Goal: Task Accomplishment & Management: Manage account settings

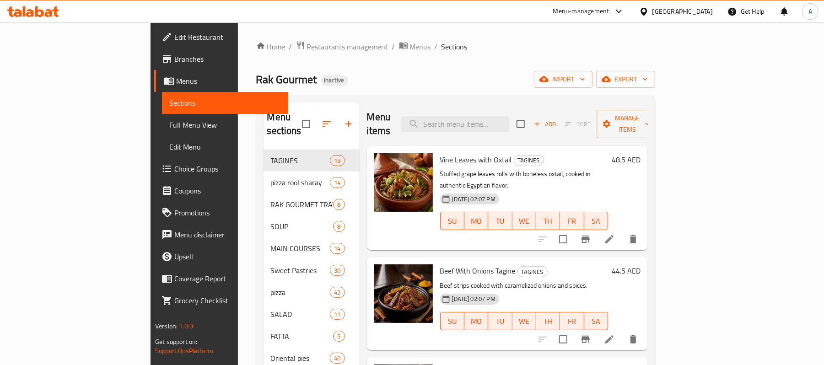
click at [508, 58] on div "Home / Restaurants management / Menus / Sections Rak Gourmet Inactive import ex…" at bounding box center [455, 298] width 399 height 515
click at [585, 76] on span "import" at bounding box center [563, 79] width 44 height 11
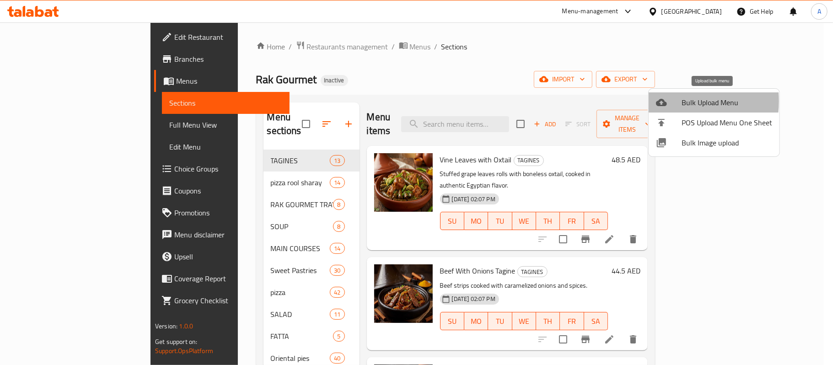
click at [662, 101] on icon at bounding box center [661, 102] width 11 height 11
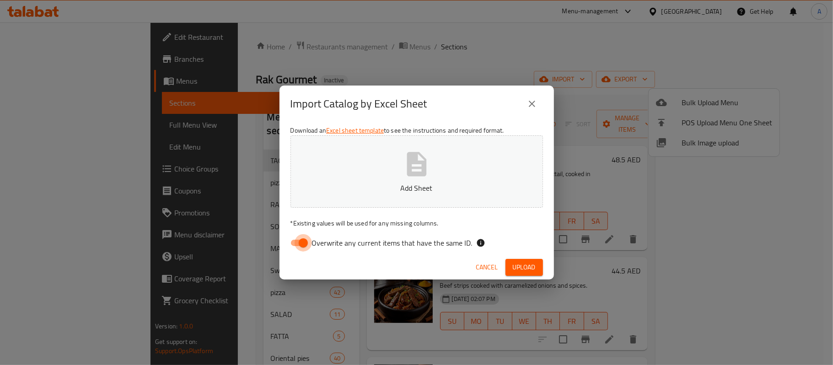
click at [306, 242] on input "Overwrite any current items that have the same ID." at bounding box center [303, 242] width 52 height 17
checkbox input "false"
click at [534, 268] on span "Upload" at bounding box center [524, 267] width 23 height 11
click at [535, 106] on icon "close" at bounding box center [532, 103] width 11 height 11
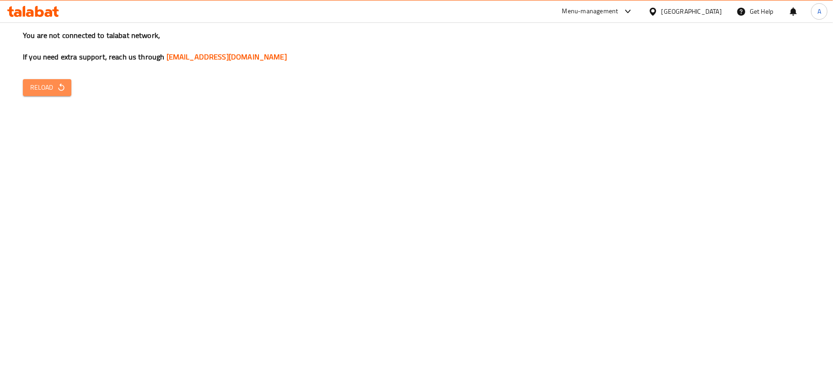
click at [44, 88] on span "Reload" at bounding box center [47, 87] width 34 height 11
click at [46, 85] on span "Reload" at bounding box center [47, 87] width 34 height 11
click at [46, 83] on span "Reload" at bounding box center [47, 87] width 34 height 11
click at [822, 14] on div "A" at bounding box center [819, 11] width 16 height 16
click at [732, 97] on div "Logout" at bounding box center [759, 98] width 108 height 12
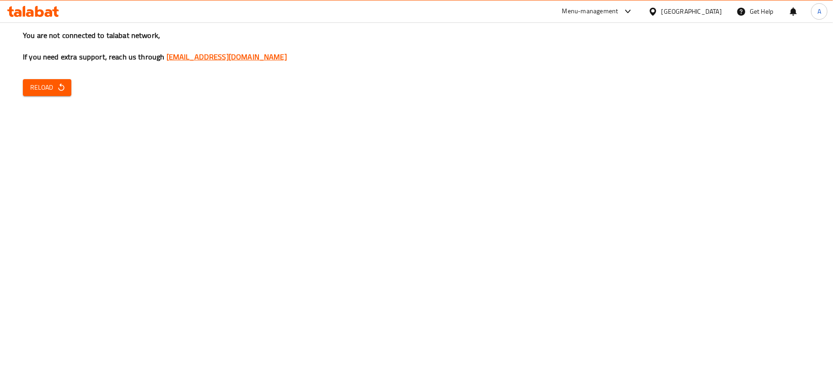
click at [207, 54] on link "[EMAIL_ADDRESS][DOMAIN_NAME]" at bounding box center [227, 57] width 120 height 14
click at [227, 163] on div "You are not connected to talabat network, If you need extra support, reach us t…" at bounding box center [416, 182] width 833 height 365
click at [52, 92] on span "Reload" at bounding box center [47, 87] width 34 height 11
click at [348, 143] on div "You are not connected to talabat network, If you need extra support, reach us t…" at bounding box center [416, 182] width 833 height 365
click at [49, 85] on span "Reload" at bounding box center [47, 87] width 34 height 11
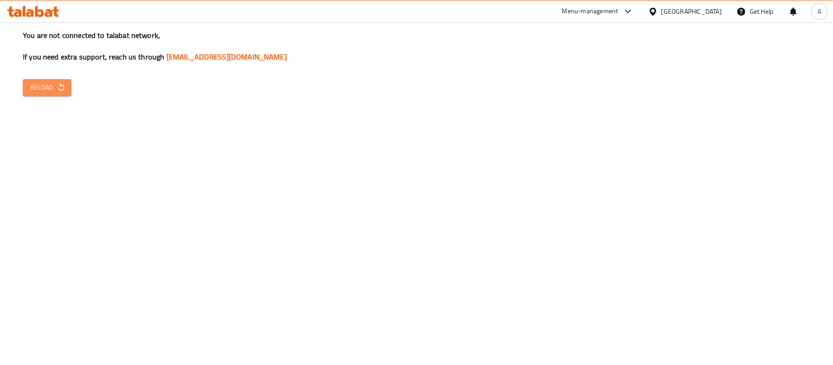
click at [49, 85] on span "Reload" at bounding box center [47, 87] width 34 height 11
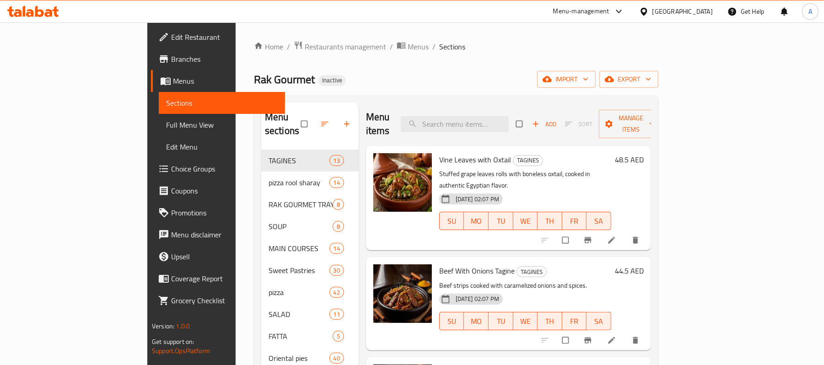
click at [659, 70] on div "Home / Restaurants management / Menus / Sections Rak Gourmet Inactive import ex…" at bounding box center [456, 298] width 405 height 515
click at [589, 74] on span "import" at bounding box center [567, 79] width 44 height 11
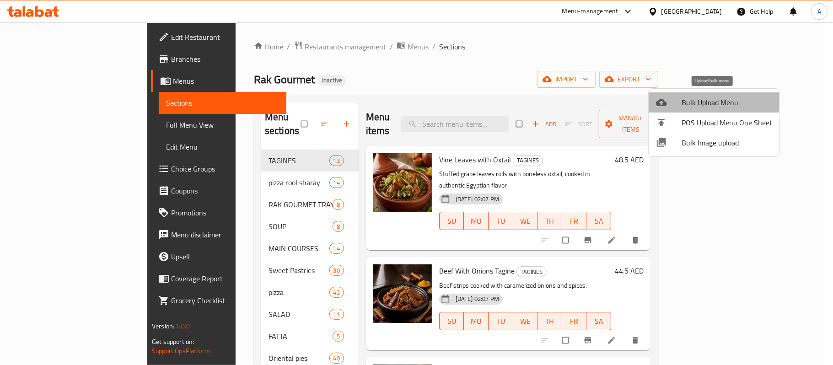
click at [706, 97] on span "Bulk Upload Menu" at bounding box center [727, 102] width 91 height 11
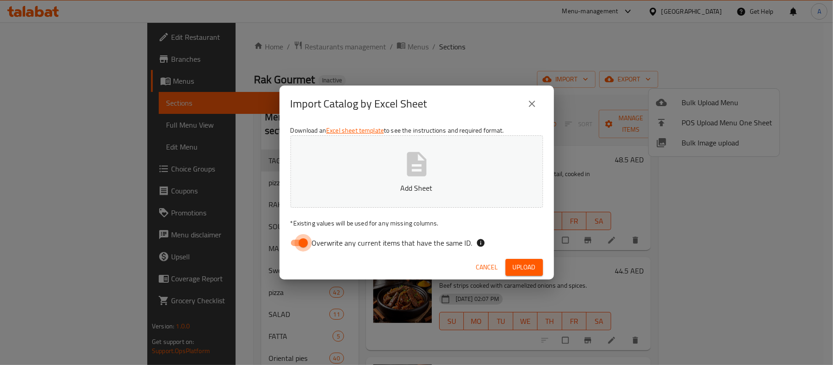
click at [297, 251] on input "Overwrite any current items that have the same ID." at bounding box center [303, 242] width 52 height 17
checkbox input "false"
click at [531, 262] on span "Upload" at bounding box center [524, 267] width 23 height 11
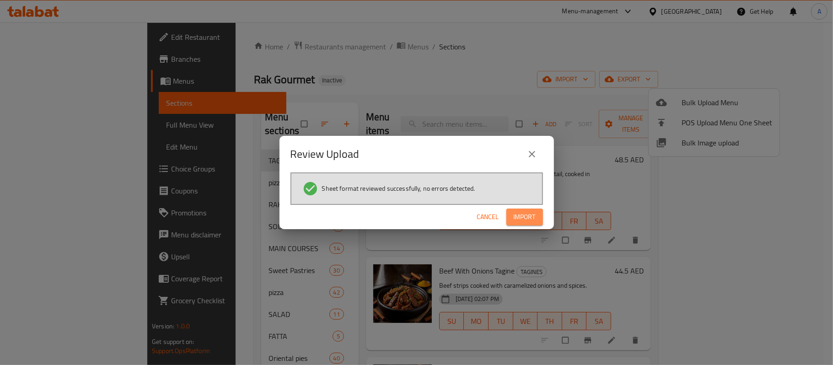
click at [532, 218] on span "Import" at bounding box center [525, 216] width 22 height 11
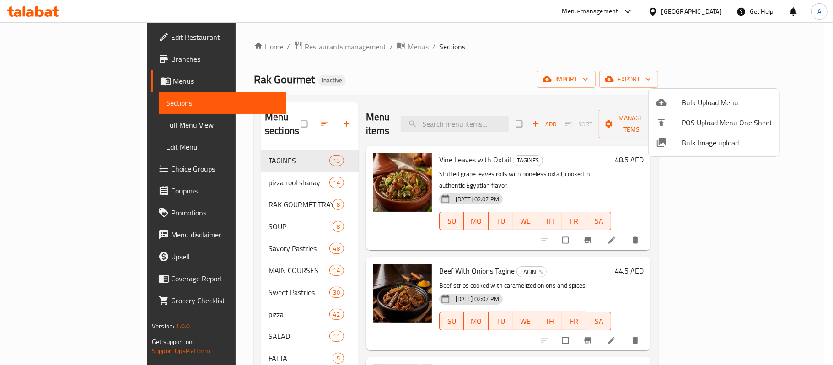
click at [225, 237] on div at bounding box center [416, 182] width 833 height 365
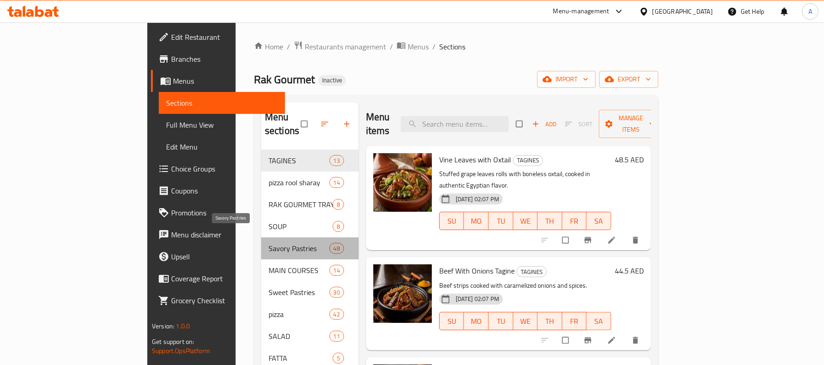
click at [269, 243] on span "Savory Pastries" at bounding box center [299, 248] width 61 height 11
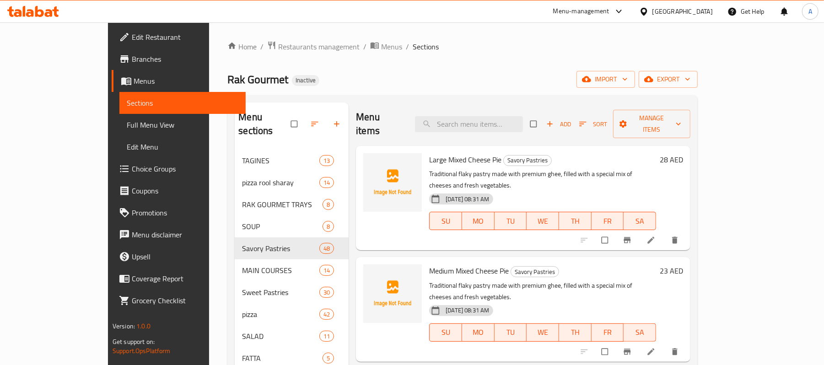
click at [429, 153] on span "Large Mixed Cheese Pie" at bounding box center [465, 160] width 72 height 14
copy h6 "Large Mixed Cheese Pie"
click at [656, 236] on icon at bounding box center [651, 240] width 9 height 9
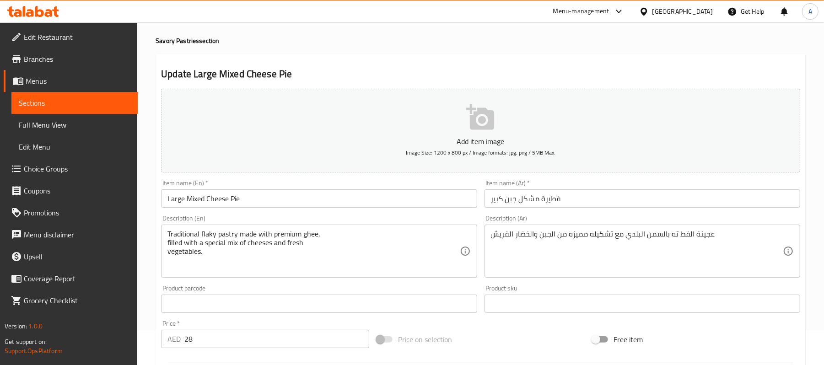
scroll to position [35, 0]
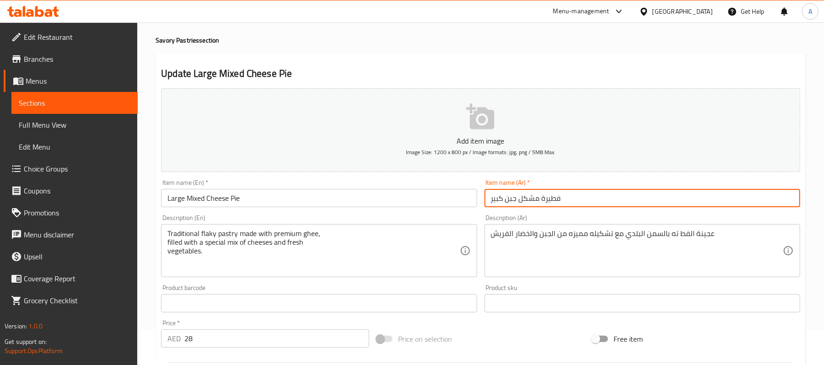
click at [545, 199] on input "فطيرة مشكل جبن كبير" at bounding box center [643, 198] width 316 height 18
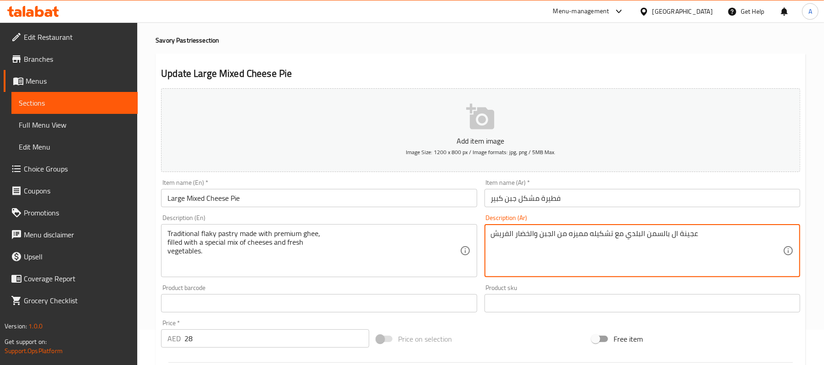
paste textarea "فطيرة"
type textarea "عجينة الفطيرة بالسمن البلدي مع تشكيله مميزه من الجبن والخضار الفريش"
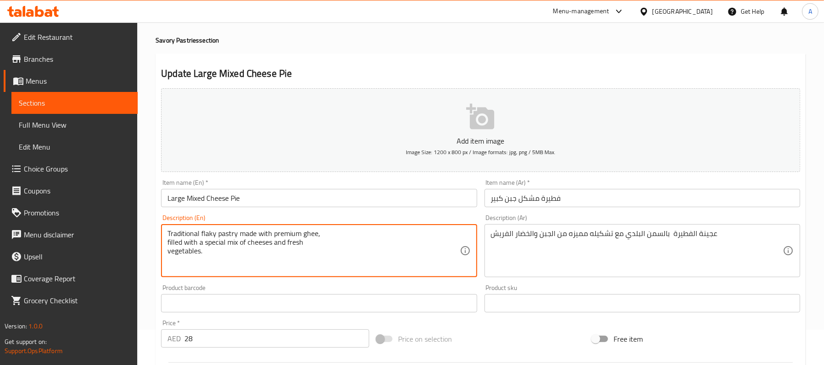
click at [275, 232] on textarea "Traditional flaky pastry made with premium ghee, filled with a special mix of c…" at bounding box center [314, 250] width 292 height 43
click at [165, 242] on div "Traditional flaky pastry made with premium ghee, filled with a special mix of c…" at bounding box center [319, 250] width 316 height 53
click at [169, 242] on textarea "Traditional flaky pastry made with premium ghee, filled with a special mix of c…" at bounding box center [314, 250] width 292 height 43
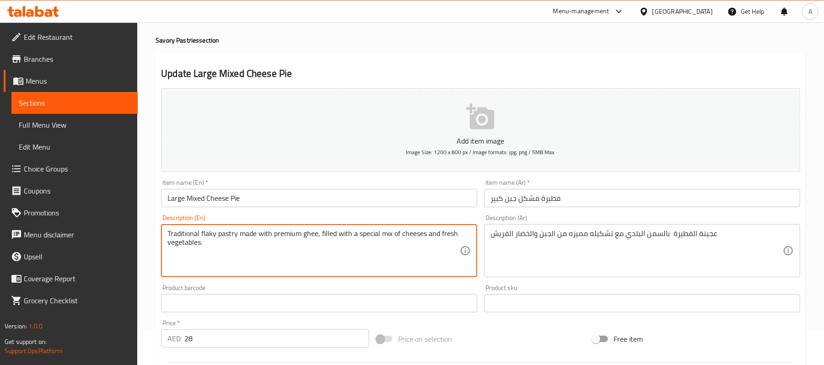
click at [171, 242] on textarea "Traditional flaky pastry made with premium ghee, filled with a special mix of c…" at bounding box center [314, 250] width 292 height 43
click at [181, 238] on textarea "Traditional flaky pastry made with premium ghee, filled with a special mix of c…" at bounding box center [314, 250] width 292 height 43
type textarea "Traditional flaky pastry made with premium ghee, filled with a special mix of c…"
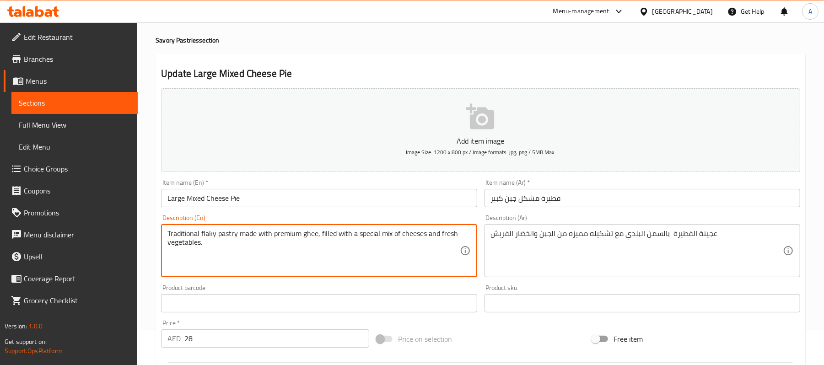
click at [613, 226] on div "عجينة الفطيرة بالسمن البلدي مع تشكيله مميزه من الجبن والخضار الفريش Description…" at bounding box center [643, 250] width 316 height 53
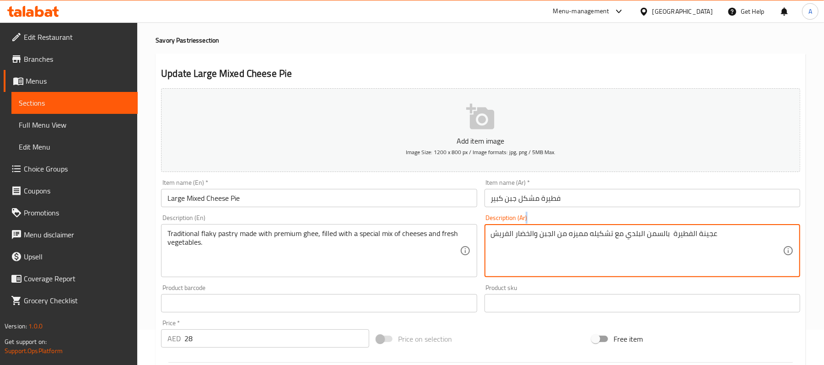
click at [613, 226] on div "عجينة الفطيرة بالسمن البلدي مع تشكيله مميزه من الجبن والخضار الفريش Description…" at bounding box center [643, 250] width 316 height 53
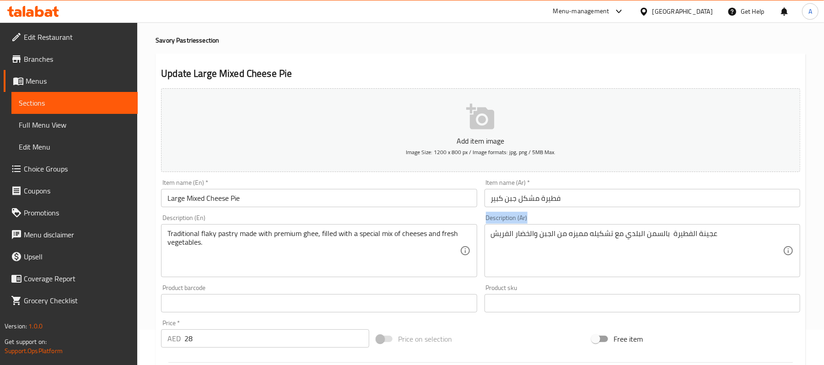
click at [613, 226] on div "عجينة الفطيرة بالسمن البلدي مع تشكيله مميزه من الجبن والخضار الفريش Description…" at bounding box center [643, 250] width 316 height 53
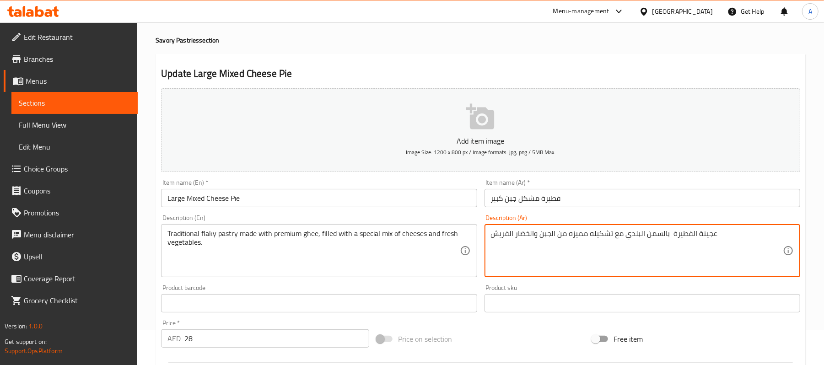
click at [612, 235] on textarea "عجينة الفطيرة بالسمن البلدي مع تشكيله مميزه من الجبن والخضار الفريش" at bounding box center [637, 250] width 292 height 43
paste textarea "معجنات رقائقية تقليدية مصنوعة من السمن الممتاز، محشوة بمزيج خاص من الجبن والخضر…"
click at [594, 238] on textarea "معجنات رقائقية تقليدية مصنوعة من السمن الممتاز، محشوة بمزيج خاص من الجبن والخضر…" at bounding box center [637, 250] width 292 height 43
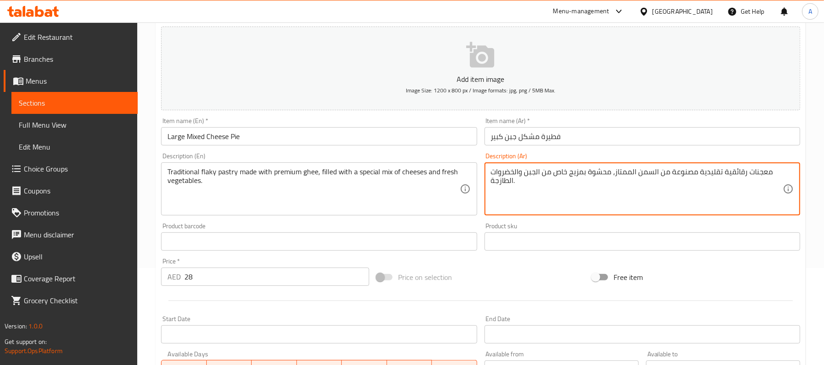
scroll to position [96, 0]
click at [616, 170] on textarea "معجنات رقائقية تقليدية مصنوعة من السمن الممتاز، محشوة بمزيج خاص من الجبن والخضر…" at bounding box center [637, 189] width 292 height 43
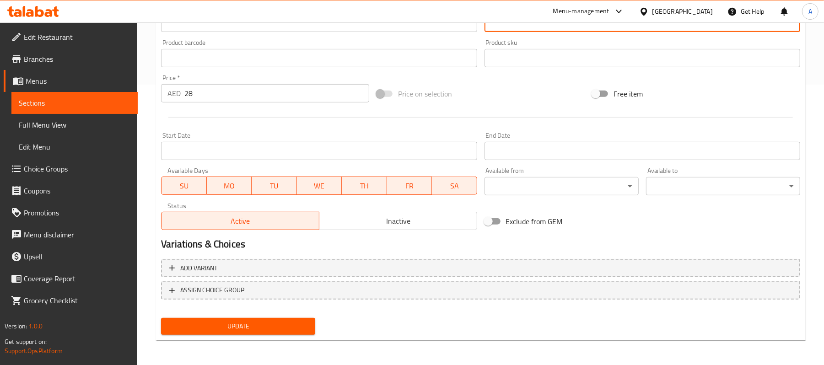
type textarea "معجنات رقائقية تقليدية مصنوعة من السمن الممتاز، محشوة بمزيج خاص من الجبن والخضر…"
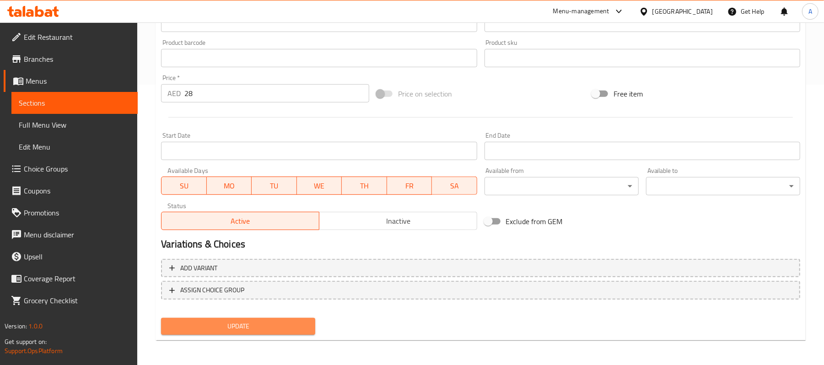
click at [259, 334] on button "Update" at bounding box center [238, 326] width 154 height 17
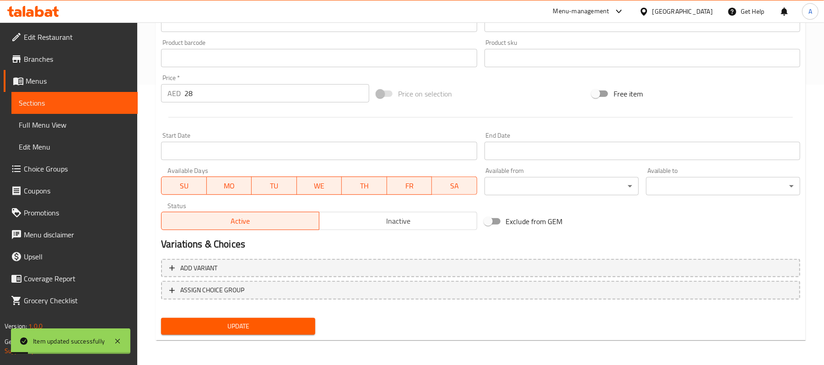
scroll to position [0, 0]
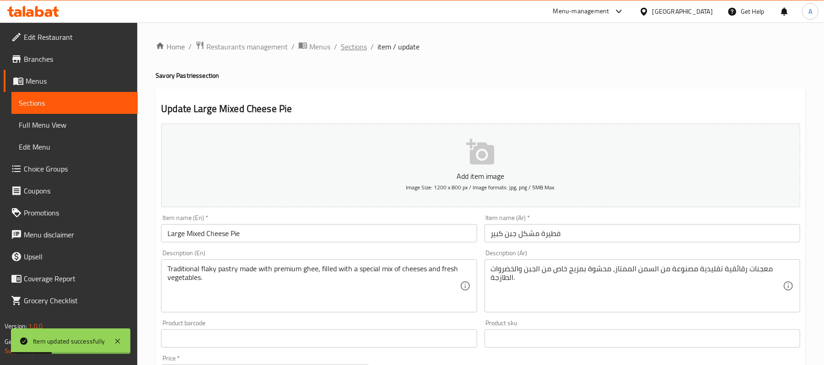
click at [345, 42] on span "Sections" at bounding box center [354, 46] width 26 height 11
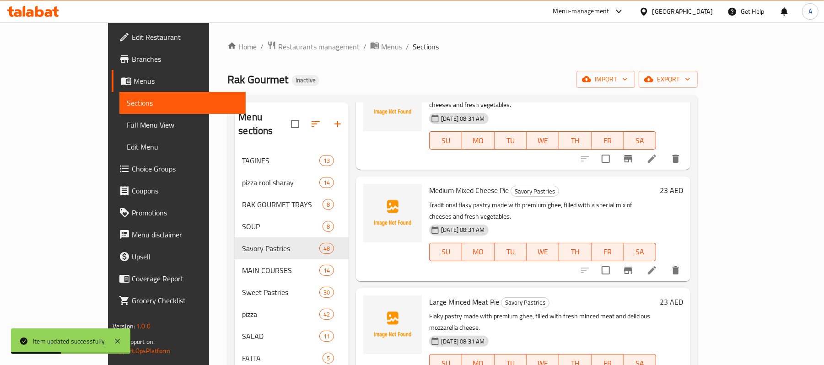
scroll to position [102, 0]
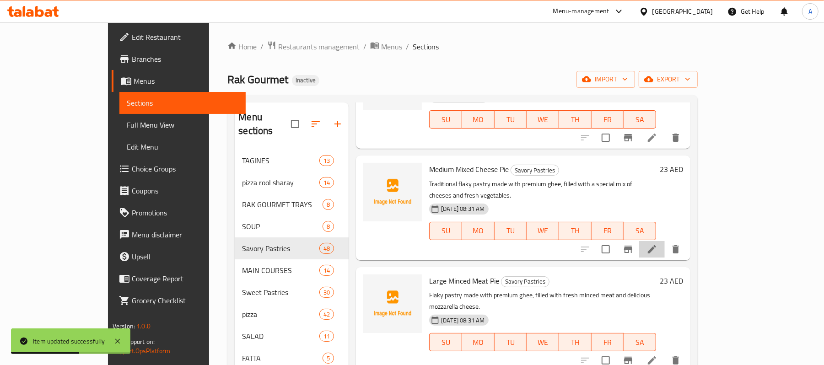
click at [665, 241] on li at bounding box center [652, 249] width 26 height 16
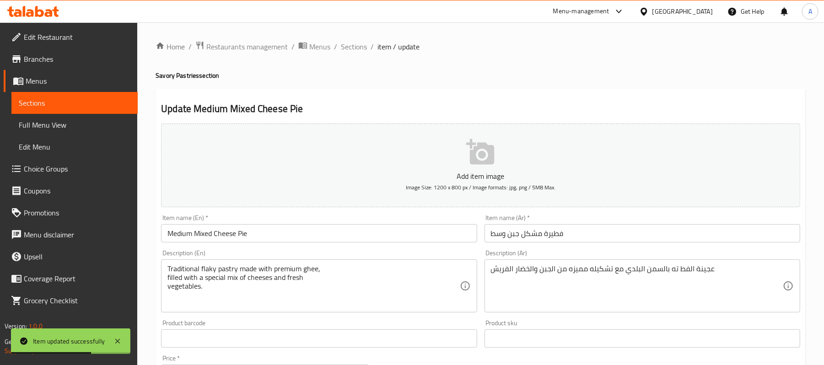
scroll to position [33, 0]
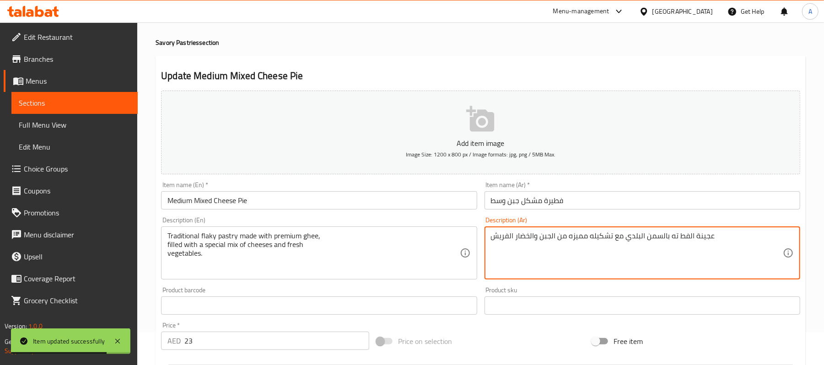
click at [562, 238] on textarea "عجينة الفط ته بالسمن البلدي مع تشكيله مميزه من الجبن والخضار الفريش" at bounding box center [637, 253] width 292 height 43
paste textarea "معجنات رقائقية تقليدية مصنوعة من السمن الممتاز، محشوة بمزيج خاص من الجبن والخضر…"
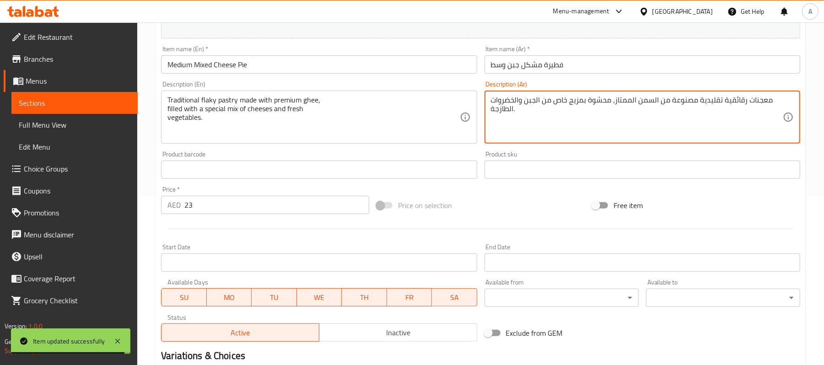
scroll to position [281, 0]
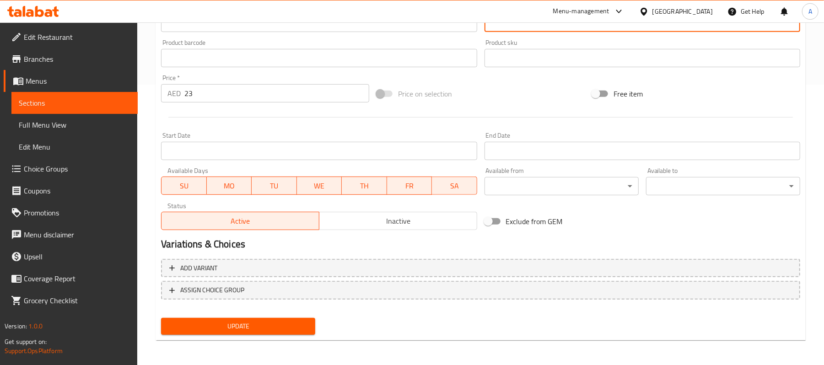
type textarea "معجنات رقائقية تقليدية مصنوعة من السمن الممتاز، محشوة بمزيج خاص من الجبن والخضر…"
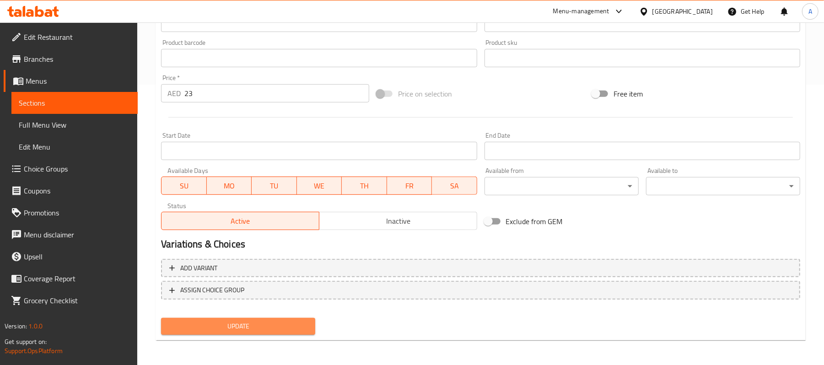
click at [286, 328] on span "Update" at bounding box center [238, 326] width 140 height 11
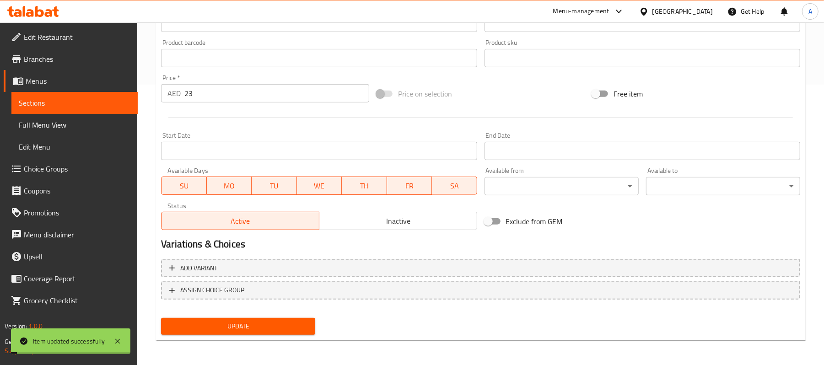
scroll to position [0, 0]
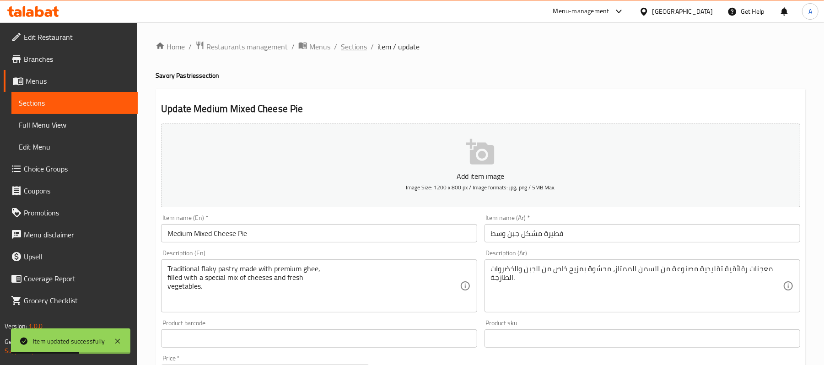
click at [361, 44] on span "Sections" at bounding box center [354, 46] width 26 height 11
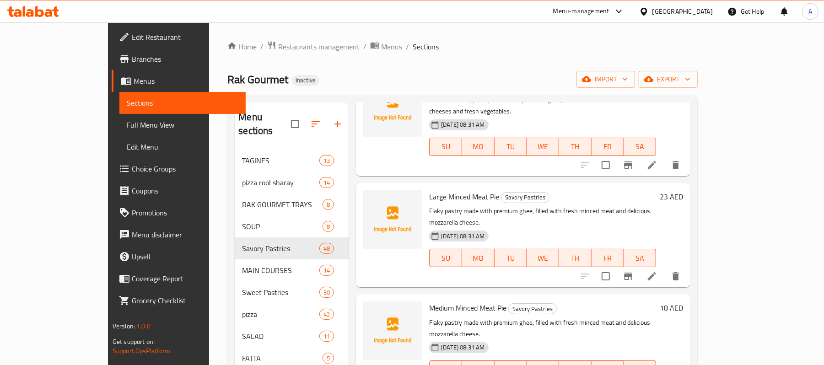
scroll to position [187, 0]
click at [658, 270] on icon at bounding box center [652, 275] width 11 height 11
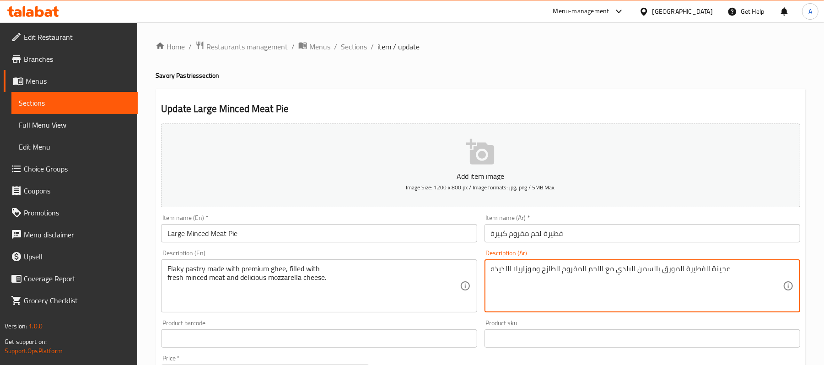
click at [720, 269] on textarea "عجينة الفطيرة المورق بالسمن البلدي مع اللحم المفروم الطازج وموزاريلا اللذيذه" at bounding box center [637, 286] width 292 height 43
click at [694, 266] on textarea "معجنات الفطيرة المورق بالسمن البلدي مع اللحم المفروم الطازج وموزاريلا اللذيذه" at bounding box center [637, 286] width 292 height 43
click at [670, 270] on textarea "معجنات فلاكي المورق بالسمن البلدي مع اللحم المفروم الطازج وموزاريلا اللذيذه" at bounding box center [637, 286] width 292 height 43
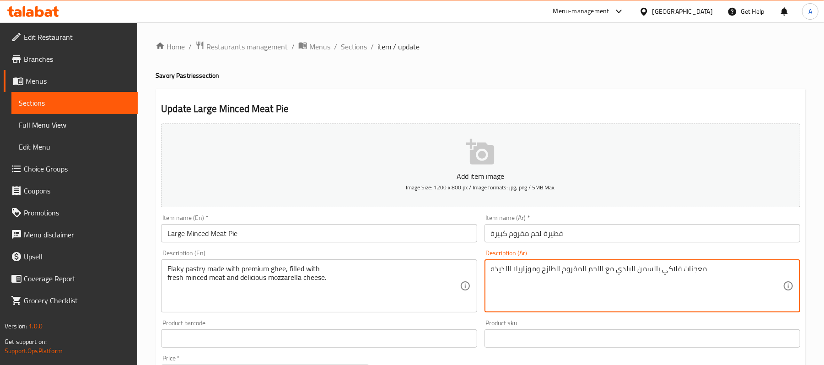
click at [621, 272] on textarea "معجنات فلاكي بالسمن البلدي مع اللحم المفروم الطازج وموزاريلا اللذيذه" at bounding box center [637, 286] width 292 height 43
click at [536, 271] on textarea "معجنات فلاكي بالسمن بريميام محشوة مع اللحم المفروم الطازج وموزاريلا اللذيذه" at bounding box center [637, 286] width 292 height 43
click at [536, 271] on textarea "معجنات فلاكي بالسمن بريميام محشوة مع اللحم المفروم الطازج وجبن موزاريلا اللذيذه" at bounding box center [637, 286] width 292 height 43
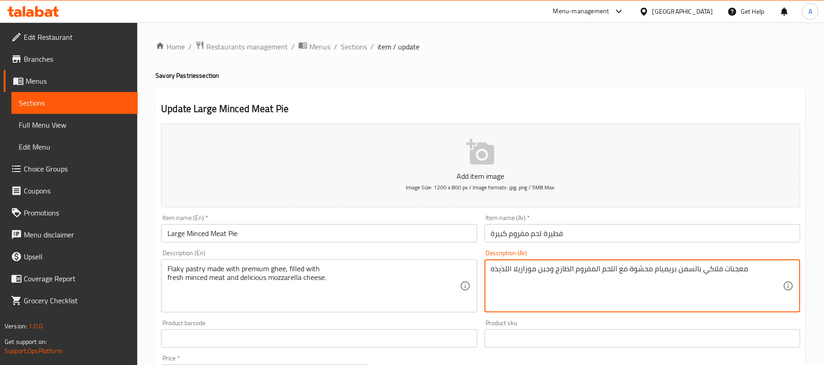
click at [536, 271] on textarea "معجنات فلاكي بالسمن بريميام محشوة مع اللحم المفروم الطازج وجبن موزاريلا اللذيذه" at bounding box center [637, 286] width 292 height 43
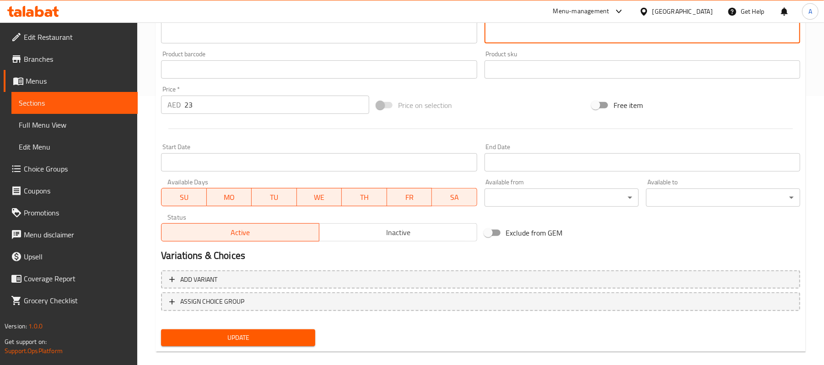
scroll to position [281, 0]
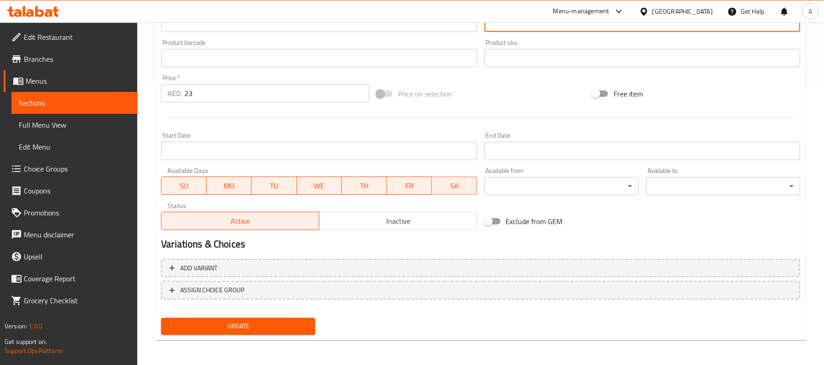
type textarea "معجنات فلاكي بالسمن بريميام محشوة مع اللحم المفروم الطازج وجبن موزاريلا اللذيذه"
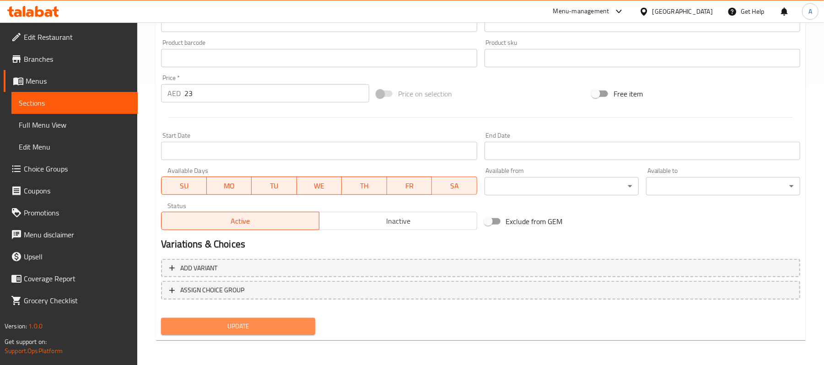
click at [298, 322] on span "Update" at bounding box center [238, 326] width 140 height 11
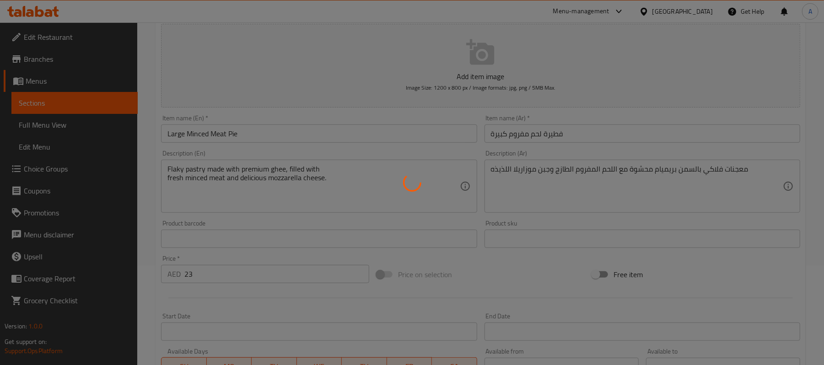
scroll to position [0, 0]
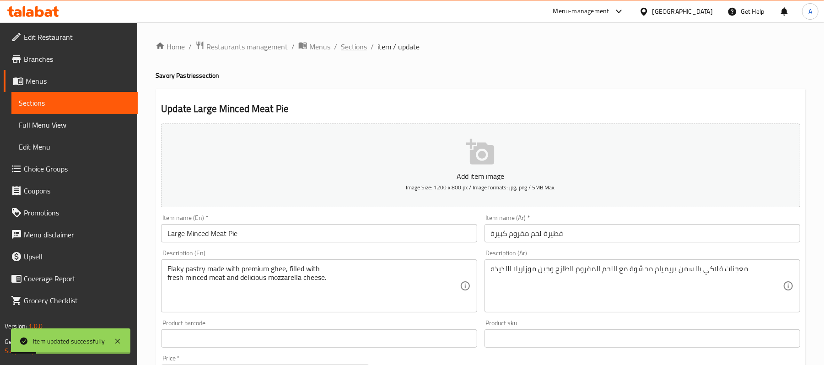
click at [361, 41] on span "Sections" at bounding box center [354, 46] width 26 height 11
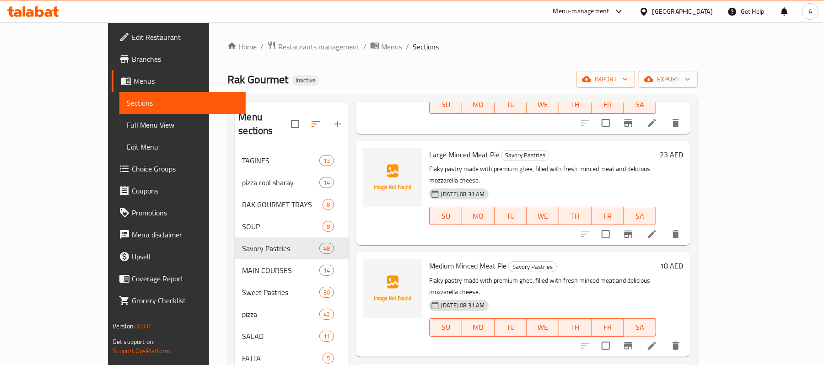
scroll to position [229, 0]
click at [656, 341] on icon at bounding box center [652, 345] width 8 height 8
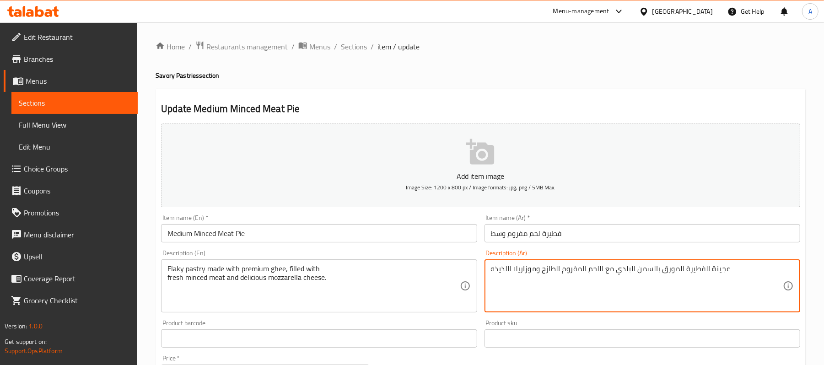
click at [655, 270] on textarea "عجينة الفطيرة المورق بالسمن البلدي مع اللحم المفروم الطازج وموزاريلا اللذيذه" at bounding box center [637, 286] width 292 height 43
paste textarea "معجنات فلاكي بالسمن بريميام محشوة مع اللحم المفروم الطازج وجبن"
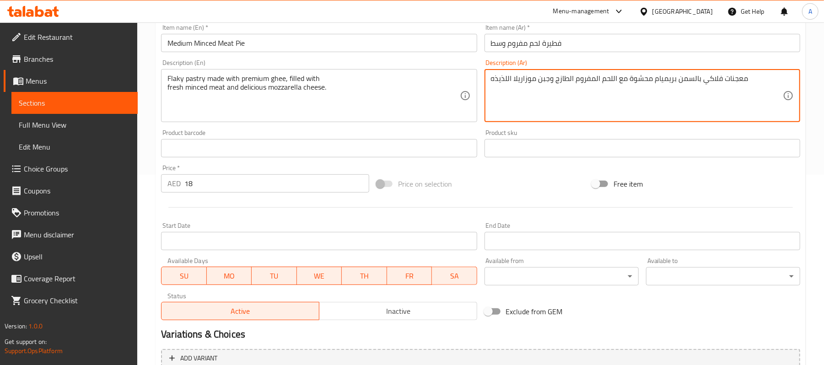
scroll to position [281, 0]
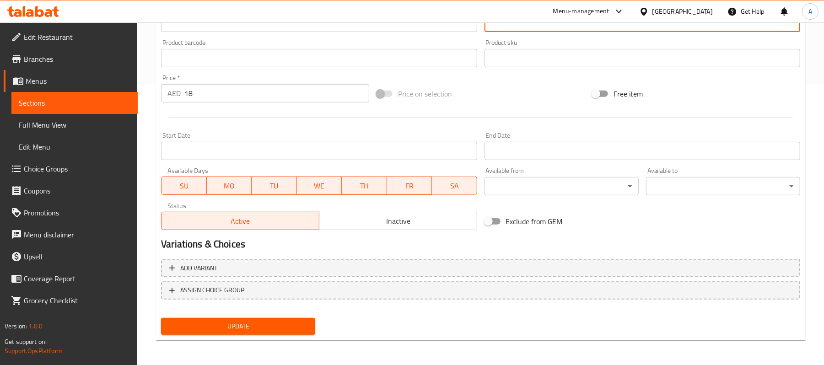
type textarea "معجنات فلاكي بالسمن بريميام محشوة مع اللحم المفروم الطازج وجبن موزاريلا اللذيذه"
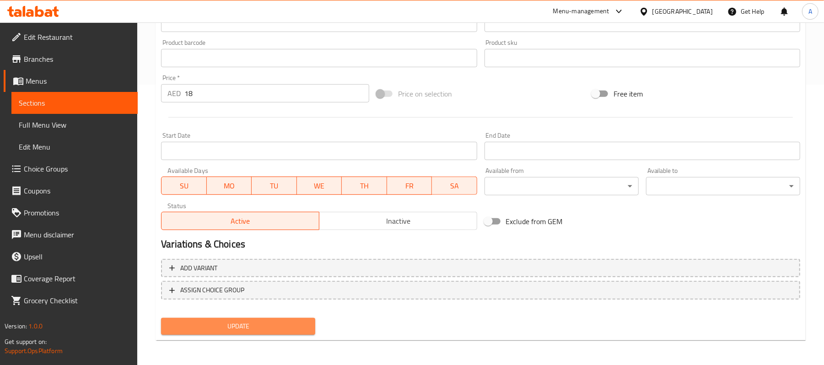
click at [297, 321] on span "Update" at bounding box center [238, 326] width 140 height 11
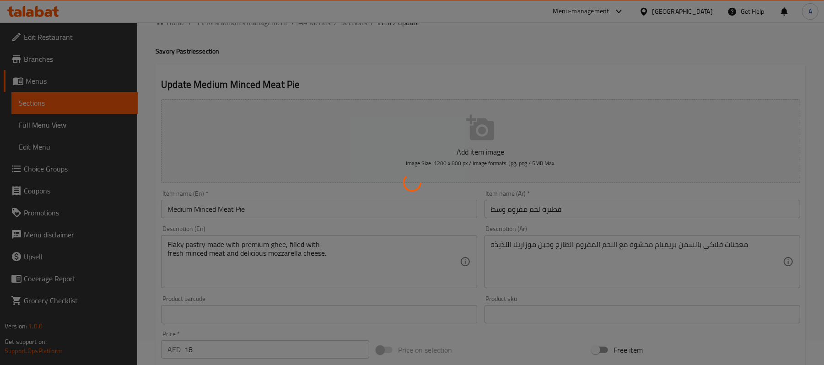
scroll to position [0, 0]
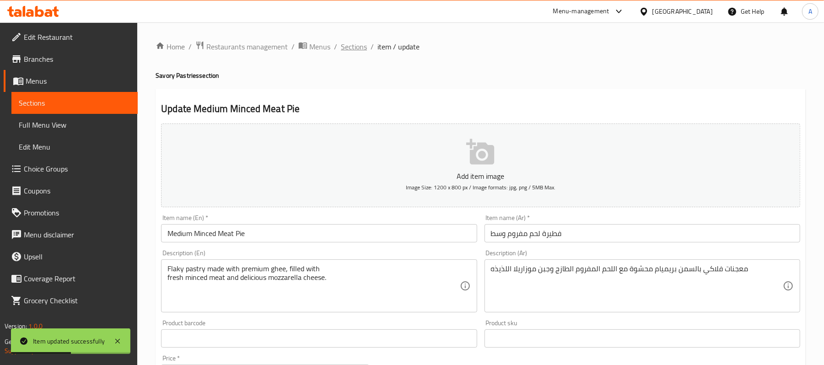
click at [357, 42] on span "Sections" at bounding box center [354, 46] width 26 height 11
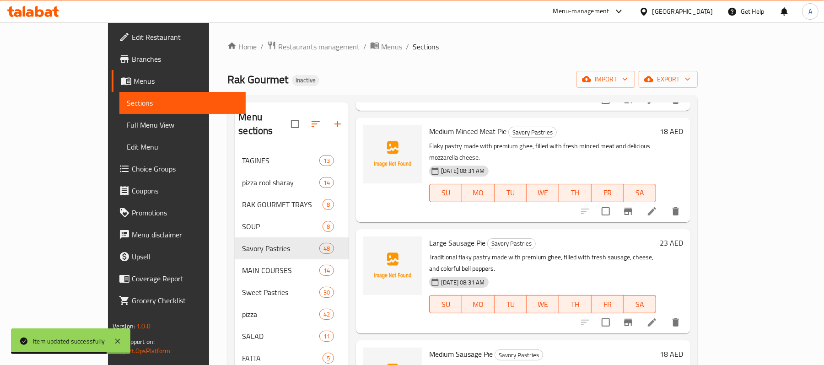
scroll to position [367, 0]
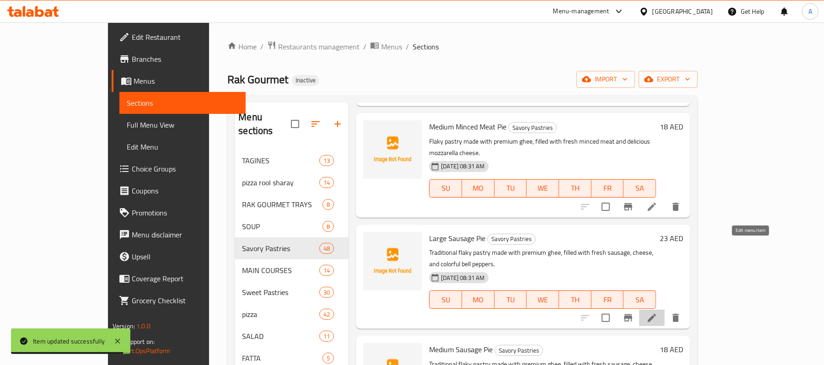
click at [658, 313] on icon at bounding box center [652, 318] width 11 height 11
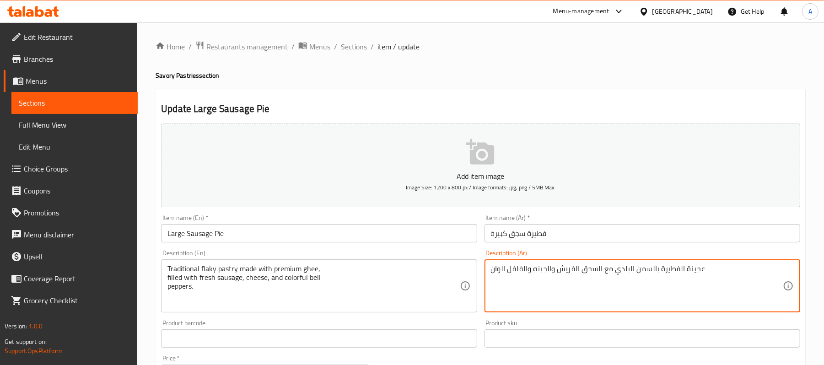
click at [697, 271] on textarea "عجينة الفطيرة بالسمن البلدي مع السجق الفريش والجبنه والفلفل الوان" at bounding box center [637, 286] width 292 height 43
click at [672, 266] on textarea "معجنات الفطيرة بالسمن البلدي مع السجق الفريش والجبنه والفلفل الوان" at bounding box center [637, 286] width 292 height 43
click at [641, 268] on textarea "معجنات فلاكي بالسمن البلدي مع السجق الفريش والجبنه والفلفل الوان" at bounding box center [637, 286] width 292 height 43
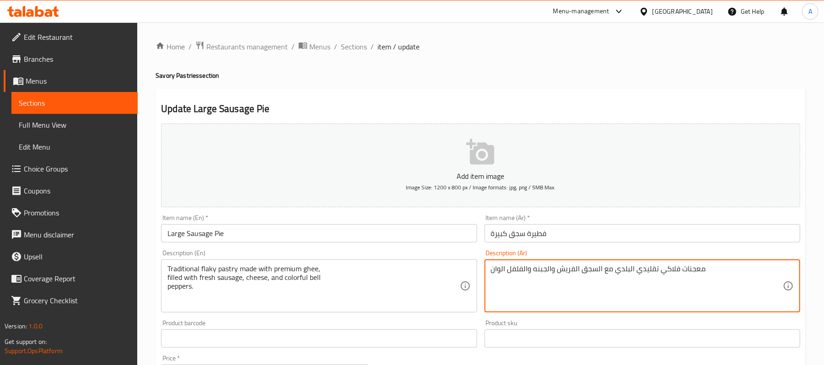
click at [621, 270] on textarea "معجنات فلاكي تقليدي البلدي مع السجق الفريش والجبنه والفلفل الوان" at bounding box center [637, 286] width 292 height 43
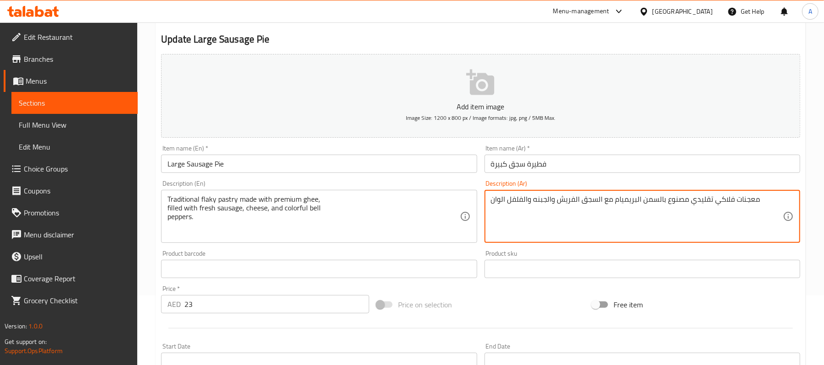
scroll to position [67, 0]
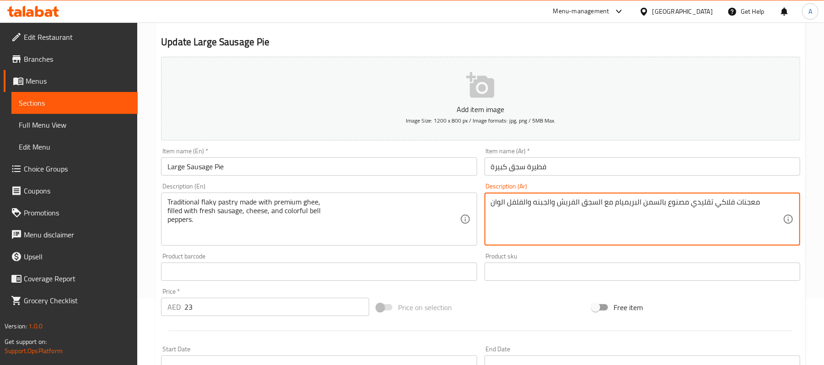
click at [679, 211] on textarea "معجنات فلاكي تقليدي مصنوع بالسمن البريميام مع السجق الفريش والجبنه والفلفل الوان" at bounding box center [637, 219] width 292 height 43
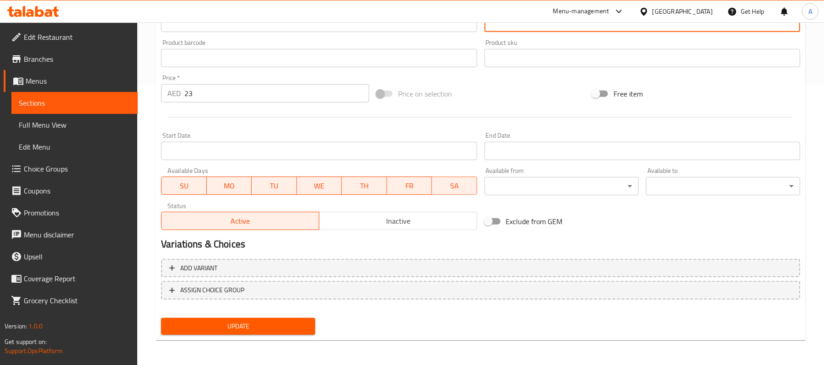
type textarea "معجنات فلاكي تقليدي مصنوع بالسمن البريميام مع السجق الفريش والجبنه والفلفل الوان"
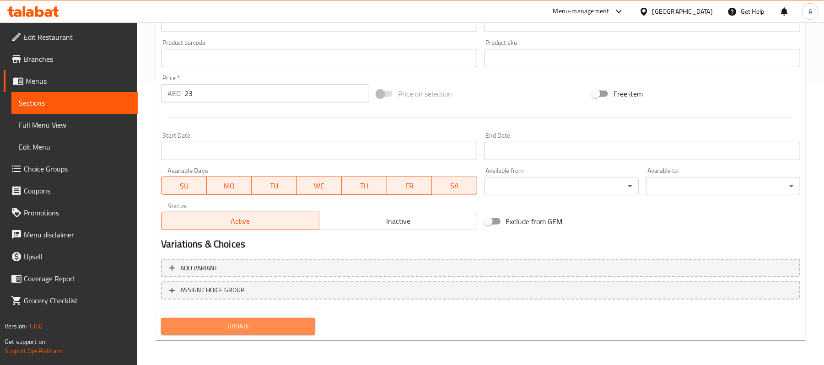
click at [253, 324] on span "Update" at bounding box center [238, 326] width 140 height 11
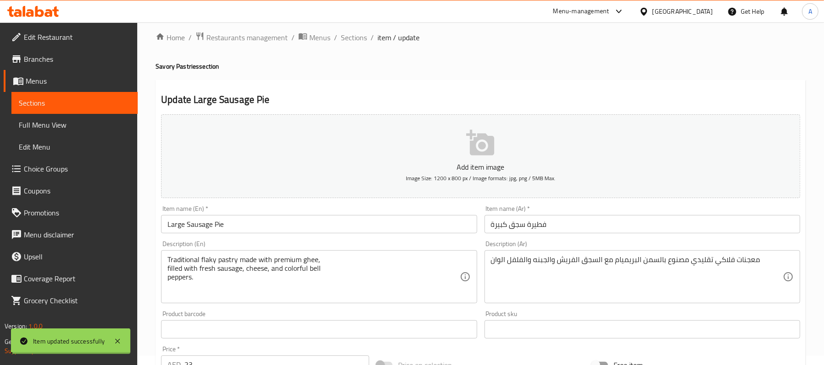
scroll to position [0, 0]
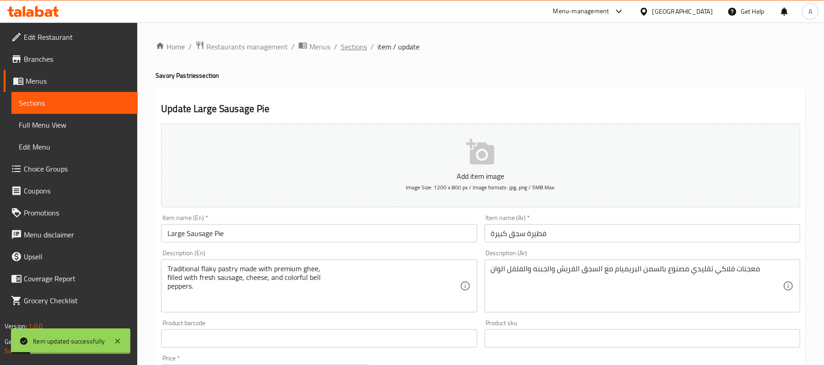
click at [355, 46] on span "Sections" at bounding box center [354, 46] width 26 height 11
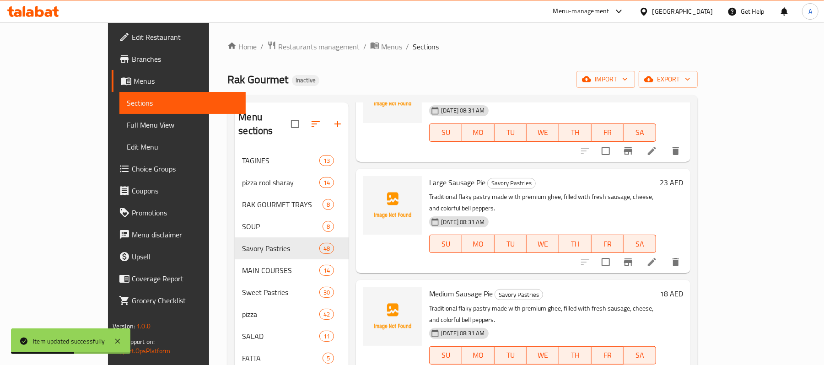
scroll to position [440, 0]
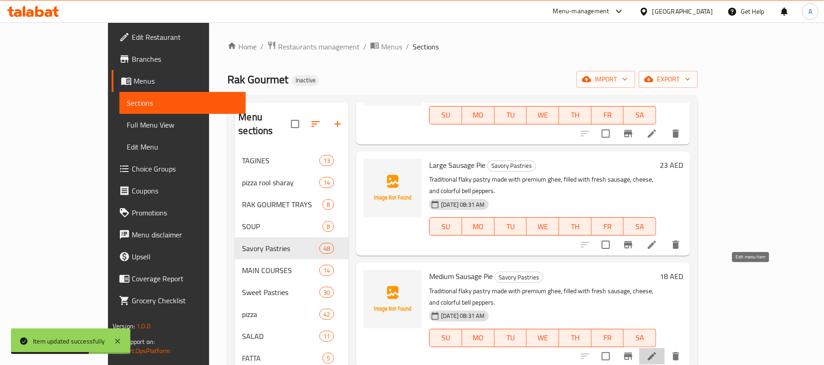
click at [658, 351] on icon at bounding box center [652, 356] width 11 height 11
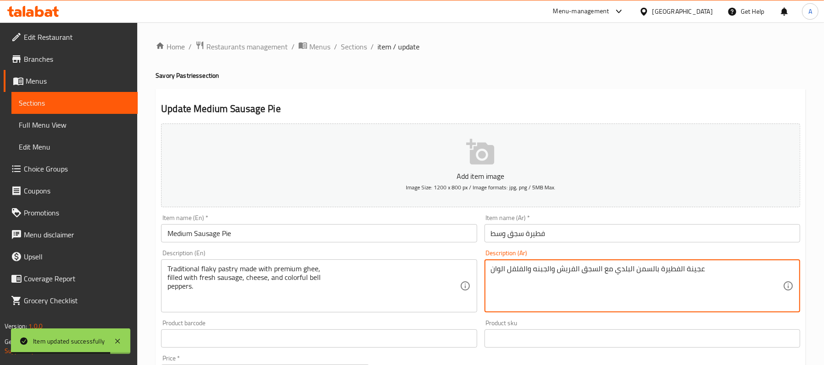
click at [577, 268] on textarea "عجينة الفطيرة بالسمن البلدي مع السجق الفريش والجبنه والفلفل الوان" at bounding box center [637, 286] width 292 height 43
paste textarea "معجنات فلاكي تقليدي مصنوع بالسمن البريميام"
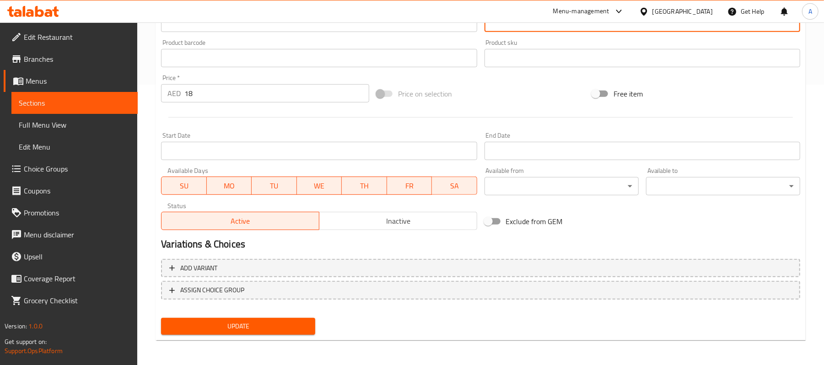
type textarea "معجنات فلاكي تقليدي مصنوع بالسمن البريميام مع السجق الفريش والجبنه والفلفل الوان"
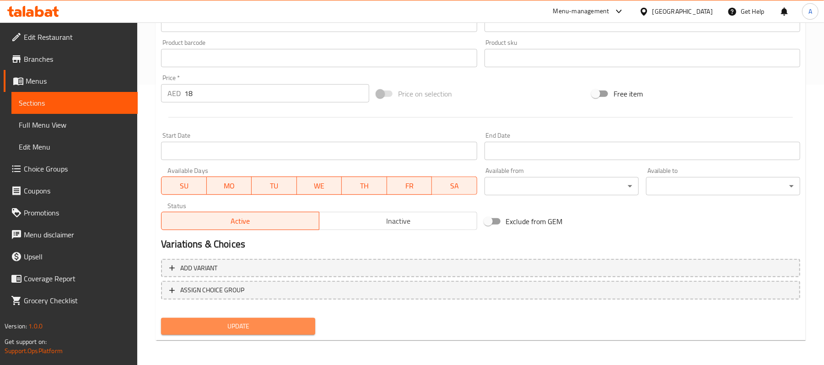
click at [291, 327] on span "Update" at bounding box center [238, 326] width 140 height 11
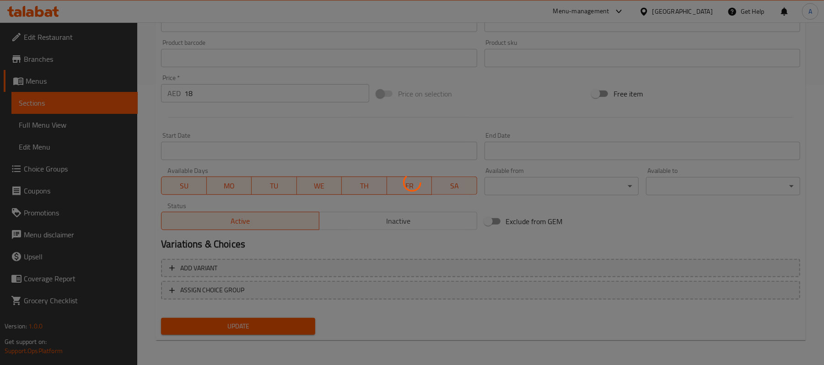
scroll to position [0, 0]
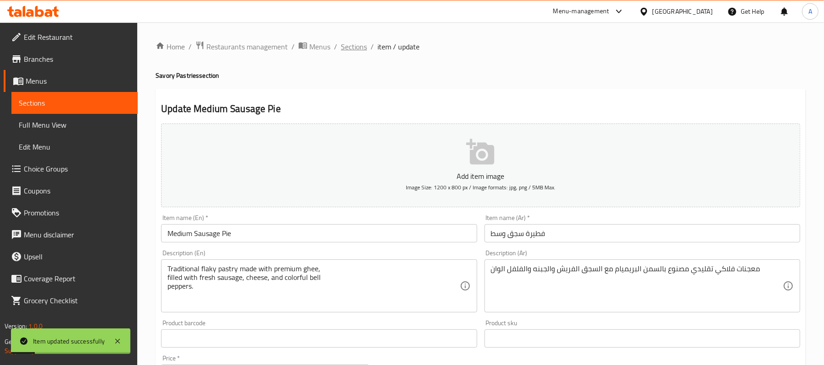
click at [352, 44] on span "Sections" at bounding box center [354, 46] width 26 height 11
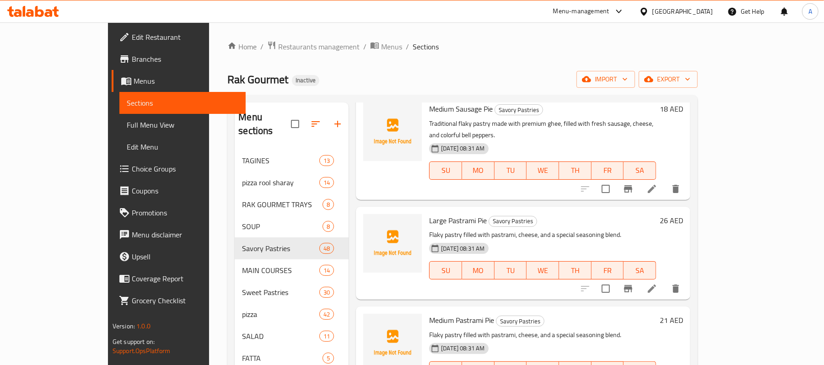
scroll to position [608, 0]
click at [665, 280] on li at bounding box center [652, 288] width 26 height 16
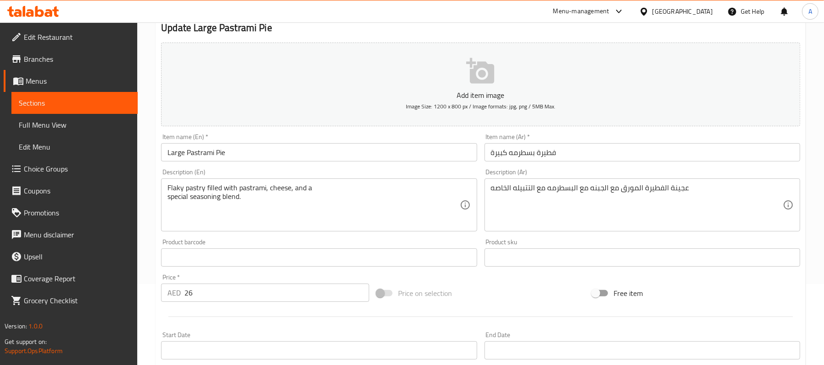
scroll to position [81, 0]
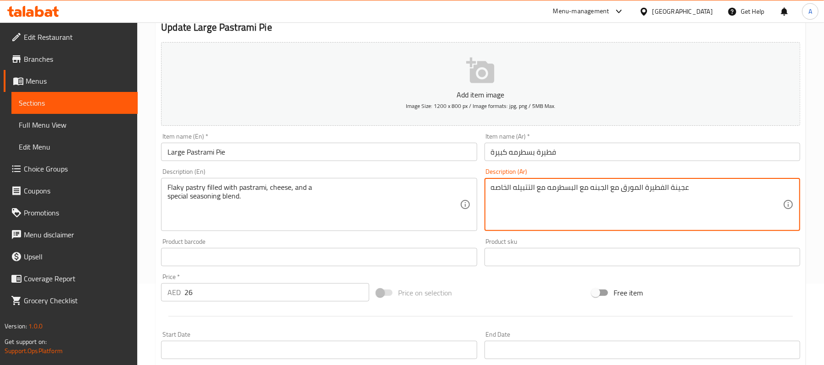
drag, startPoint x: 623, startPoint y: 187, endPoint x: 701, endPoint y: 198, distance: 79.0
click at [701, 198] on textarea "عجينة الفطيرة المورق مع الجبنه مع البسطرمه مع التتبيله الخاصه" at bounding box center [637, 204] width 292 height 43
click at [539, 186] on textarea "معجنات فلاكي محشوة مع الجبنه مع البسطرمه مع التتبيله الخاصه" at bounding box center [637, 204] width 292 height 43
click at [536, 189] on textarea "معجنات فلاكي محشوة مع الجبنه مع البسطرمه مع التتبيله الخاصه" at bounding box center [637, 204] width 292 height 43
click at [536, 189] on textarea "معجنات فلاكي محشوة مع الجبنه مع البسطرمه مع خليط التتبيله الخاصه" at bounding box center [637, 204] width 292 height 43
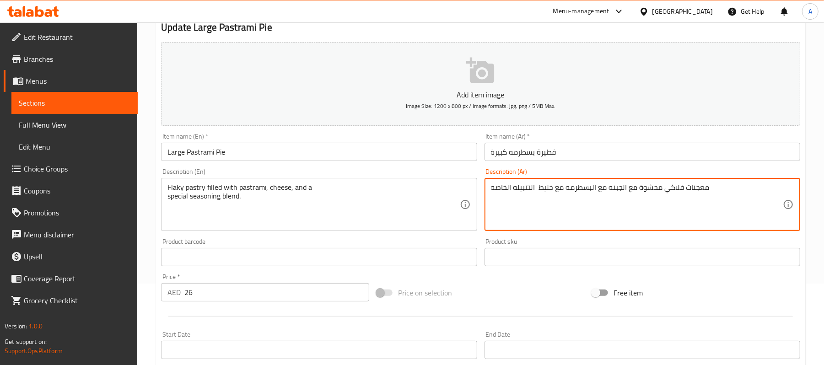
click at [536, 189] on textarea "معجنات فلاكي محشوة مع الجبنه مع البسطرمه مع خليط التتبيله الخاصه" at bounding box center [637, 204] width 292 height 43
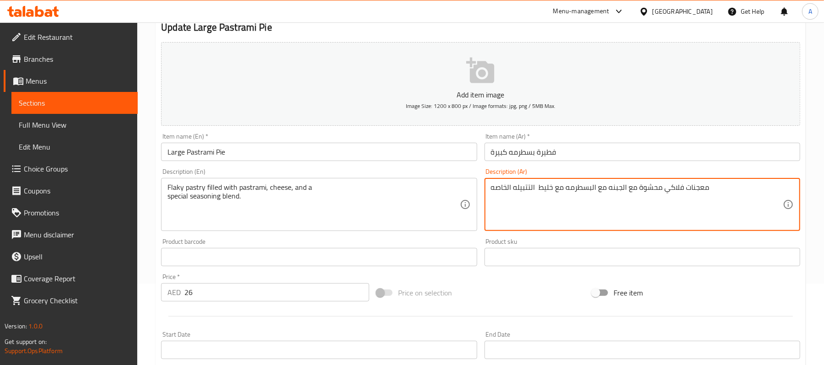
scroll to position [281, 0]
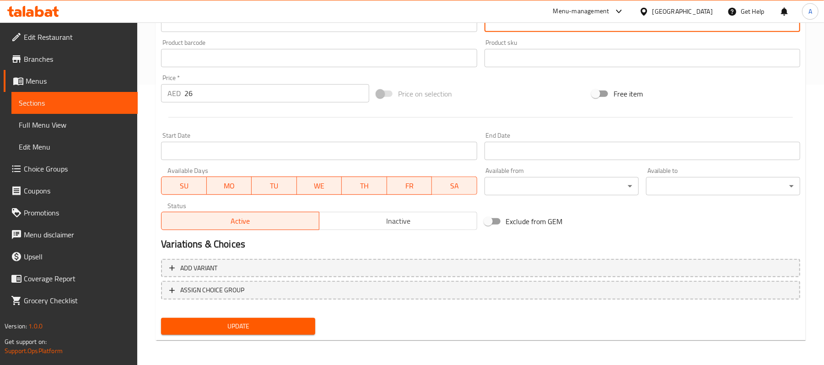
type textarea "معجنات فلاكي محشوة مع الجبنه مع البسطرمه مع خليط التتبيله الخاصه"
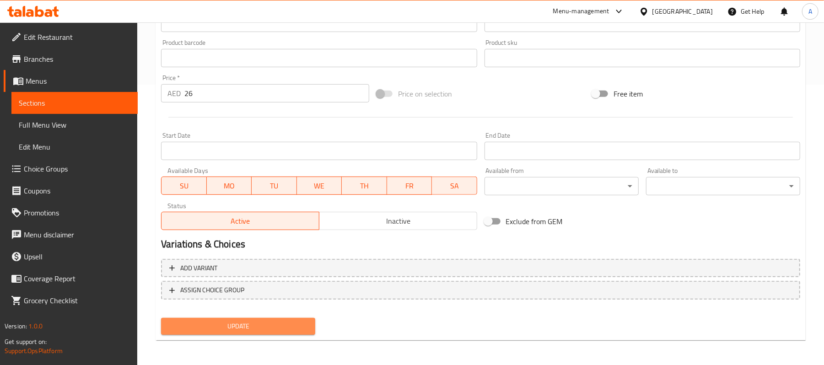
click at [270, 330] on span "Update" at bounding box center [238, 326] width 140 height 11
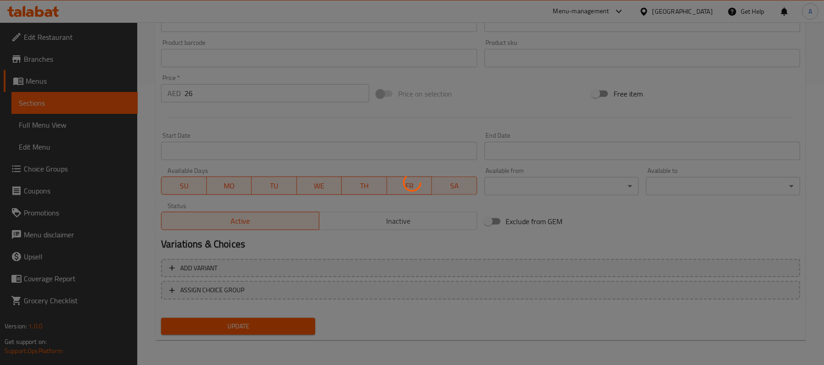
scroll to position [0, 0]
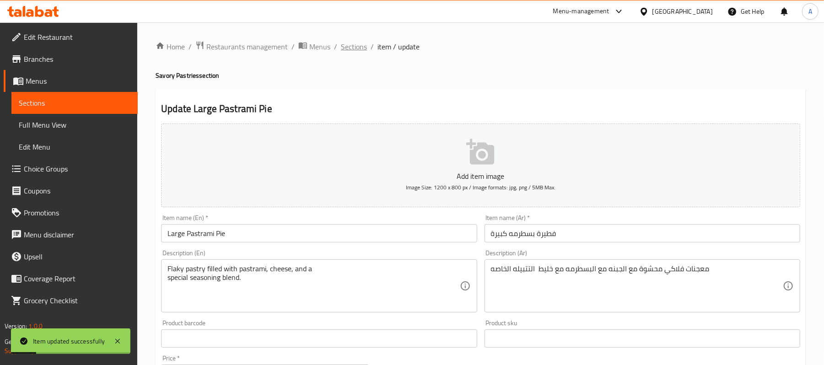
click at [354, 44] on span "Sections" at bounding box center [354, 46] width 26 height 11
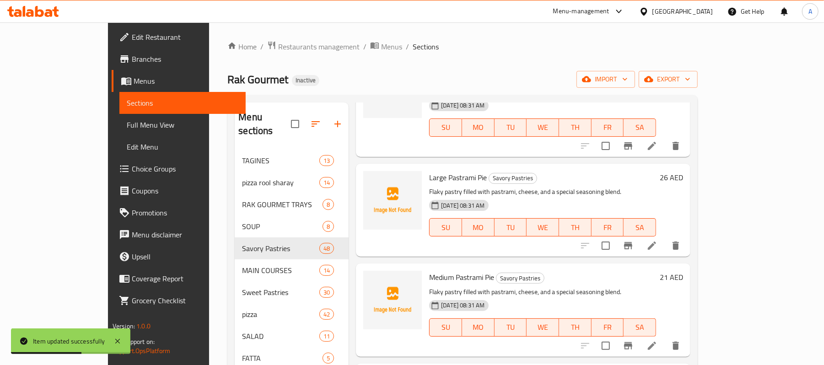
scroll to position [652, 0]
click at [658, 340] on icon at bounding box center [652, 345] width 11 height 11
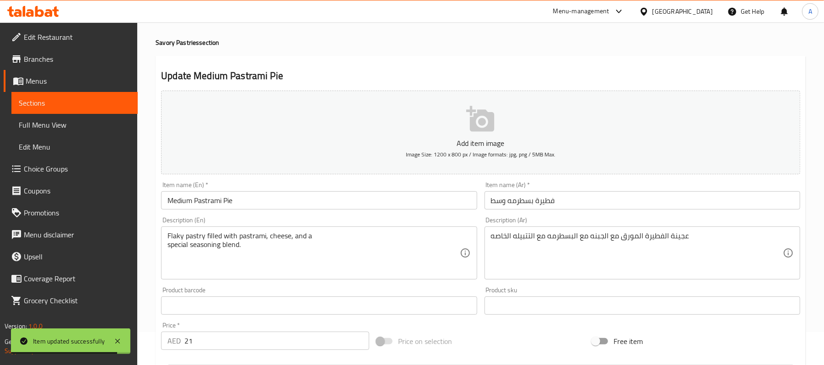
scroll to position [34, 0]
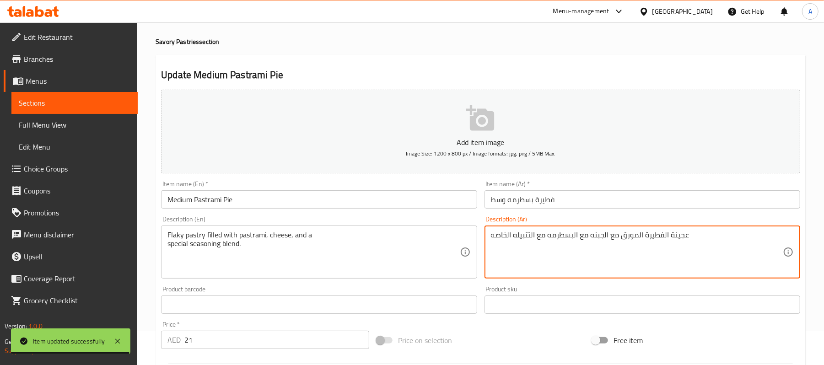
click at [616, 238] on textarea "عجينة الفطيرة المورق مع الجبنه مع البسطرمه مع التتبيله الخاصه" at bounding box center [637, 252] width 292 height 43
paste textarea "معجنات فلاكي محشوة مع الجبنه مع البسطرمه مع خليط"
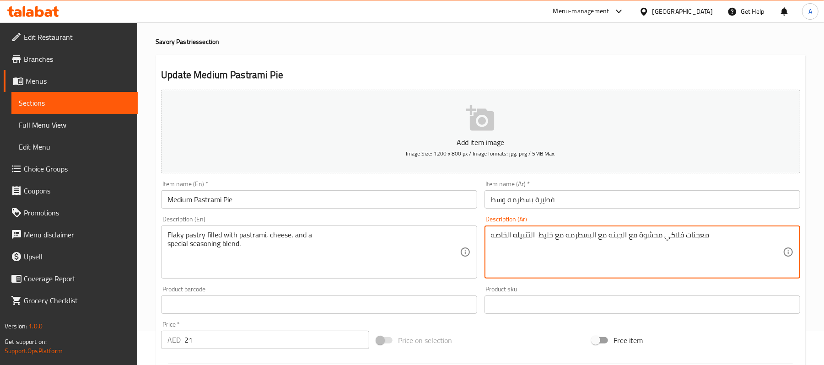
scroll to position [281, 0]
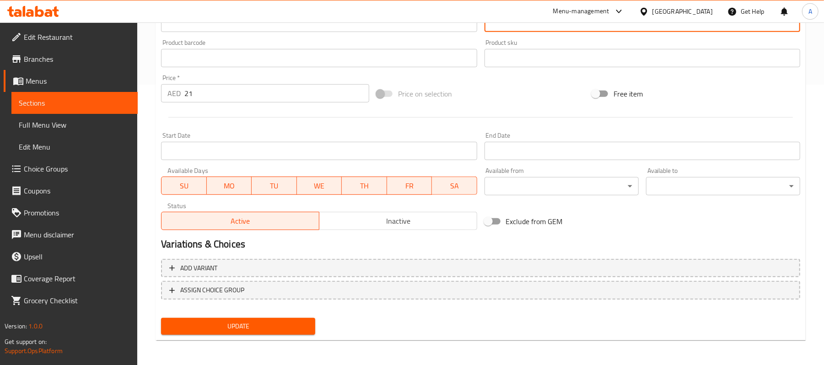
type textarea "معجنات فلاكي محشوة مع الجبنه مع البسطرمه مع خليط التتبيله الخاصه"
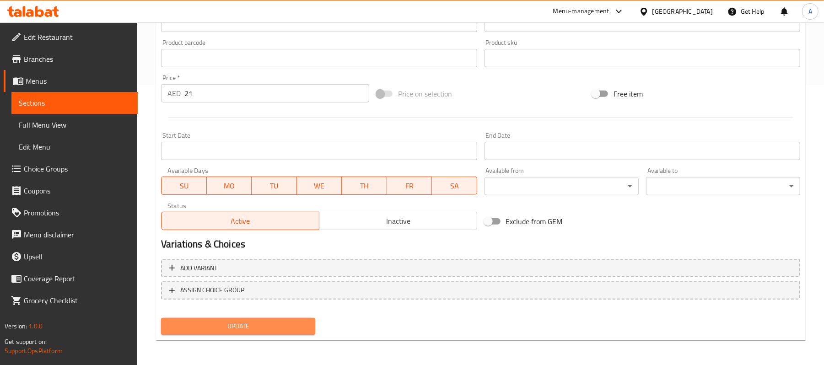
click at [273, 327] on span "Update" at bounding box center [238, 326] width 140 height 11
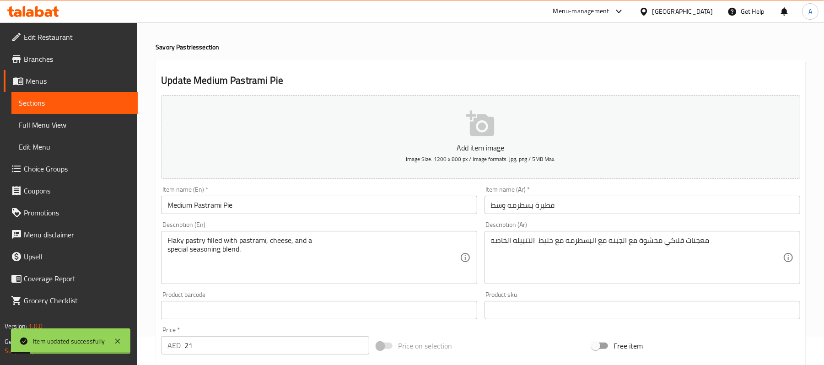
scroll to position [0, 0]
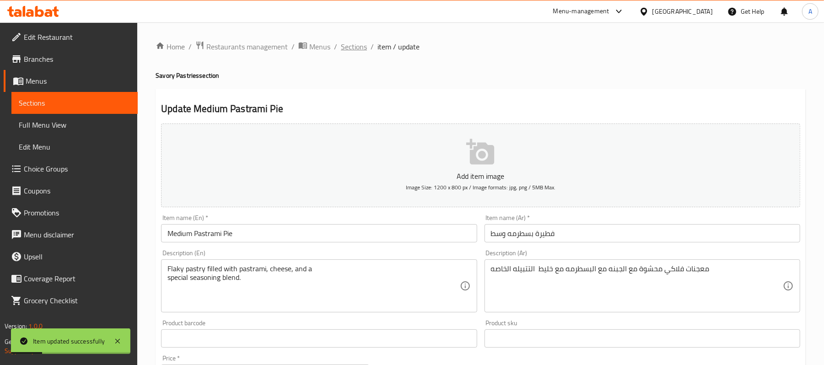
click at [360, 44] on span "Sections" at bounding box center [354, 46] width 26 height 11
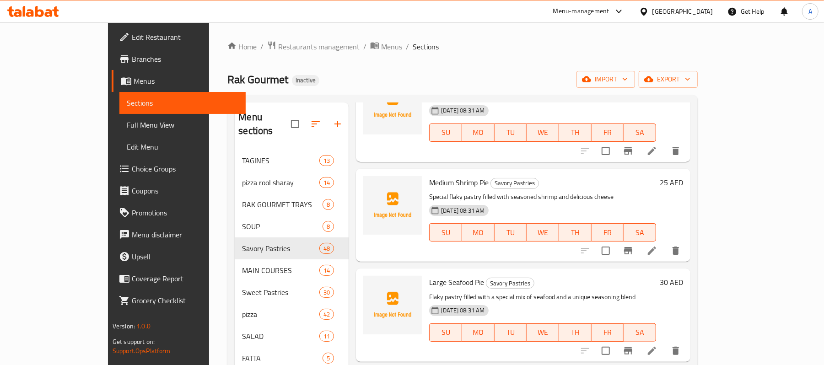
scroll to position [1854, 0]
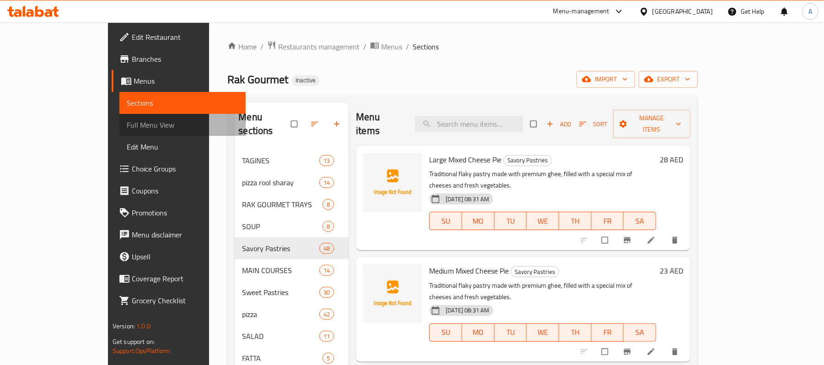
click at [127, 124] on span "Full Menu View" at bounding box center [183, 124] width 112 height 11
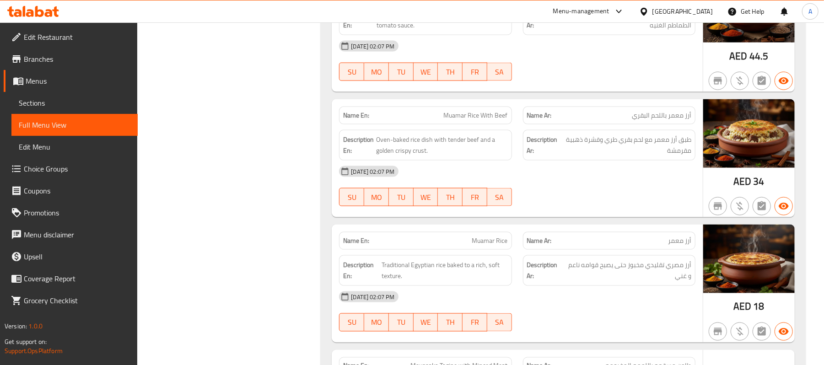
scroll to position [936, 0]
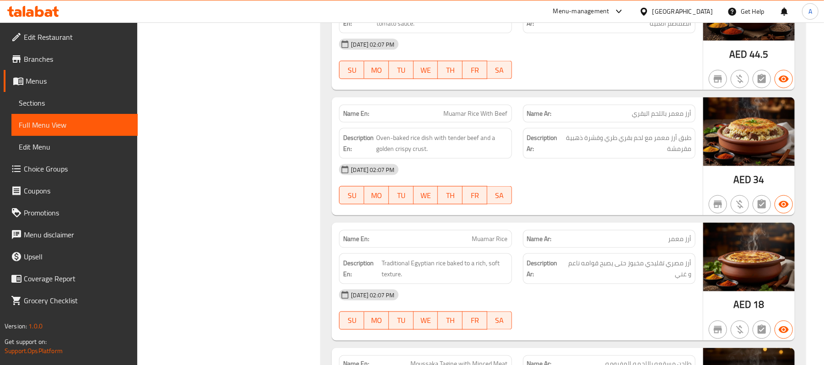
click at [542, 74] on div "28-09-2025 02:07 PM SU MO TU WE TH FR SA" at bounding box center [517, 58] width 367 height 51
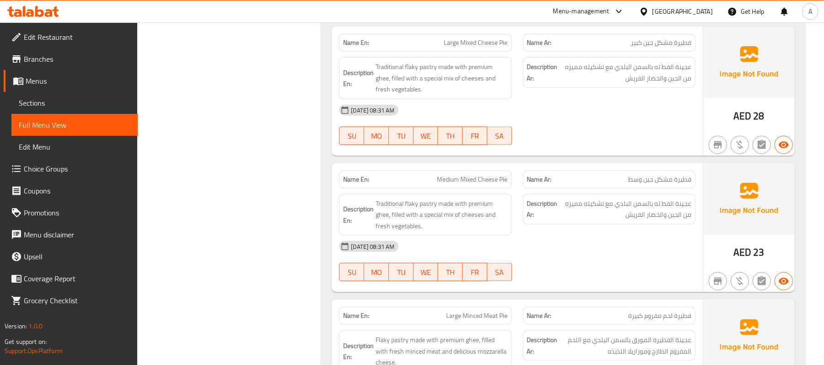
scroll to position [5761, 0]
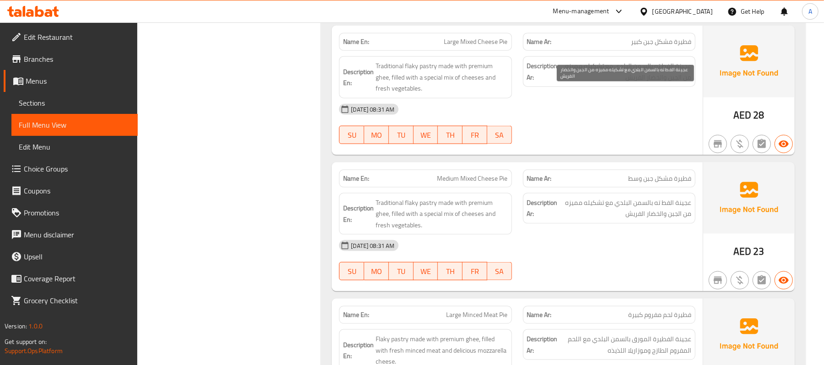
click at [665, 83] on span "عجينة الفط ته بالسمن البلدي مع تشكيله مميزه من الجبن والخضار الفريش" at bounding box center [626, 71] width 132 height 22
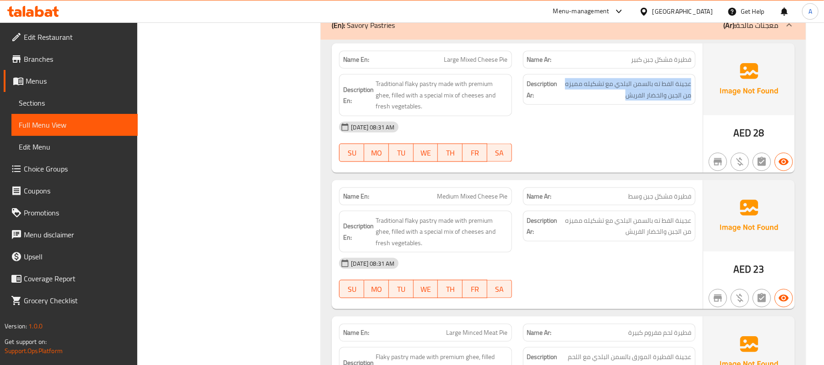
scroll to position [5742, 0]
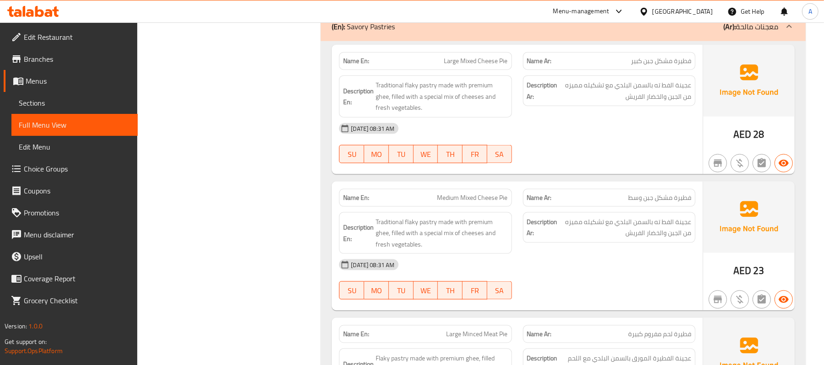
click at [471, 66] on span "Large Mixed Cheese Pie" at bounding box center [476, 61] width 64 height 10
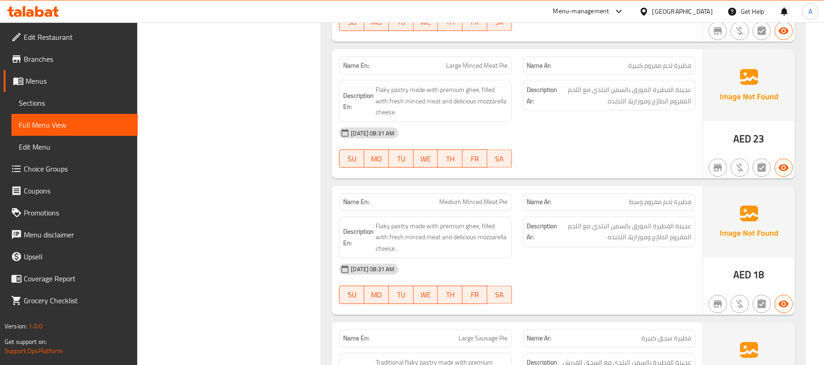
scroll to position [5813, 0]
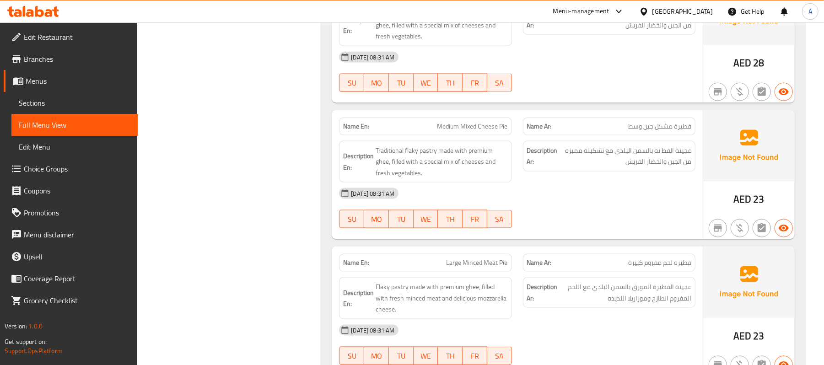
click at [473, 131] on span "Medium Mixed Cheese Pie" at bounding box center [473, 127] width 70 height 10
copy span "Medium Mixed Cheese Pie"
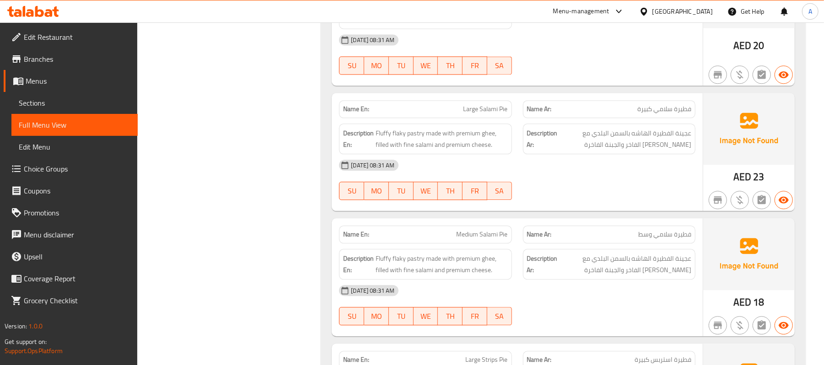
scroll to position [8870, 0]
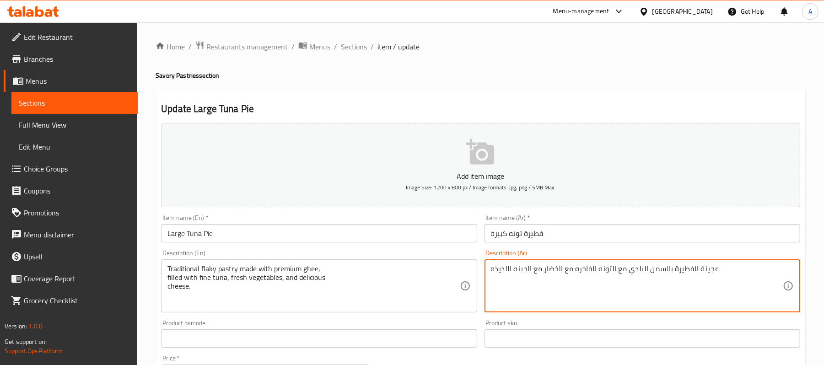
click at [711, 266] on textarea "عجينة الفطيرة بالسمن البلدي مع التونه الفاخره مع الخضار مع الجبنه اللذيذه" at bounding box center [637, 286] width 292 height 43
drag, startPoint x: 628, startPoint y: 267, endPoint x: 732, endPoint y: 271, distance: 104.4
click at [732, 271] on textarea "عجينة الفطيرة بالسمن البلدي مع التونه الفاخره مع الخضار مع الجبنه اللذيذه" at bounding box center [637, 286] width 292 height 43
click at [620, 271] on textarea "معجنات فلاكي تقليديه مع [PERSON_NAME] مع التونه الفاخره مع الخضار مع الجبنه الل…" at bounding box center [637, 286] width 292 height 43
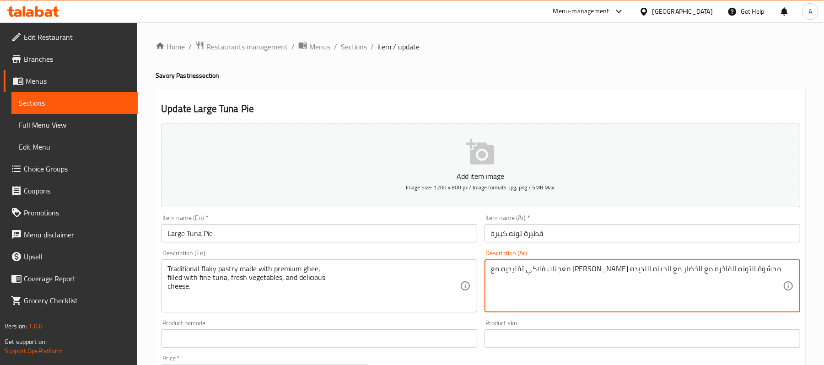
click at [639, 266] on textarea "معجنات فلاكي تقليديه مع [PERSON_NAME] محشوة التونه الفاخره مع الخضار مع الجبنه …" at bounding box center [637, 286] width 292 height 43
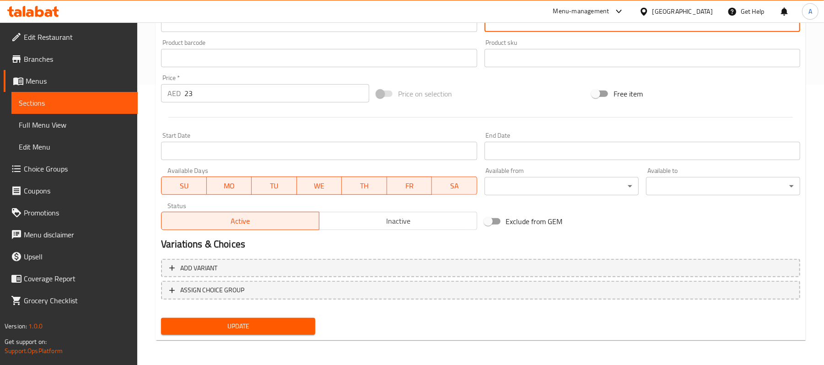
type textarea "معجنات فلاكي تقليديه مع [PERSON_NAME] محشوة التونه الفاخره مع الخضار مع الجبنه …"
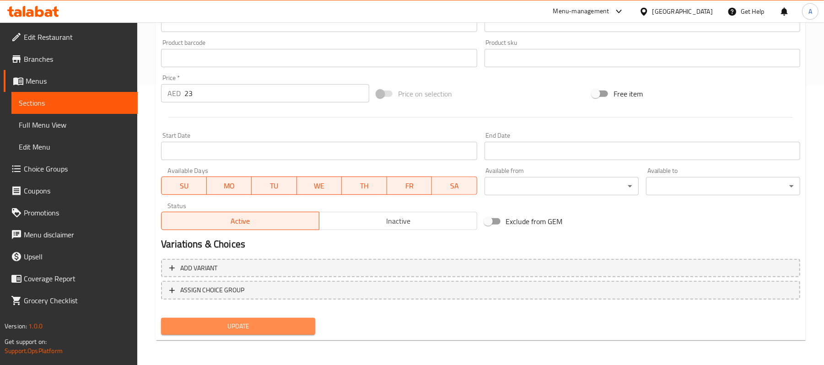
click at [242, 322] on span "Update" at bounding box center [238, 326] width 140 height 11
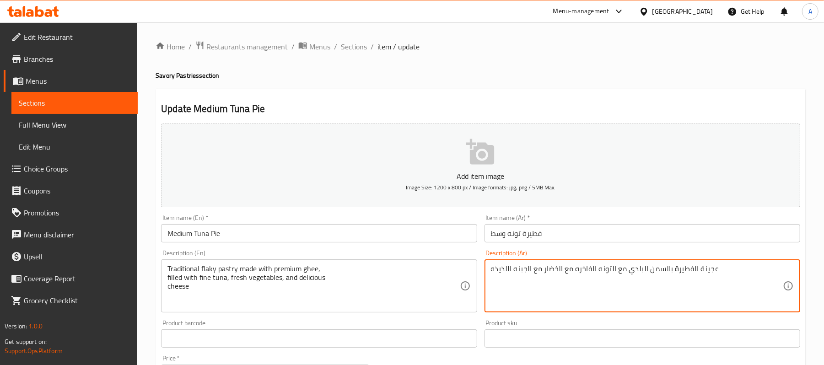
click at [579, 266] on textarea "عجينة الفطيرة بالسمن البلدي مع التونه الفاخره مع الخضار مع الجبنه اللذيذه" at bounding box center [637, 286] width 292 height 43
paste textarea "معجنات فلاكي تقليديه مع [PERSON_NAME] محشوة"
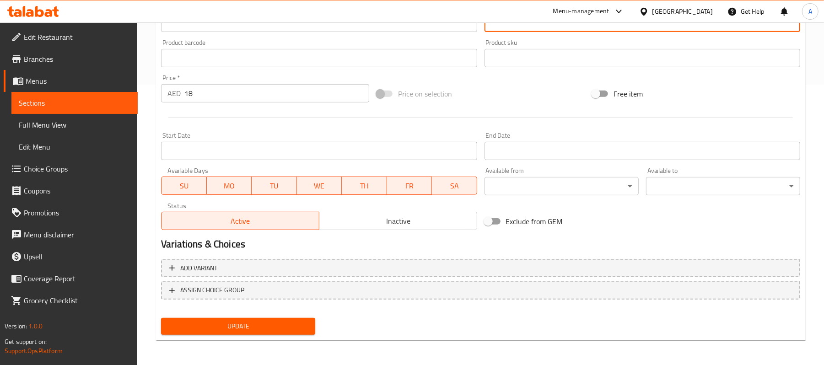
type textarea "معجنات فلاكي تقليديه مع [PERSON_NAME] محشوة التونه الفاخره مع الخضار مع الجبنه …"
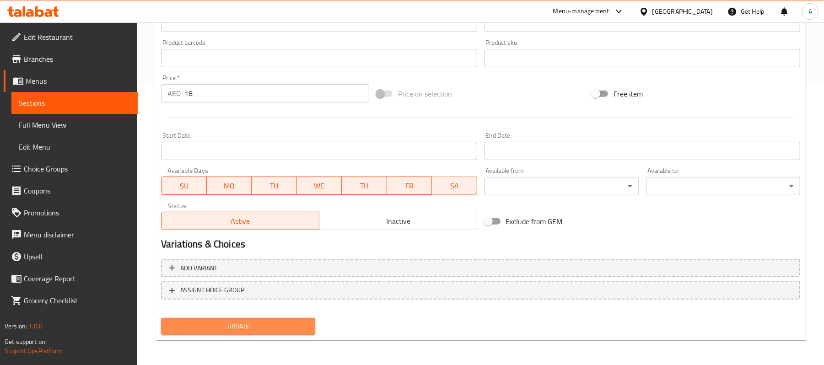
click at [268, 324] on span "Update" at bounding box center [238, 326] width 140 height 11
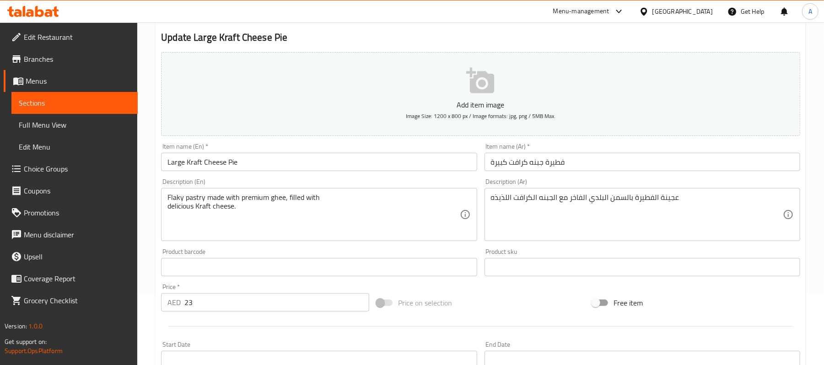
scroll to position [72, 0]
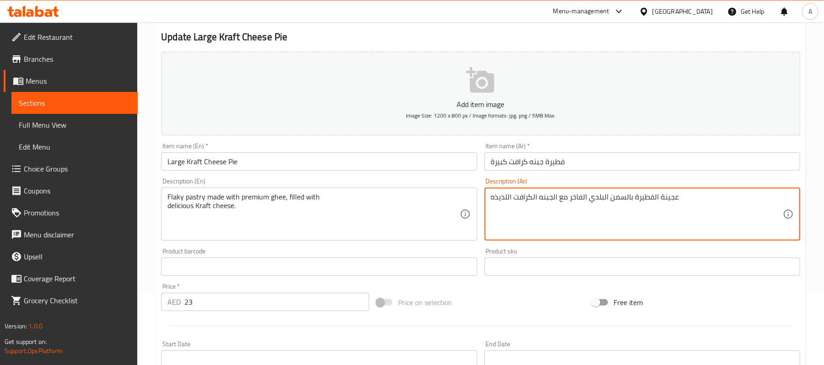
drag, startPoint x: 632, startPoint y: 198, endPoint x: 696, endPoint y: 196, distance: 63.7
click at [603, 199] on textarea "معجنات فلاكي محضر من بالسمن البلدي الفاخر مع الجبنه الكرافت اللذيذه" at bounding box center [637, 214] width 292 height 43
click at [578, 199] on textarea "معجنات فلاكي محضر من بالسمن بريميام الفاخر مع الجبنه الكرافت اللذيذه" at bounding box center [637, 214] width 292 height 43
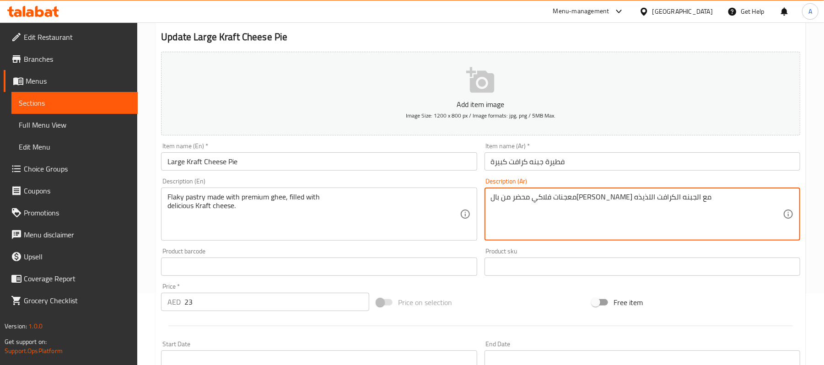
click at [566, 199] on textarea "معجنات فلاكي محضر من بال[PERSON_NAME] مع الجبنه الكرافت اللذيذه" at bounding box center [637, 214] width 292 height 43
click at [529, 198] on textarea "معجنات فلاكي محضر من بالسمن بريميام محشو الجبنه الكرافت اللذيذه" at bounding box center [637, 214] width 292 height 43
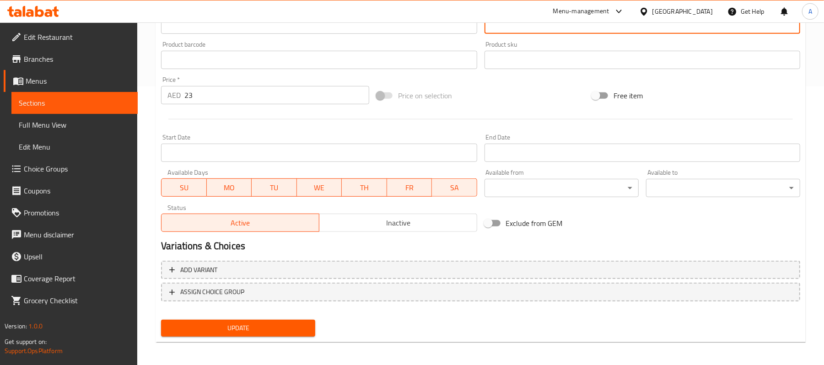
scroll to position [281, 0]
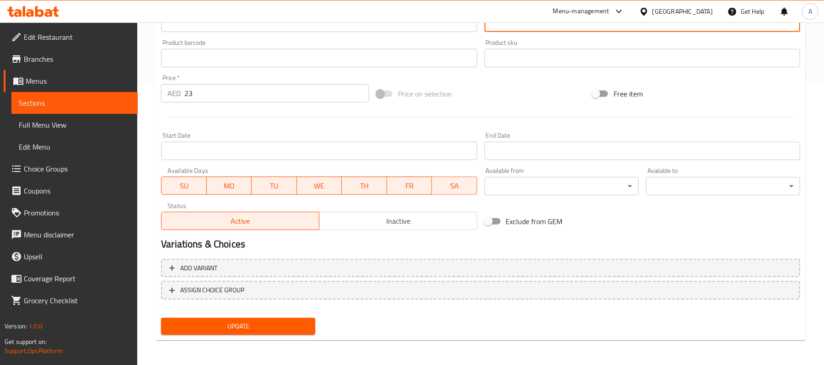
type textarea "معجنات فلاكي محضر من بالسمن بريميام محشو الجبنه الكرافت اللذيذه"
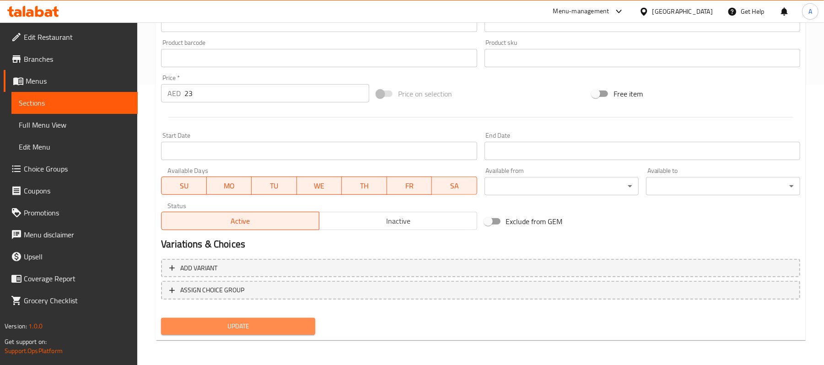
click at [284, 323] on span "Update" at bounding box center [238, 326] width 140 height 11
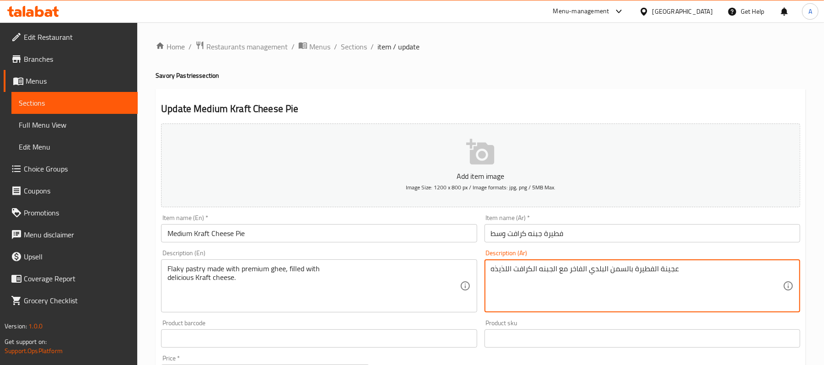
click at [568, 269] on textarea "عجينة الفطيرة بالسمن البلدي الفاخر مع الجبنه الكرافت اللذيذه" at bounding box center [637, 286] width 292 height 43
paste textarea "معجنات فلاكي محضر من بالسمن بريميام محشو"
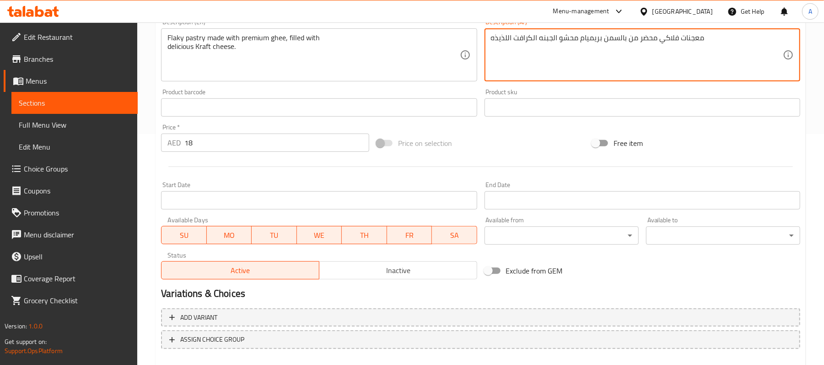
scroll to position [281, 0]
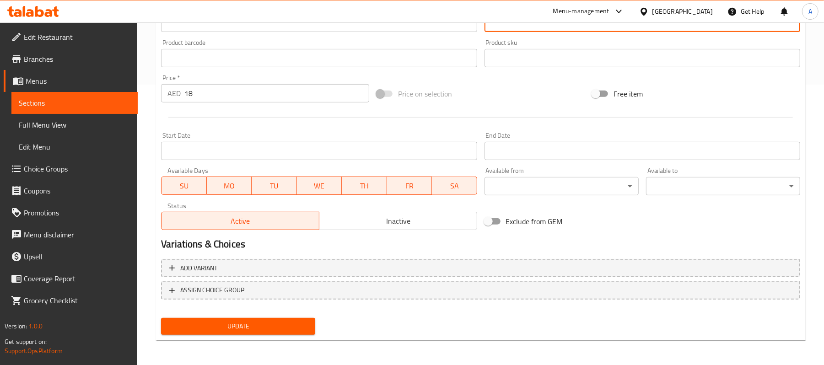
type textarea "معجنات فلاكي محضر من بالسمن بريميام محشو الجبنه الكرافت اللذيذه"
click at [288, 326] on span "Update" at bounding box center [238, 326] width 140 height 11
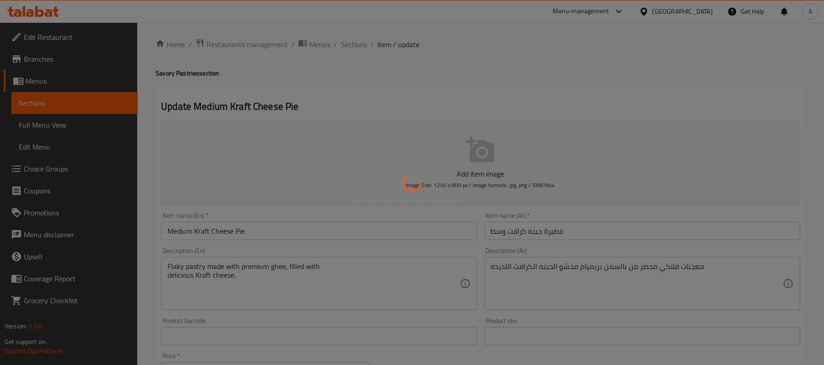
scroll to position [0, 0]
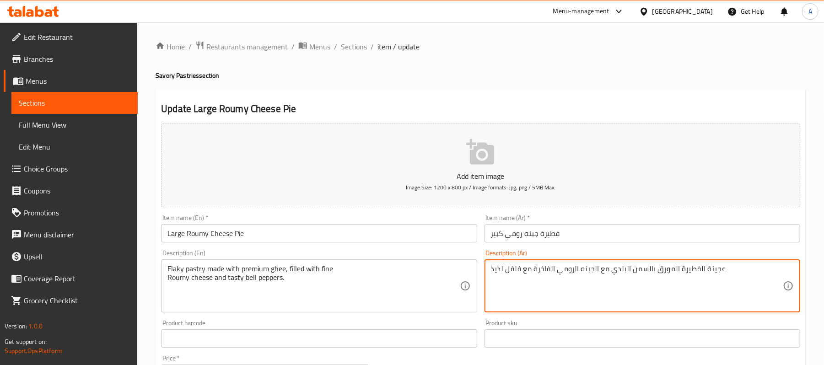
click at [719, 272] on textarea "عجينة الفطيرة المورق بالسمن البلدي مع الجبنه الرومي الفاخرة مع فلفل لذيذ" at bounding box center [637, 286] width 292 height 43
click at [507, 271] on textarea "معجنات فلاكي محضرة من السمن بريميام محشوة الجبنه الرومي الفاخرة مع فلفل لذيذ" at bounding box center [637, 286] width 292 height 43
click at [507, 271] on textarea "معجنات فلاكي محضرة من السمن بريميام محشوة الجبنه الرومي الفاخرة مع فلفل الوان ل…" at bounding box center [637, 286] width 292 height 43
click at [525, 266] on textarea "معجنات فلاكي محضرة من السمن بريميام محشوة الجبنه الرومي الفاخرة مع فلفل الوان ل…" at bounding box center [637, 286] width 292 height 43
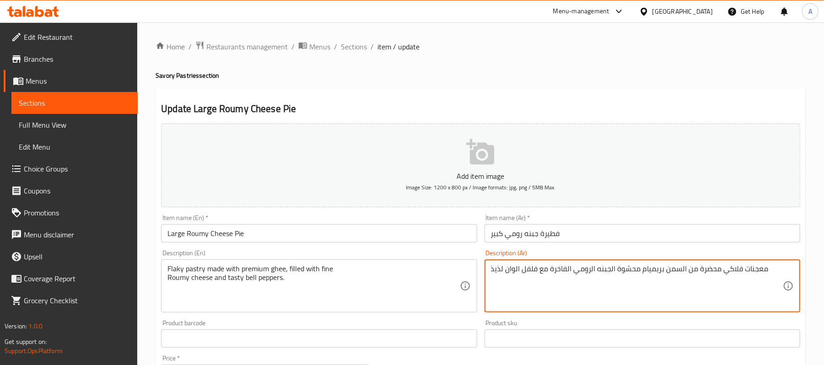
click at [525, 266] on textarea "معجنات فلاكي محضرة من السمن بريميام محشوة الجبنه الرومي الفاخرة مع فلفل الوان ل…" at bounding box center [637, 286] width 292 height 43
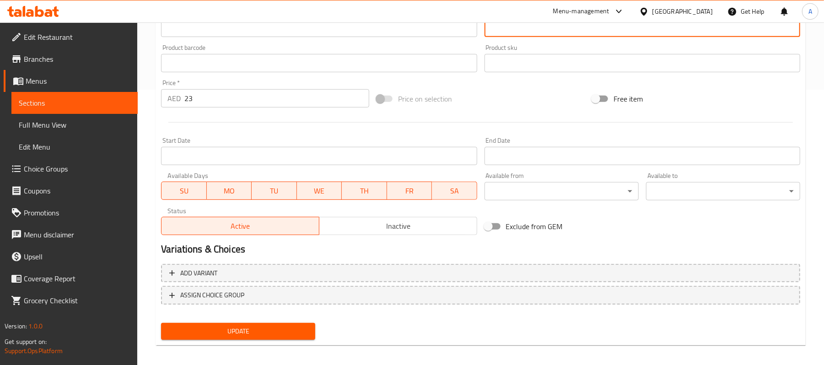
scroll to position [281, 0]
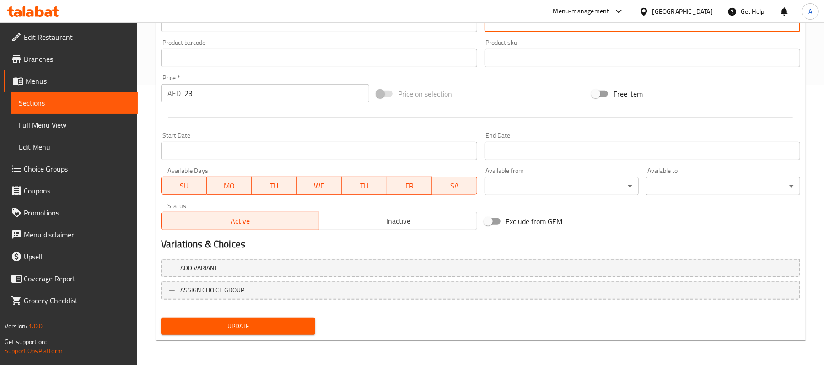
type textarea "معجنات فلاكي محضرة من السمن بريميام محشوة الجبنه الرومي الفاخرة مع فلفل الوان ل…"
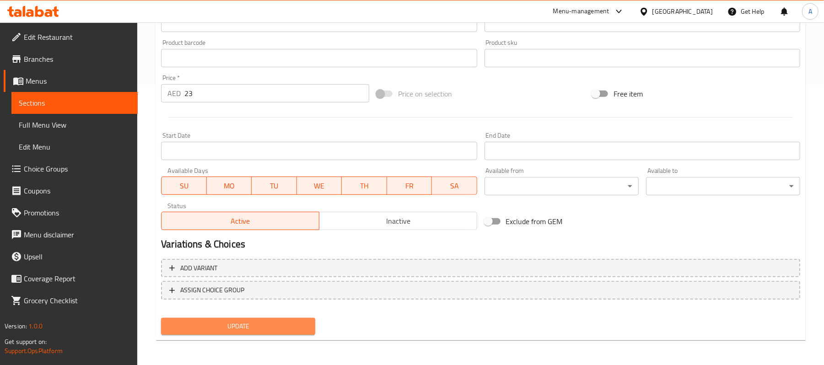
click at [261, 324] on span "Update" at bounding box center [238, 326] width 140 height 11
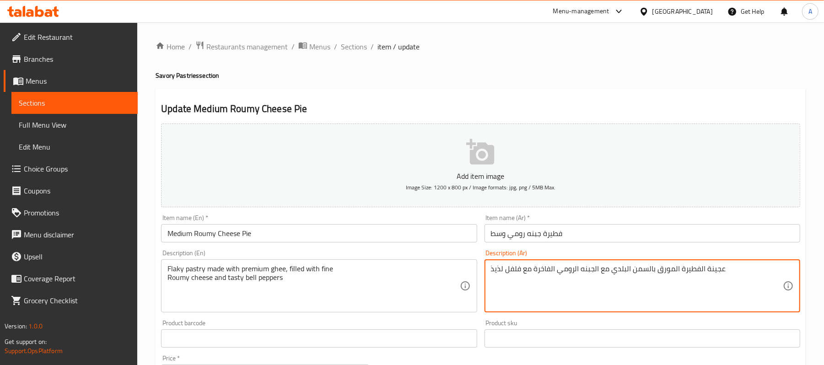
click at [548, 271] on textarea "عجينة الفطيرة المورق بالسمن البلدي مع الجبنه الرومي الفاخرة مع فلفل لذيذ" at bounding box center [637, 286] width 292 height 43
paste textarea "معجنات فلاكي محضرة من السمن بريميام محشوة الجبنه الرومي الفاخرة مع فلفل الوان"
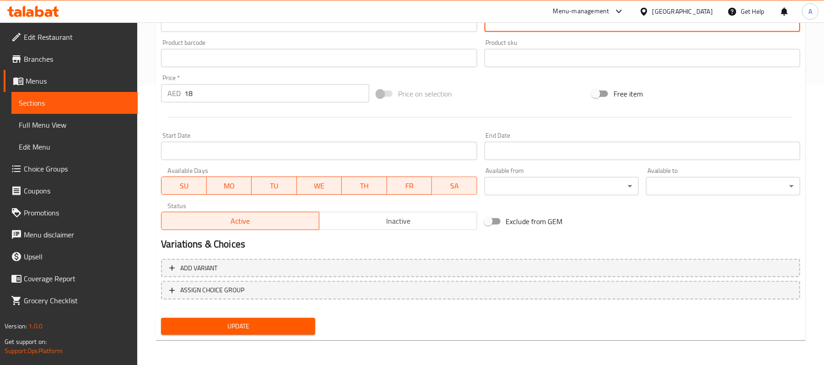
type textarea "معجنات فلاكي محضرة من السمن بريميام محشوة الجبنه الرومي الفاخرة مع فلفل الوان ل…"
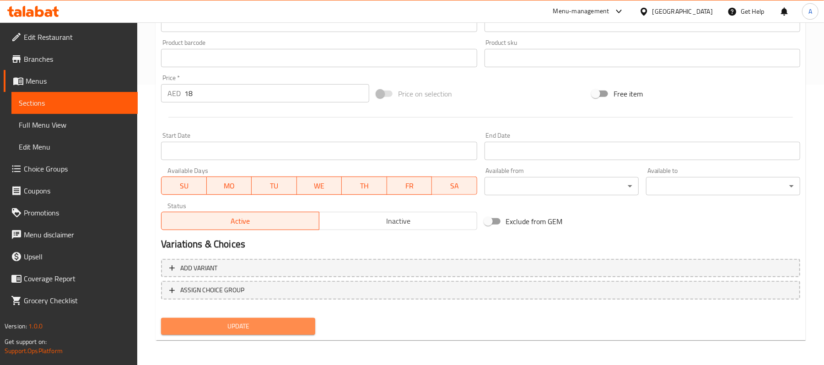
click at [277, 333] on button "Update" at bounding box center [238, 326] width 154 height 17
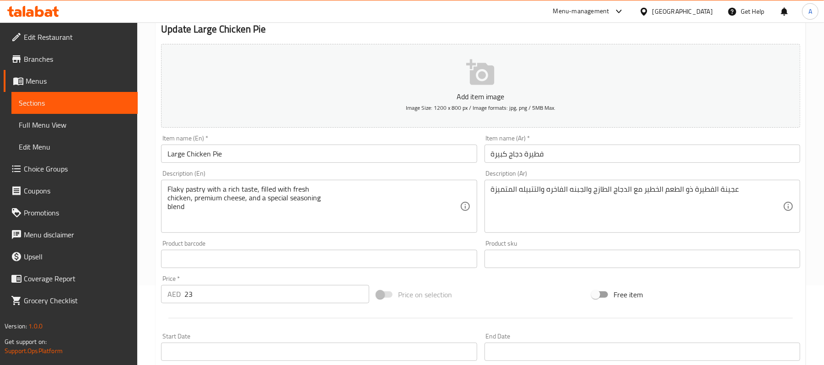
scroll to position [81, 0]
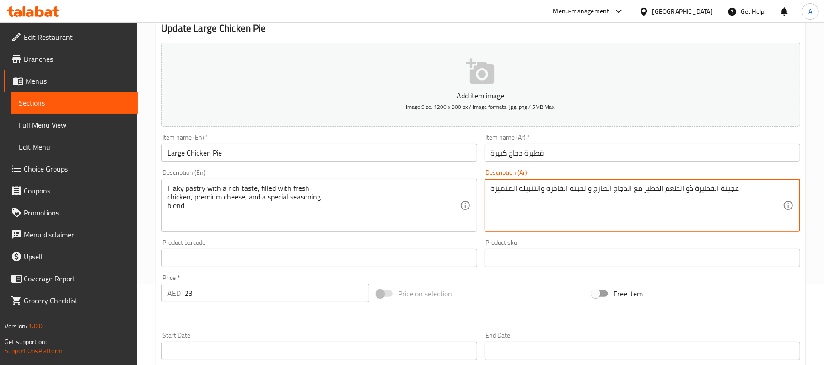
click at [729, 191] on textarea "عجينة الفطيرة ذو الطعم الخطير مع الدجاج الطازج والجبنه الفاخره والتتبيله المتمي…" at bounding box center [637, 205] width 292 height 43
drag, startPoint x: 632, startPoint y: 189, endPoint x: 738, endPoint y: 187, distance: 105.7
click at [738, 187] on textarea "عجينة الفطيرة ذو الطعم الخطير مع الدجاج الطازج والجبنه الفاخره والتتبيله المتمي…" at bounding box center [637, 205] width 292 height 43
click at [563, 186] on textarea "معجنات فلاكي مع طعم غني محشو الدجاج الطازج والجبنه الفاخره وخليط التتبيله المتم…" at bounding box center [637, 205] width 292 height 43
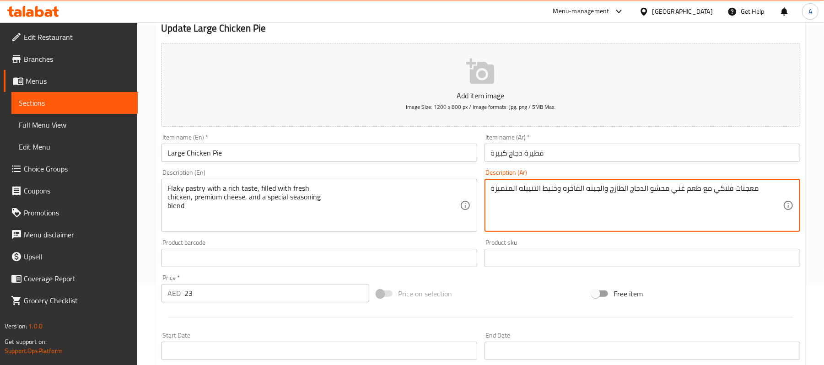
click at [563, 186] on textarea "معجنات فلاكي مع طعم غني محشو الدجاج الطازج والجبنه الفاخره وخليط التتبيله المتم…" at bounding box center [637, 205] width 292 height 43
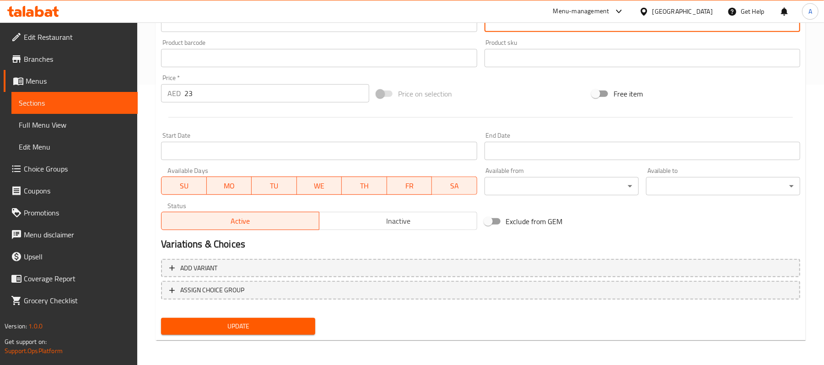
type textarea "معجنات فلاكي مع طعم غني محشو الدجاج الطازج والجبنه الفاخره وخليط التتبيله المتم…"
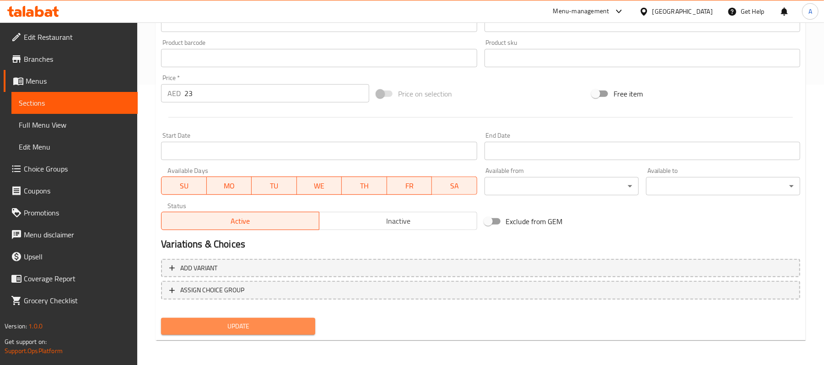
click at [252, 321] on span "Update" at bounding box center [238, 326] width 140 height 11
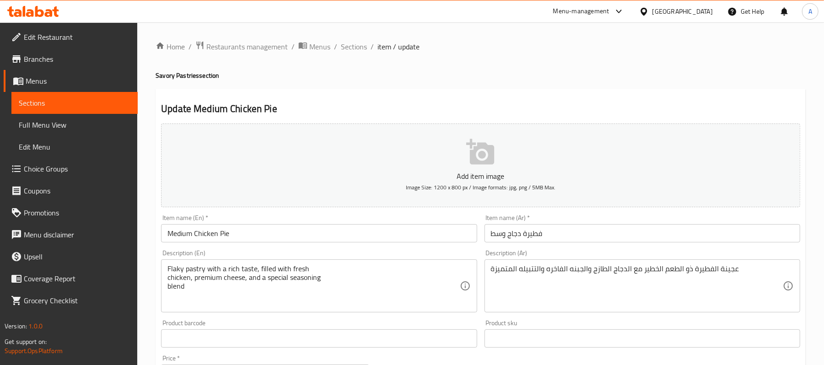
click at [531, 263] on div "عجينة الفطيرة ذو الطعم الخطير مع الدجاج الطازج والجبنه الفاخره والتتبيله المتمي…" at bounding box center [643, 285] width 316 height 53
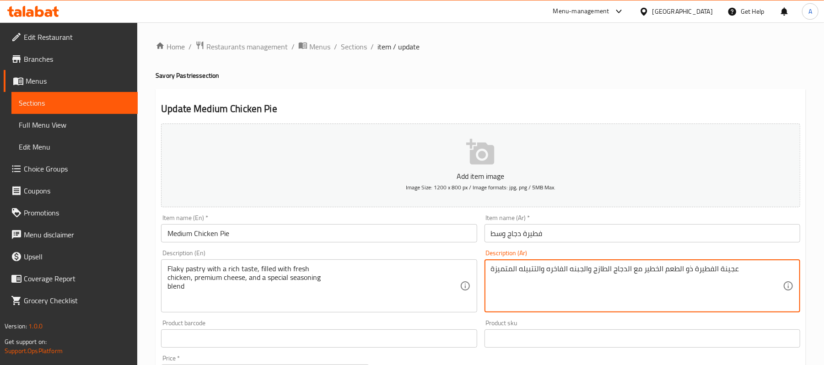
click at [526, 266] on textarea "عجينة الفطيرة ذو الطعم الخطير مع الدجاج الطازج والجبنه الفاخره والتتبيله المتمي…" at bounding box center [637, 286] width 292 height 43
paste textarea "معجنات فلاكي مع طعم غني محشو الدجاج الطازج والجبنه الفاخره وخليط"
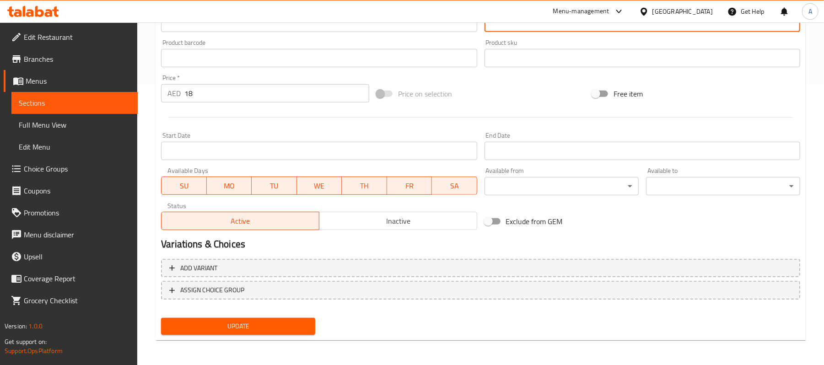
type textarea "معجنات فلاكي مع طعم غني محشو الدجاج الطازج والجبنه الفاخره وخليط التتبيله المتم…"
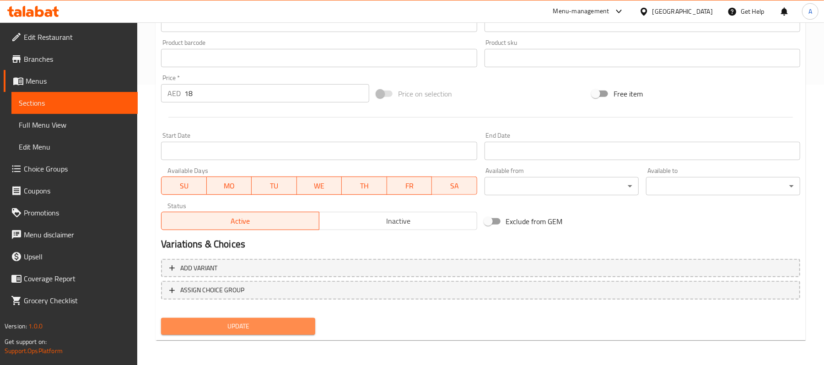
click at [221, 319] on button "Update" at bounding box center [238, 326] width 154 height 17
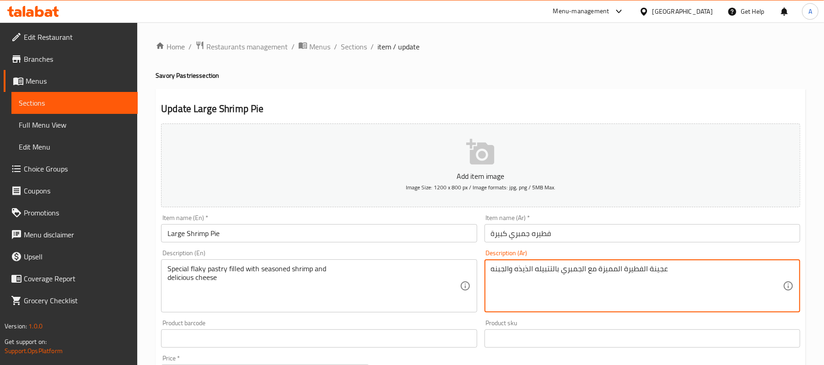
drag, startPoint x: 669, startPoint y: 271, endPoint x: 599, endPoint y: 272, distance: 70.5
click at [599, 272] on textarea "معجنات فلاكي خاصه مع الجمبري بالتتبيله الذيذه والجبنه" at bounding box center [637, 286] width 292 height 43
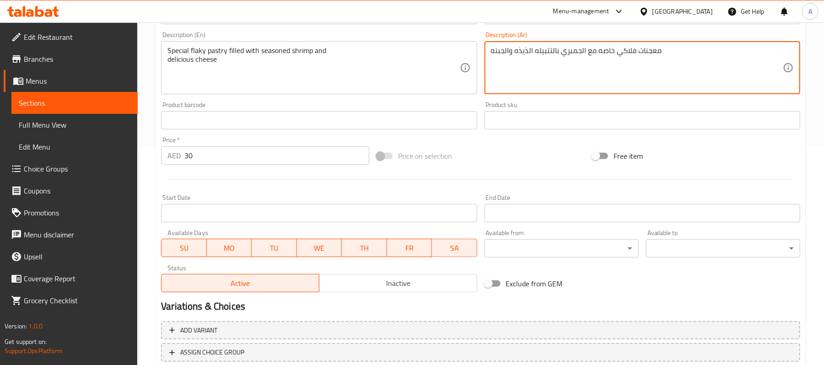
scroll to position [281, 0]
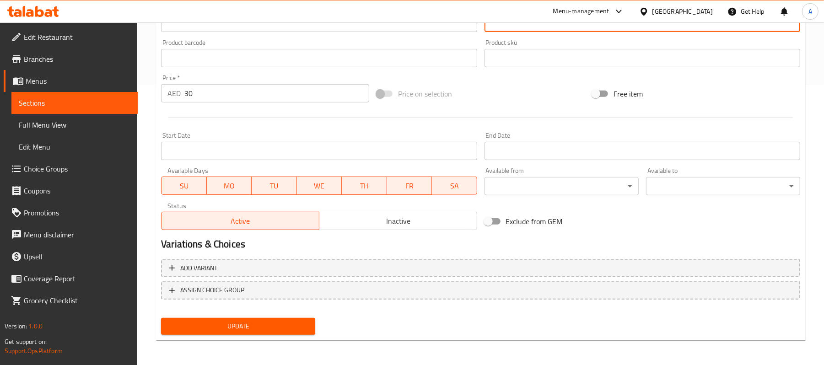
type textarea "معجنات فلاكي خاصه مع الجمبري بالتتبيله الذيذه والجبنه"
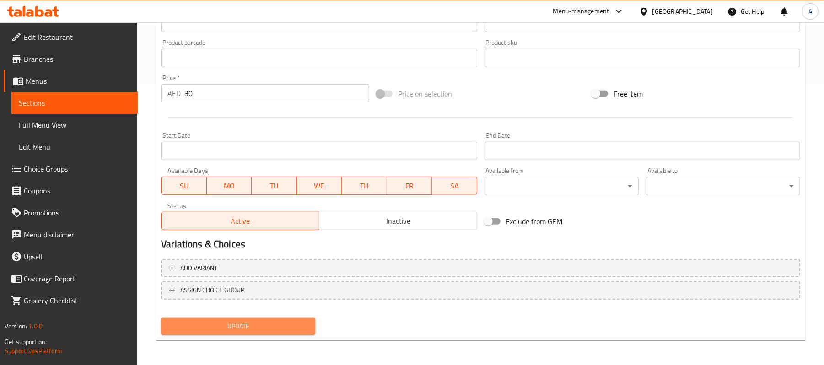
click at [297, 319] on button "Update" at bounding box center [238, 326] width 154 height 17
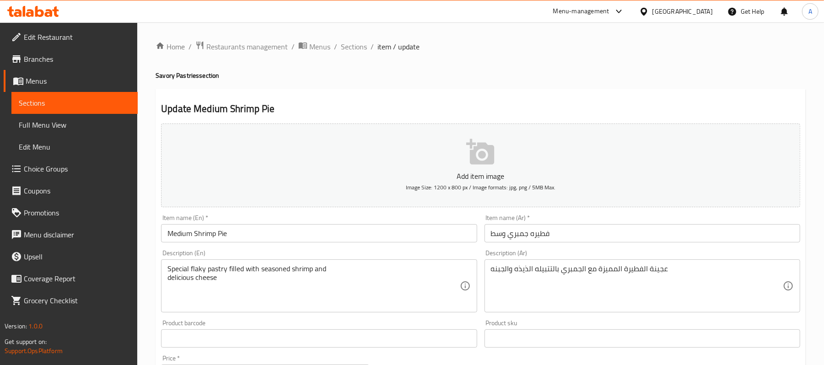
click at [511, 264] on div "عجينة الفطيرة المميزة مع الجمبري بالتتبيله الذيذه والجبنه Description (Ar)" at bounding box center [643, 285] width 316 height 53
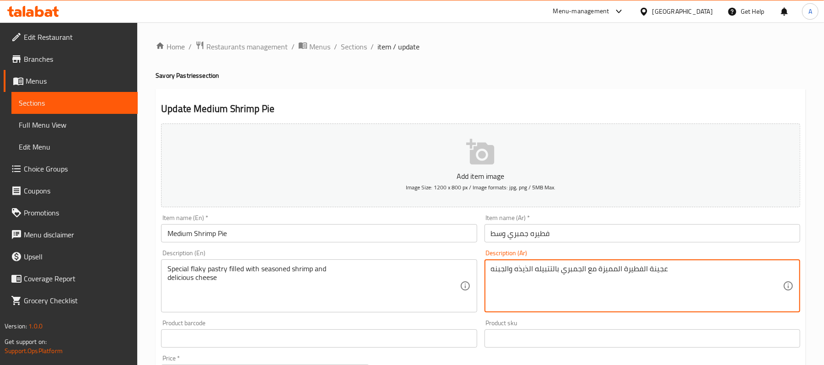
click at [513, 273] on textarea "عجينة الفطيرة المميزة مع الجمبري بالتتبيله الذيذه والجبنه" at bounding box center [637, 286] width 292 height 43
paste textarea "معجنات فلاكي خاصه"
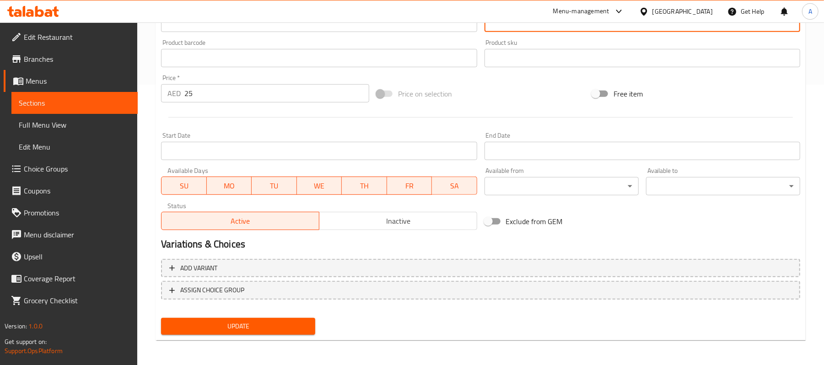
type textarea "معجنات فلاكي خاصه مع الجمبري بالتتبيله الذيذه والجبنه"
click at [277, 319] on button "Update" at bounding box center [238, 326] width 154 height 17
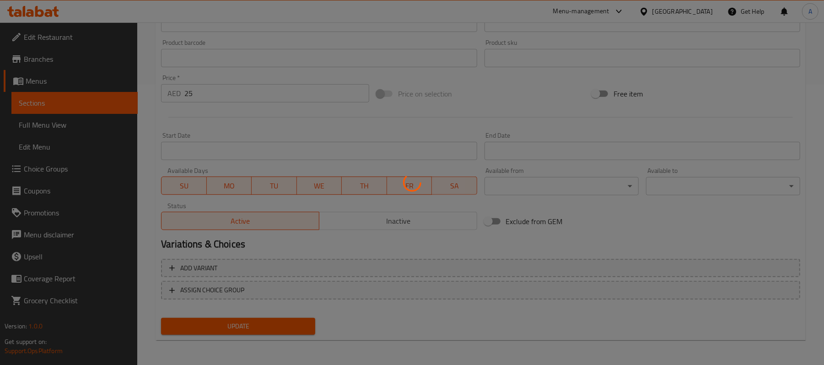
scroll to position [0, 0]
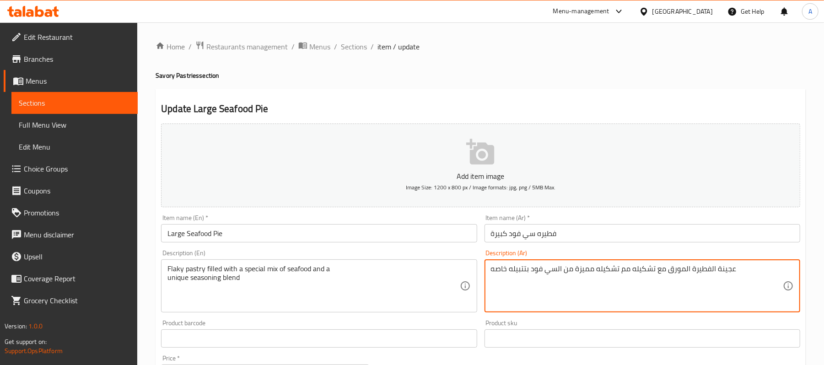
drag, startPoint x: 741, startPoint y: 269, endPoint x: 621, endPoint y: 270, distance: 119.9
click at [592, 271] on textarea "معجنات فلاكي محشوة مع تشكيله مميزة من السي فود بتتبيله خاصه" at bounding box center [637, 286] width 292 height 43
click at [592, 271] on textarea "معجنات فلاكي محشوة مع تشكيله خاصه من السي فود بتتبيله خاصه" at bounding box center [637, 286] width 292 height 43
click at [623, 268] on textarea "معجنات فلاكي محشوة مع تشكيله خاصه من السي فود بتتبيله خاصه" at bounding box center [637, 286] width 292 height 43
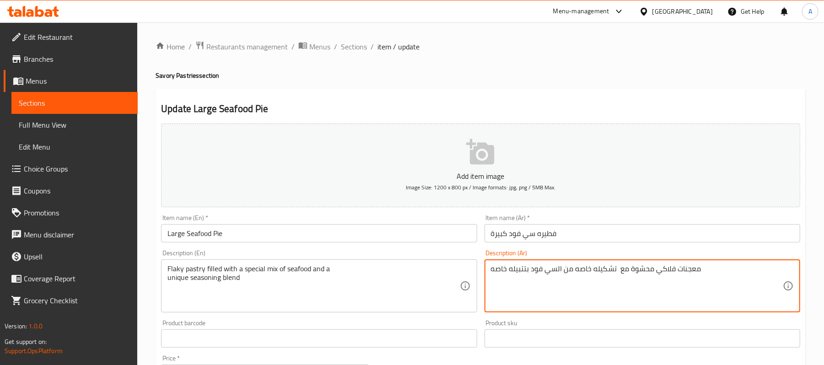
click at [623, 268] on textarea "معجنات فلاكي محشوة مع تشكيله خاصه من السي فود بتتبيله خاصه" at bounding box center [637, 286] width 292 height 43
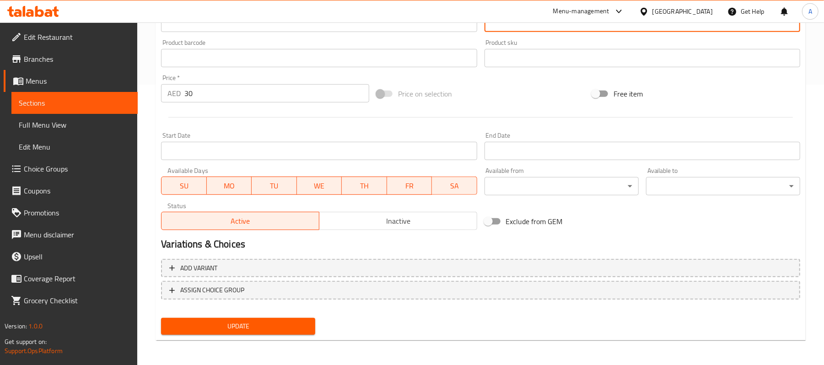
type textarea "معجنات فلاكي محشوة مع تشكيله خاصه من السي فود بتتبيله خاصه"
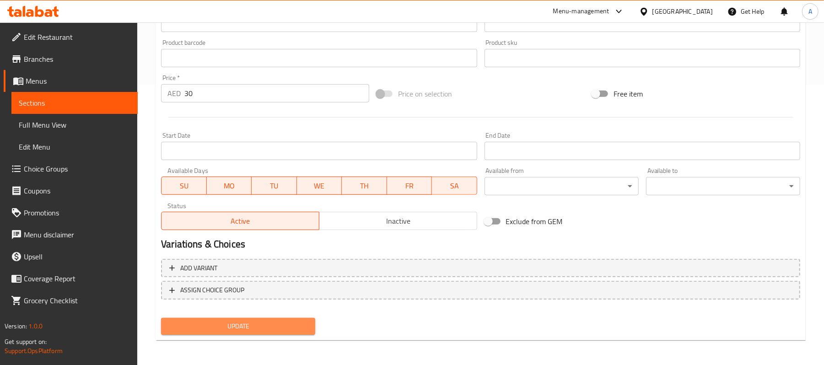
click at [288, 331] on span "Update" at bounding box center [238, 326] width 140 height 11
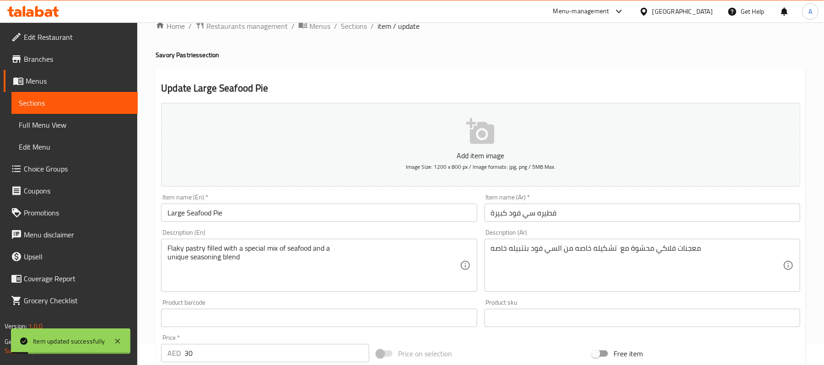
scroll to position [0, 0]
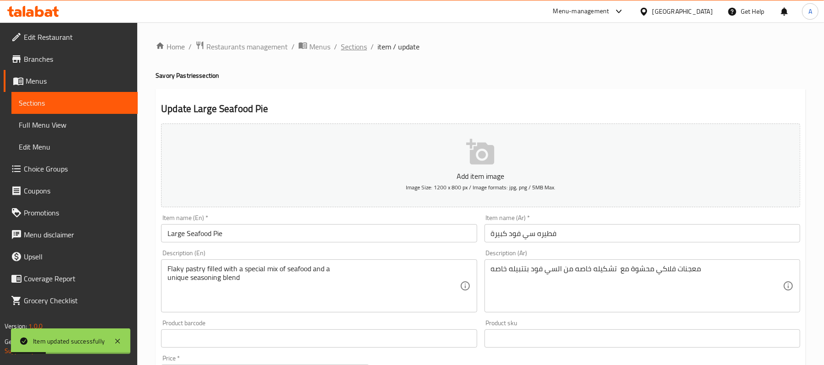
click at [349, 48] on span "Sections" at bounding box center [354, 46] width 26 height 11
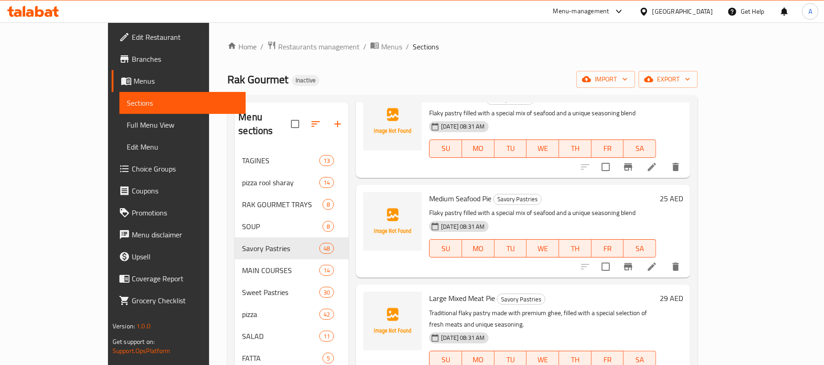
scroll to position [2001, 0]
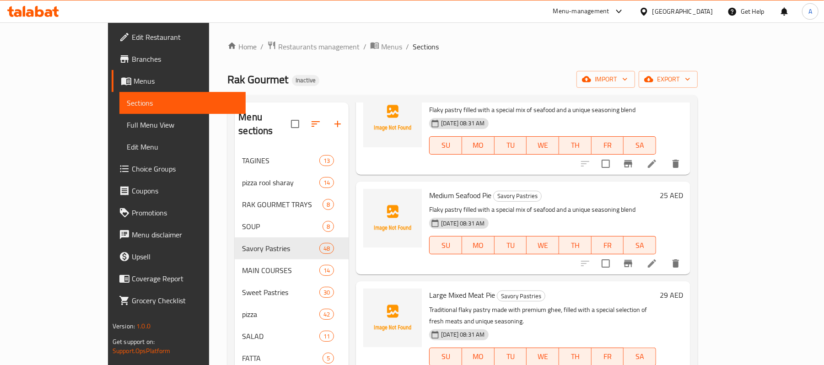
drag, startPoint x: 753, startPoint y: 319, endPoint x: 806, endPoint y: 238, distance: 96.5
click at [716, 238] on div "Home / Restaurants management / Menus / Sections Rak Gourmet Inactive import ex…" at bounding box center [462, 309] width 507 height 574
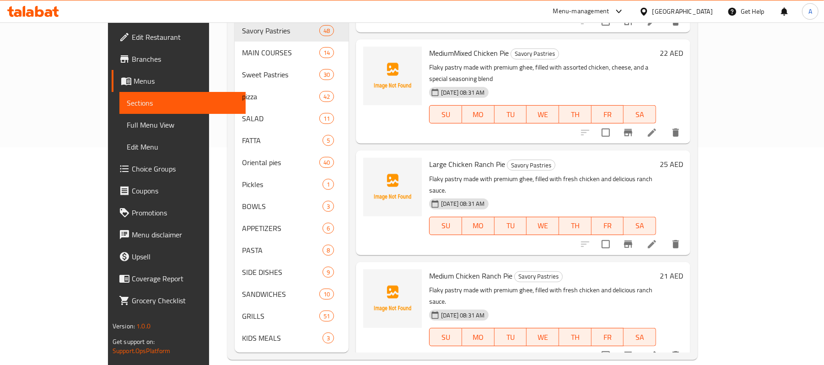
scroll to position [4367, 0]
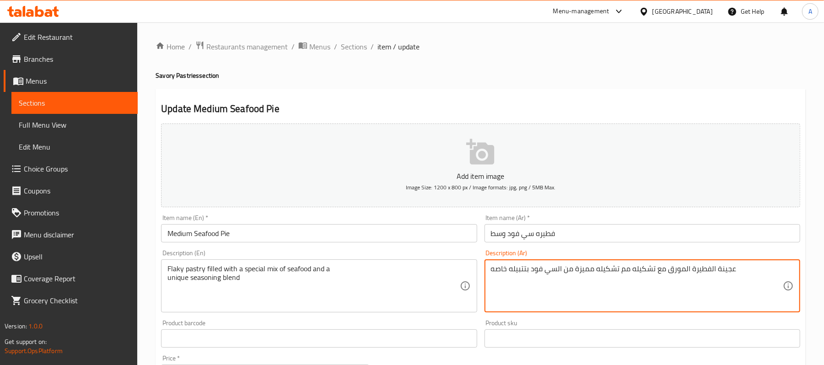
click at [520, 272] on textarea "عجينة الفطيرة المورق مع تشكيله مم تشكيله مميزة من السي فود بتتبيله خاصه" at bounding box center [637, 286] width 292 height 43
paste textarea "معجنات فلاكي محشوة مع تشكيله خاصه"
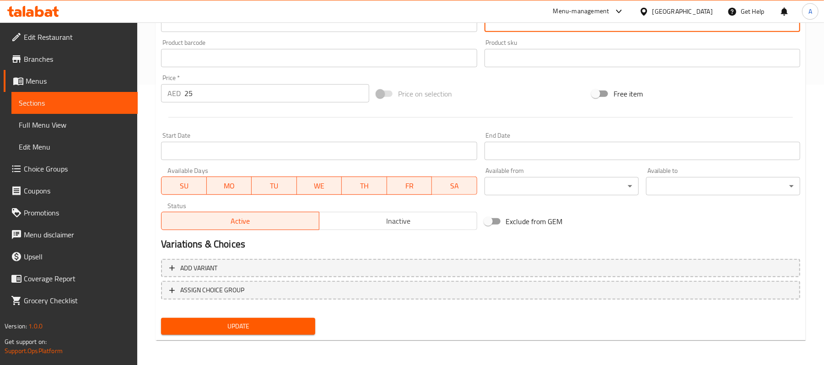
type textarea "معجنات فلاكي محشوة مع تشكيله خاصه من السي فود بتتبيله خاصه"
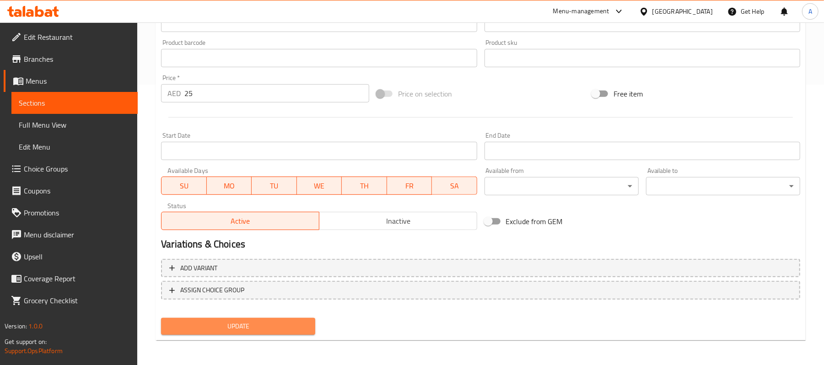
click at [276, 322] on span "Update" at bounding box center [238, 326] width 140 height 11
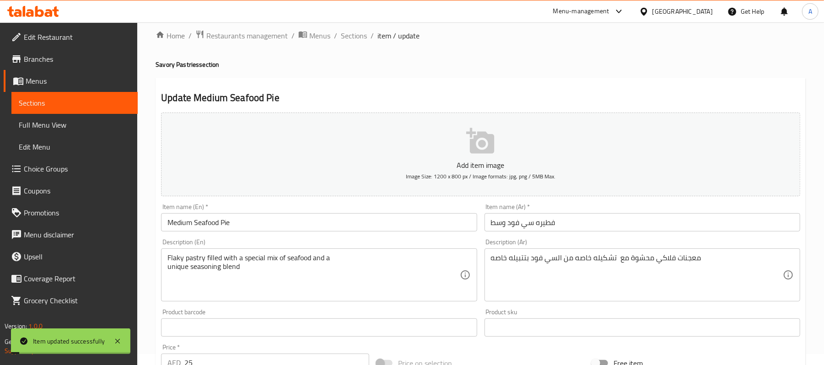
scroll to position [10, 0]
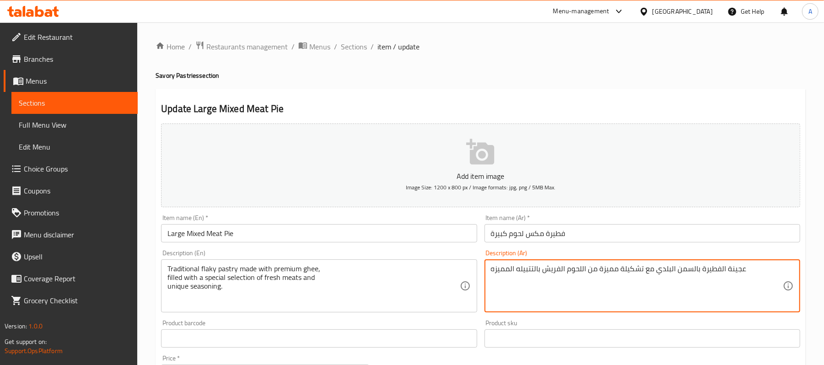
drag, startPoint x: 752, startPoint y: 273, endPoint x: 658, endPoint y: 277, distance: 94.8
click at [620, 292] on textarea "معجنات فلاكي تقليدي محضر من سمن بريميام محشوة مع تشكيلة مميزة من اللحوم الفريش …" at bounding box center [637, 286] width 292 height 43
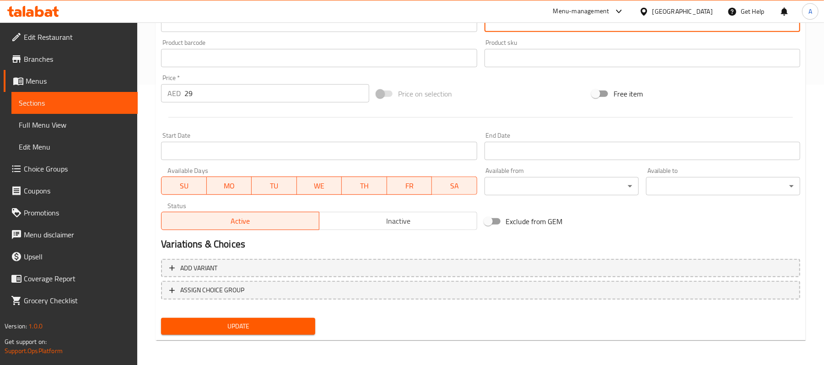
type textarea "معجنات فلاكي تقليدي محضر من سمن بريميام محشوة مع تشكيلة مميزة من اللحوم الفريش …"
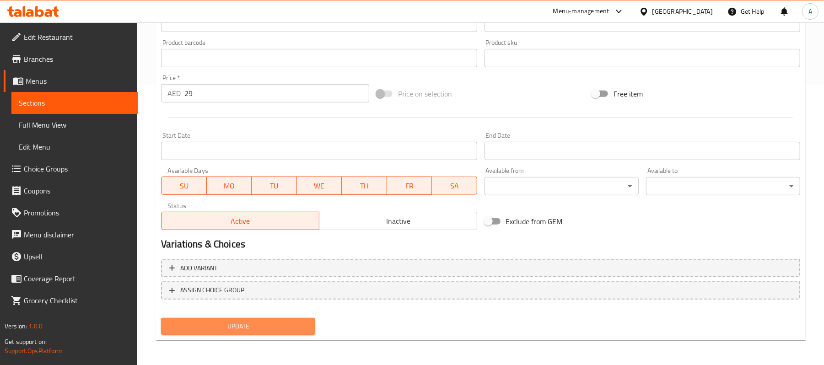
click at [286, 321] on span "Update" at bounding box center [238, 326] width 140 height 11
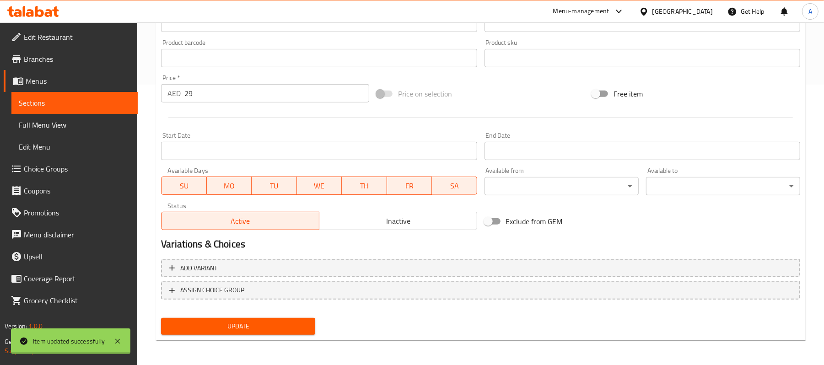
scroll to position [0, 0]
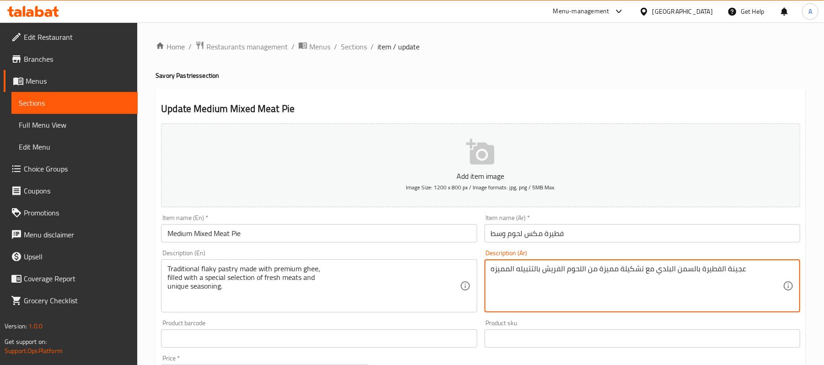
click at [548, 266] on textarea "عجينة الفطيرة بالسمن البلدي مع تشكيلة مميزة من اللحوم الفريش بالتتبيله المميزه" at bounding box center [637, 286] width 292 height 43
paste textarea "معجنات فلاكي تقليدي محضر من [PERSON_NAME] محشوة"
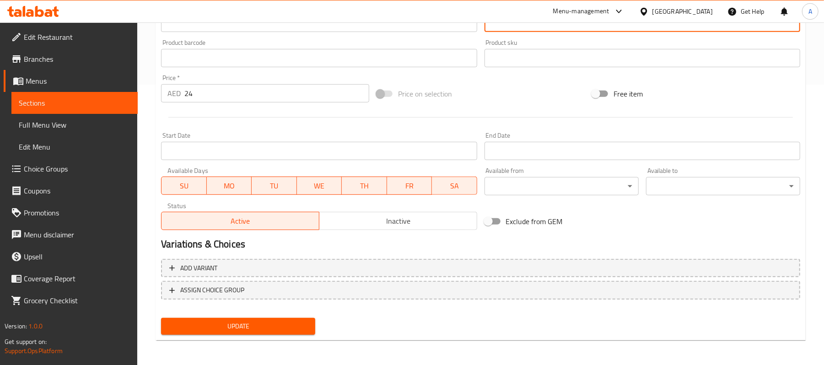
type textarea "معجنات فلاكي تقليدي محضر من سمن بريميام محشوة مع تشكيلة مميزة من اللحوم الفريش …"
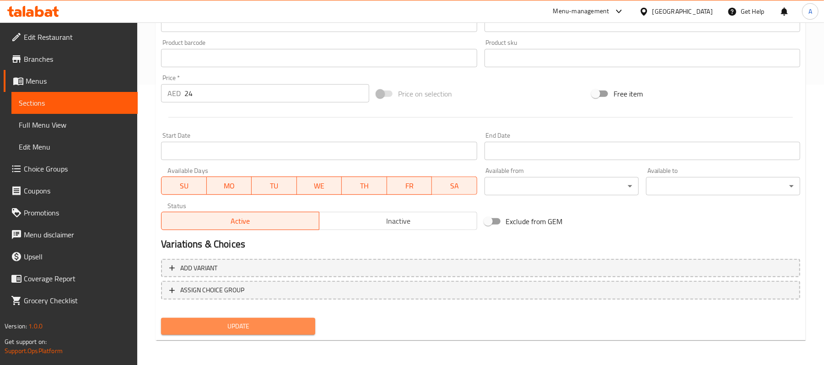
click at [275, 328] on span "Update" at bounding box center [238, 326] width 140 height 11
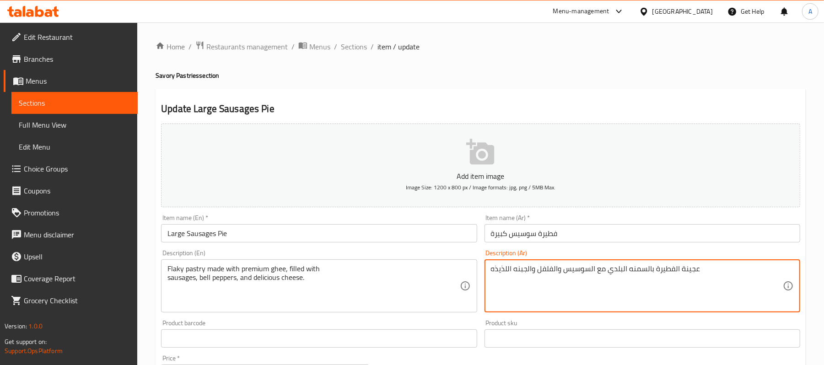
drag, startPoint x: 703, startPoint y: 271, endPoint x: 607, endPoint y: 269, distance: 96.6
click at [537, 271] on textarea "معجنات فلاكي محضر من [PERSON_NAME] محشو مع السوسيس والفلفل والجبنه اللذيذه" at bounding box center [637, 286] width 292 height 43
click at [537, 271] on textarea "معجنات فلاكي محضر من [PERSON_NAME] محشو مع السوسيس والفلفل الوان والجبنه اللذيذه" at bounding box center [637, 286] width 292 height 43
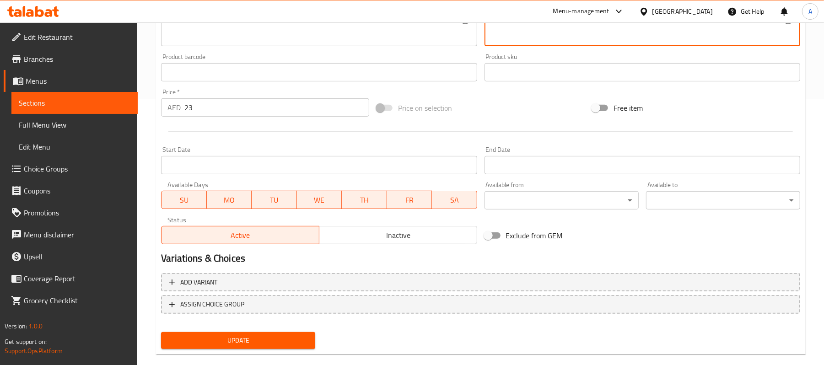
scroll to position [281, 0]
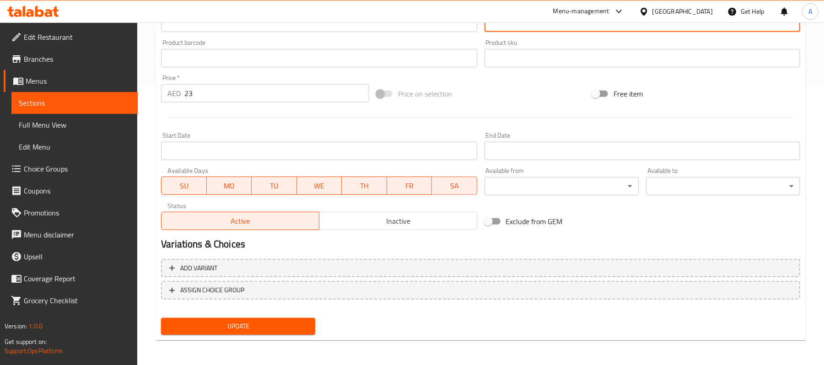
type textarea "معجنات فلاكي محضر من [PERSON_NAME] محشو مع السوسيس والفلفل الوان والجبنه اللذيذه"
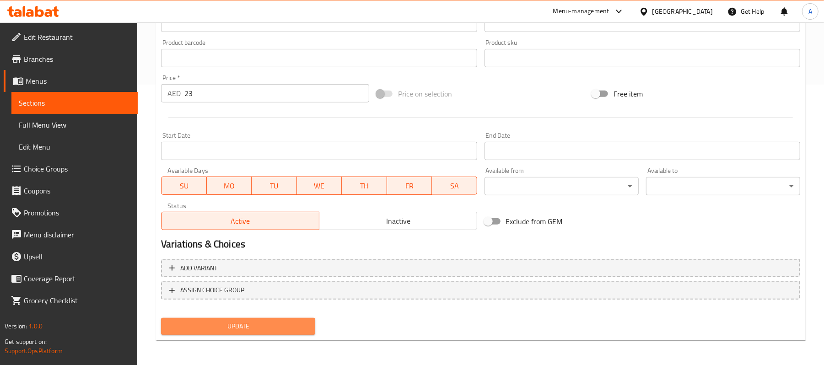
click at [286, 319] on button "Update" at bounding box center [238, 326] width 154 height 17
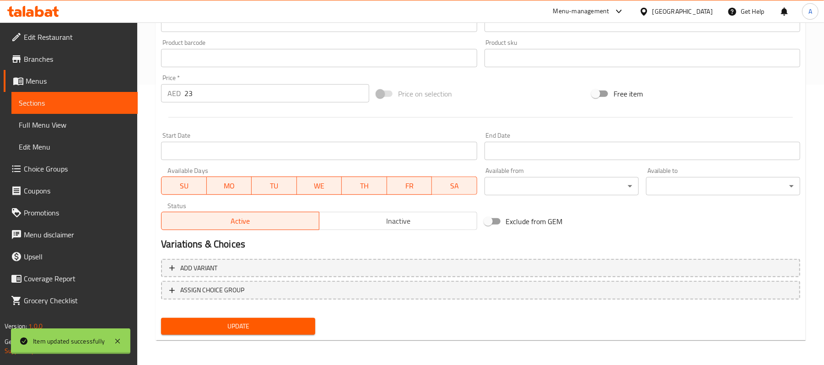
scroll to position [0, 0]
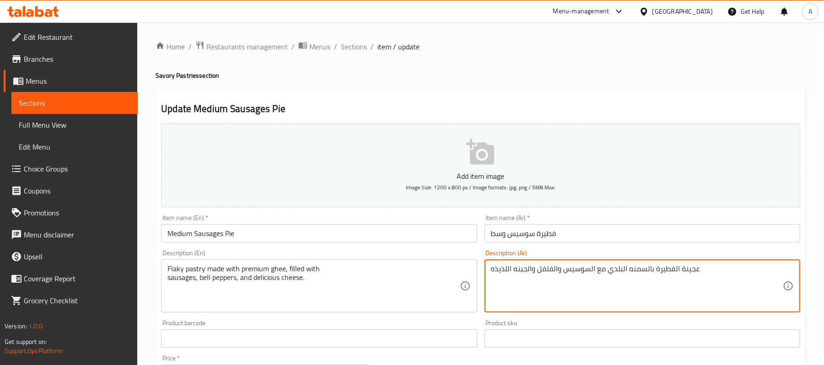
click at [533, 277] on textarea "عجينة الفطيرة بالسمنه البلدي مع السوسيس والفلفل والجبنه اللذيذه" at bounding box center [637, 286] width 292 height 43
paste textarea "معجنات فلاكي محضر من [PERSON_NAME] محشو مع السوسيس والفلفل الوان"
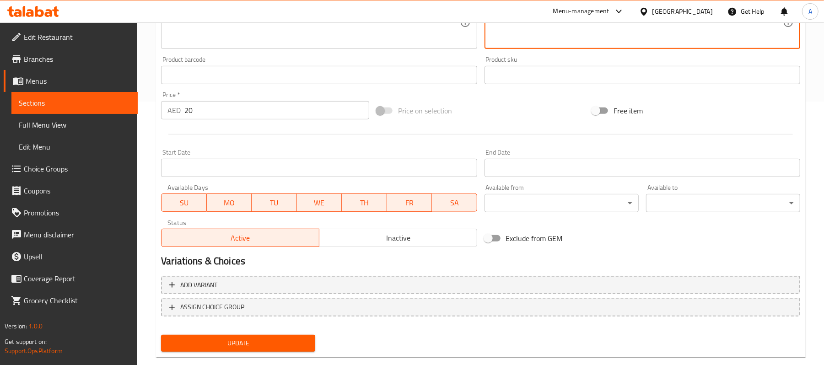
scroll to position [269, 0]
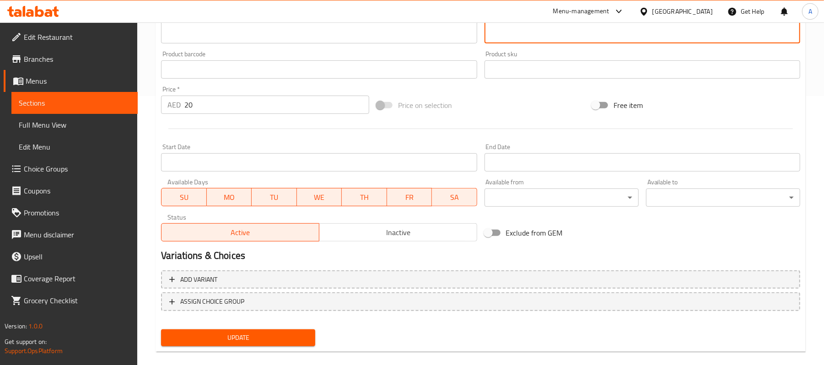
type textarea "معجنات فلاكي محضر من [PERSON_NAME] محشو مع السوسيس والفلفل الوان والجبنه اللذيذه"
click at [271, 330] on button "Update" at bounding box center [238, 338] width 154 height 17
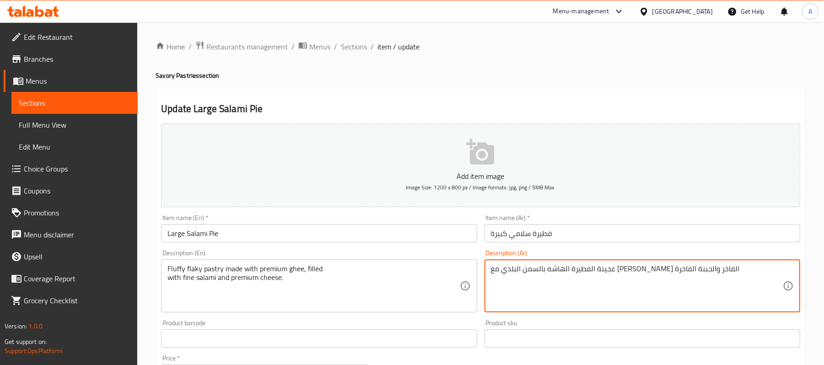
drag, startPoint x: 716, startPoint y: 268, endPoint x: 663, endPoint y: 268, distance: 53.1
click at [600, 273] on textarea "معجنات فلاكي الهاشه بالسمن البلدي مع [PERSON_NAME] الفاخر والجبنة الفاخرة" at bounding box center [637, 286] width 292 height 43
click at [592, 273] on textarea "معجنات فلاكي الهاشه بالسمن بريميام مع [PERSON_NAME] الفاخر والجبنة الفاخرة" at bounding box center [637, 286] width 292 height 43
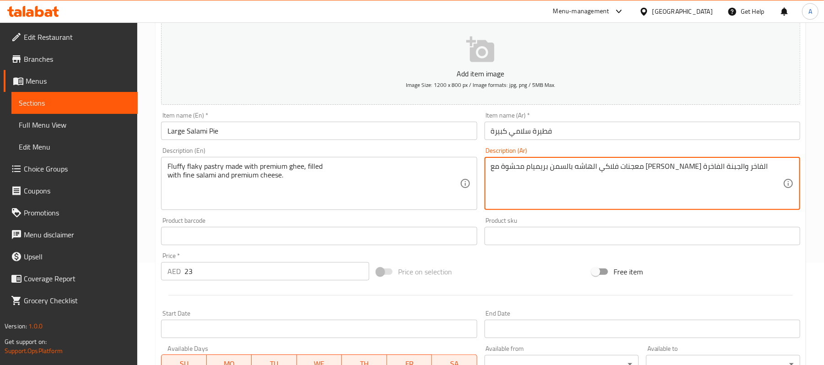
scroll to position [102, 0]
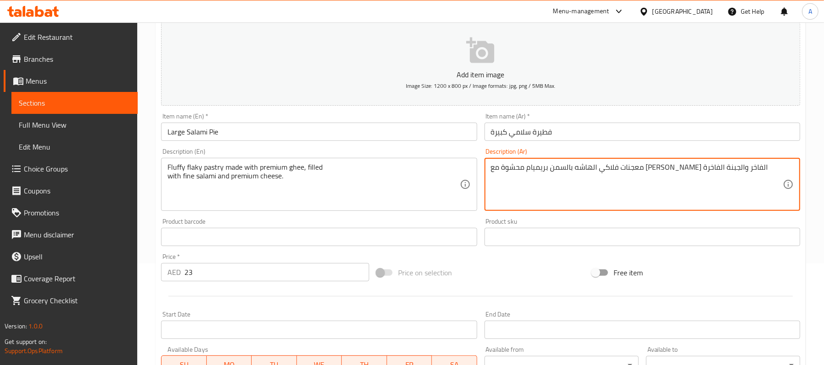
click at [638, 168] on textarea "معجنات فلاكي الهاشه بالسمن بريميام محشوة مع [PERSON_NAME] الفاخر والجبنة الفاخرة" at bounding box center [637, 184] width 292 height 43
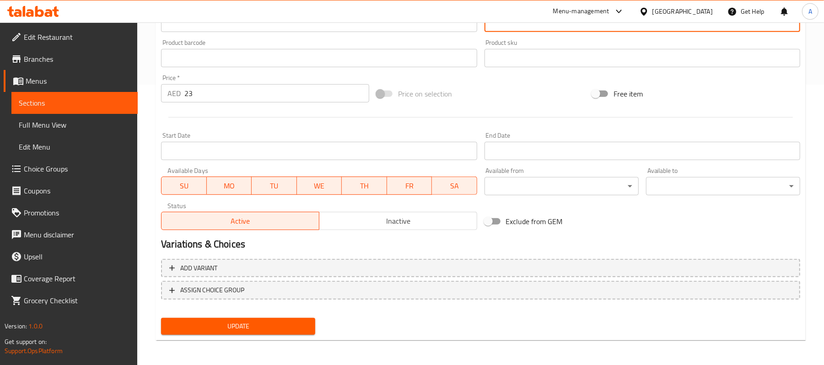
type textarea "معجنات فلاكي الهاشه بالسمن بريميام محشوة مع [PERSON_NAME] الفاخر والجبنة الفاخرة"
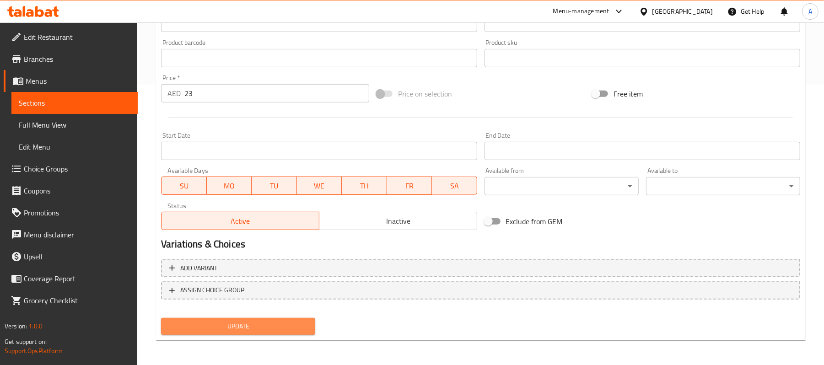
click at [300, 326] on span "Update" at bounding box center [238, 326] width 140 height 11
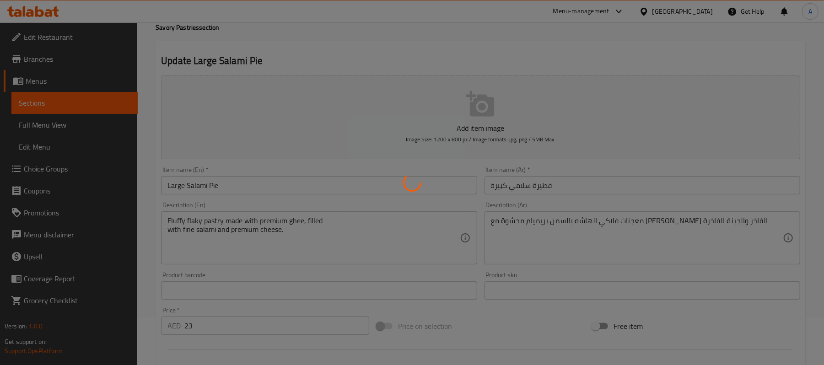
scroll to position [0, 0]
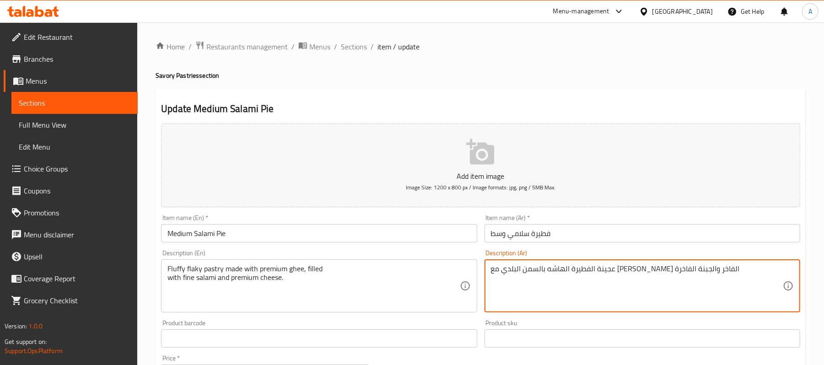
click at [524, 268] on textarea "عجينة الفطيرة الهاشه بالسمن البلدي مع [PERSON_NAME] الفاخر والجبنة الفاخرة" at bounding box center [637, 286] width 292 height 43
paste textarea "معجنات فلاكي الهاشه بالسمن بريميام محشوة"
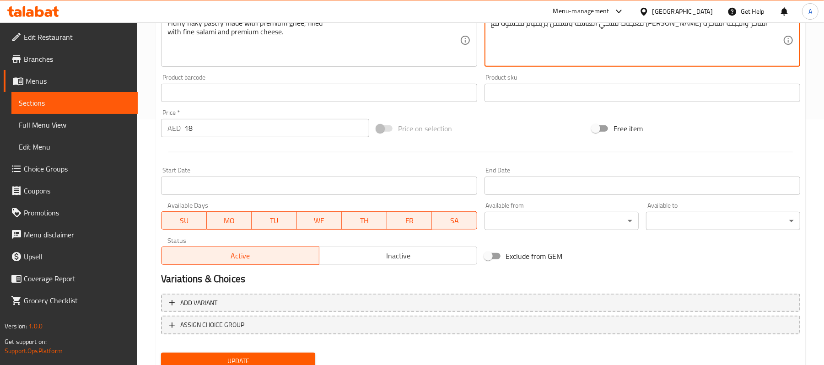
scroll to position [281, 0]
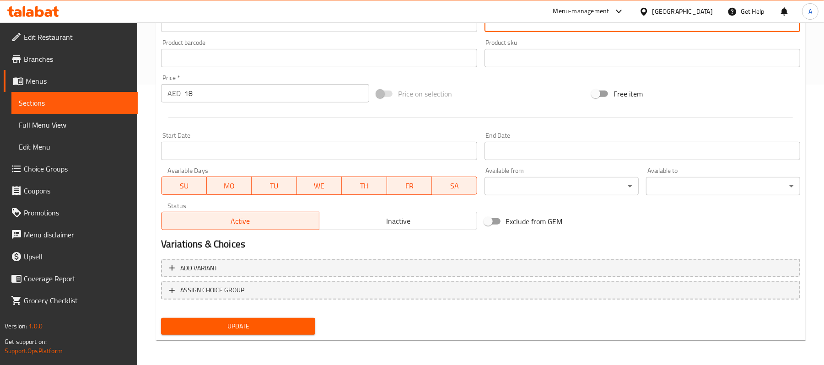
type textarea "معجنات فلاكي الهاشه بالسمن بريميام محشوة مع [PERSON_NAME] الفاخر والجبنة الفاخرة"
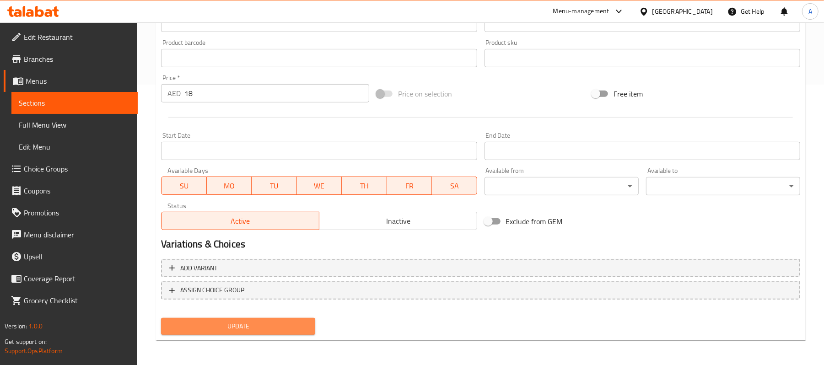
click at [270, 321] on span "Update" at bounding box center [238, 326] width 140 height 11
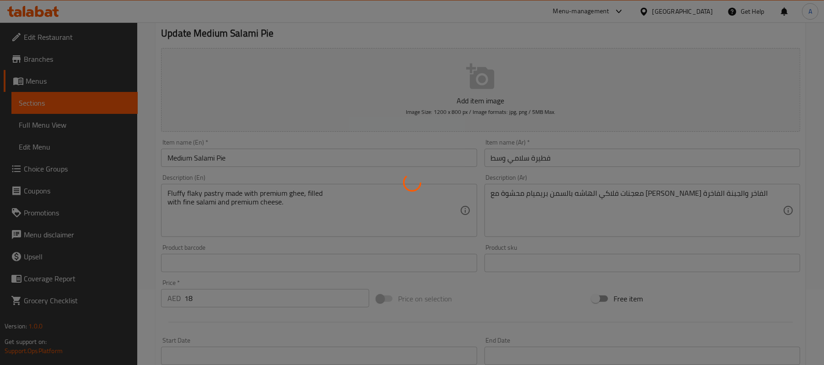
scroll to position [0, 0]
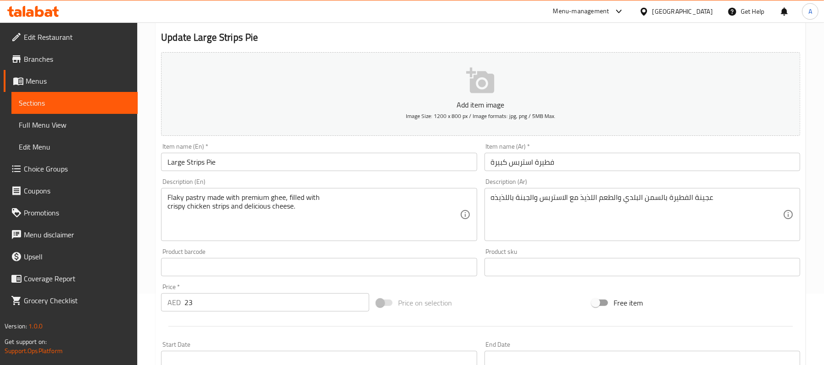
scroll to position [72, 0]
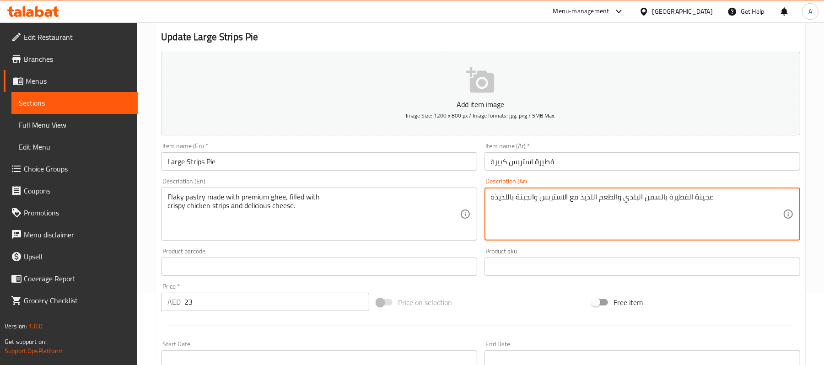
click at [702, 197] on textarea "عجينة الفطيرة بالسمن البلدي والطعم اللذيذ مع الاستربس والجبنة باللذيذه" at bounding box center [637, 214] width 292 height 43
click at [683, 198] on textarea "معجنات الفطيرة بالسمن البلدي والطعم اللذيذ مع الاستربس والجبنة باللذيذه" at bounding box center [637, 214] width 292 height 43
click at [624, 197] on textarea "معجنات فلاكي بالسمن البلدي والطعم اللذيذ مع الاستربس والجبنة باللذيذه" at bounding box center [637, 214] width 292 height 43
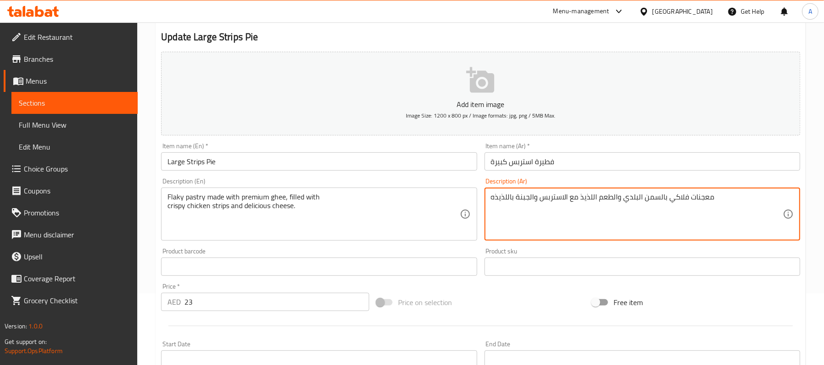
click at [628, 197] on textarea "معجنات فلاكي بالسمن البلدي والطعم اللذيذ مع الاستربس والجبنة باللذيذه" at bounding box center [637, 214] width 292 height 43
drag, startPoint x: 626, startPoint y: 196, endPoint x: 570, endPoint y: 202, distance: 56.6
click at [570, 202] on textarea "معجنات فلاكي بالسمن بريميام والطعم اللذيذ مع الاستربس والجبنة باللذيذه" at bounding box center [637, 214] width 292 height 43
click at [570, 203] on textarea "معجنات فلاكي بالسمن بريميام محشو الاستربس دجاج كرسبي والجبنة باللذيذه" at bounding box center [637, 214] width 292 height 43
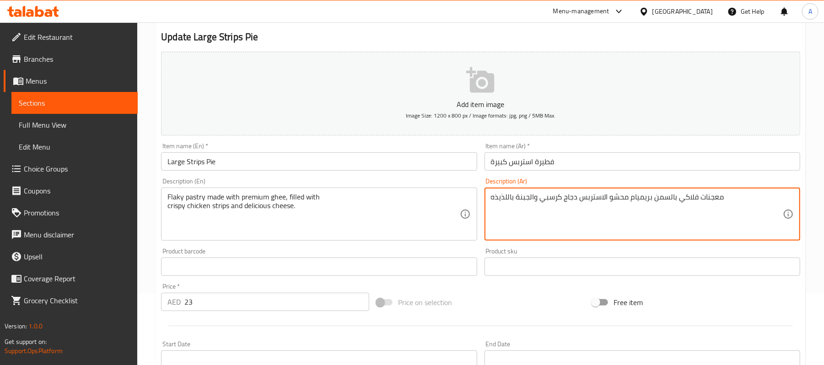
click at [570, 203] on textarea "معجنات فلاكي بالسمن بريميام محشو الاستربس دجاج كرسبي والجبنة باللذيذه" at bounding box center [637, 214] width 292 height 43
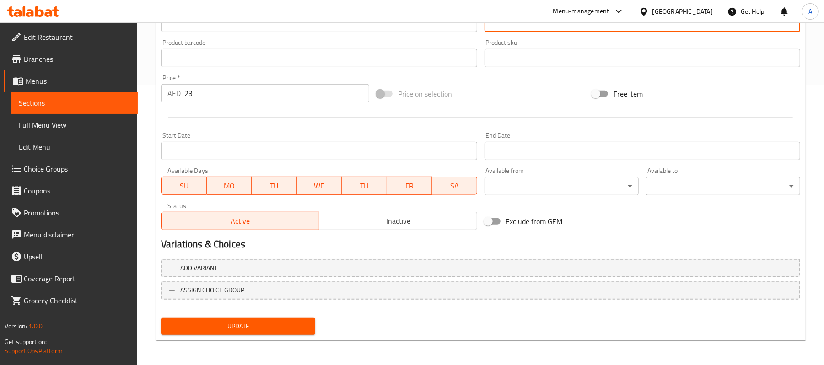
type textarea "معجنات فلاكي بالسمن بريميام محشو الاستربس دجاج كرسبي والجبنة باللذيذه"
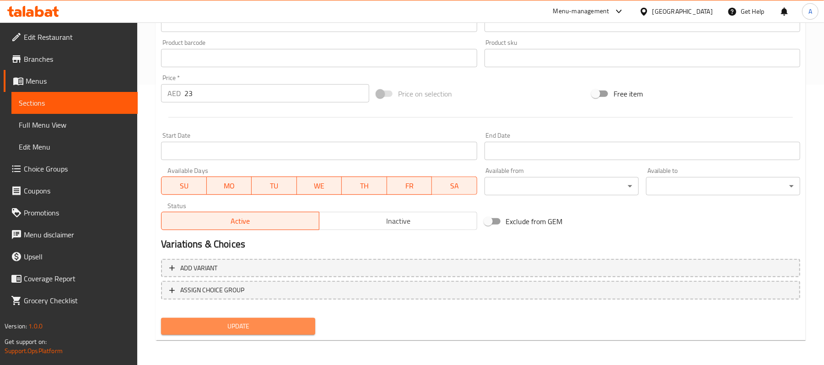
click at [284, 325] on span "Update" at bounding box center [238, 326] width 140 height 11
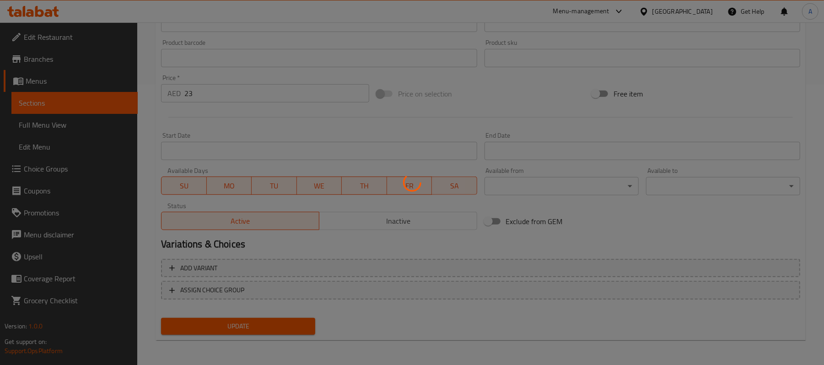
scroll to position [0, 0]
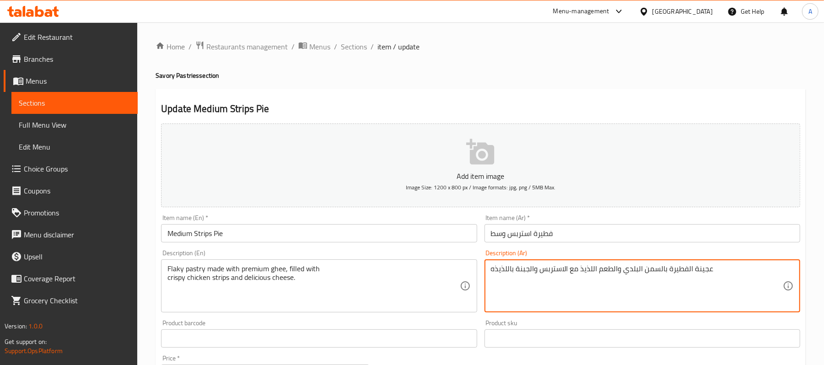
click at [562, 267] on textarea "عجينة الفطيرة بالسمن البلدي والطعم اللذيذ مع الاستربس والجبنة باللذيذه" at bounding box center [637, 286] width 292 height 43
paste textarea "معجنات فلاكي بالسمن بريميام محشو الاستربس دجاج كرسبي"
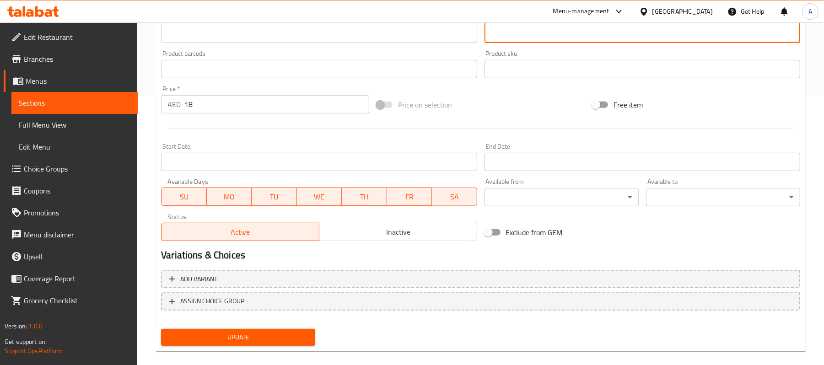
scroll to position [281, 0]
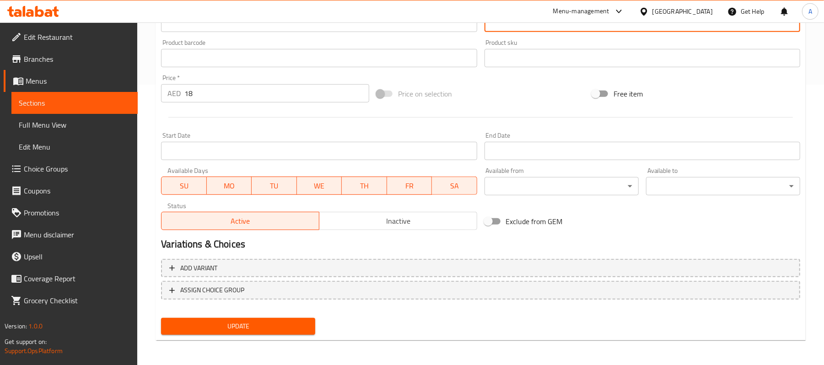
type textarea "معجنات فلاكي بالسمن بريميام محشو الاستربس دجاج كرسبي والجبنة باللذيذه"
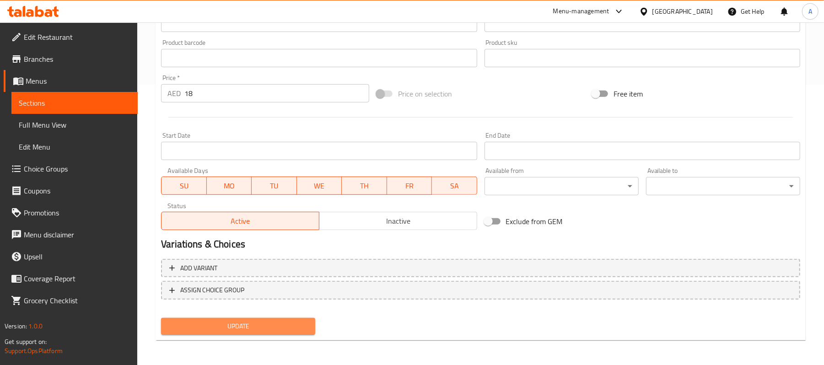
click at [282, 334] on button "Update" at bounding box center [238, 326] width 154 height 17
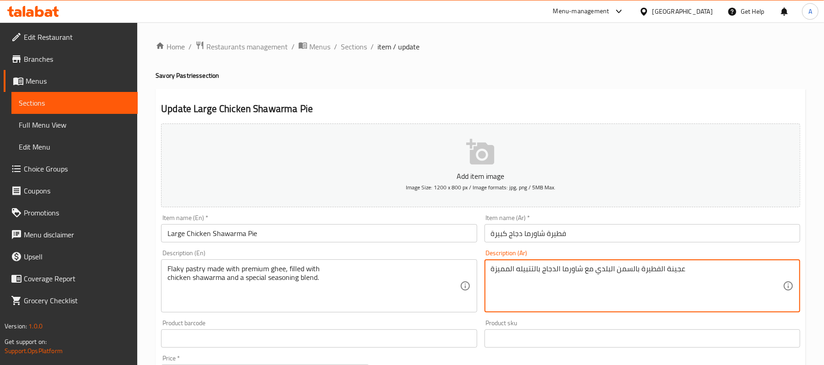
drag, startPoint x: 689, startPoint y: 268, endPoint x: 639, endPoint y: 271, distance: 50.0
click at [656, 269] on textarea "معجنات فلاكي محضرة من السمن بريميام محشو مع شاورما الدجاج بالتتبيله المميزة" at bounding box center [637, 286] width 292 height 43
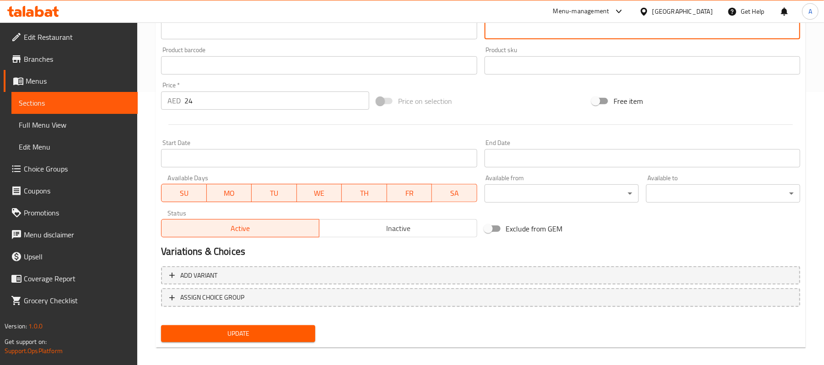
scroll to position [281, 0]
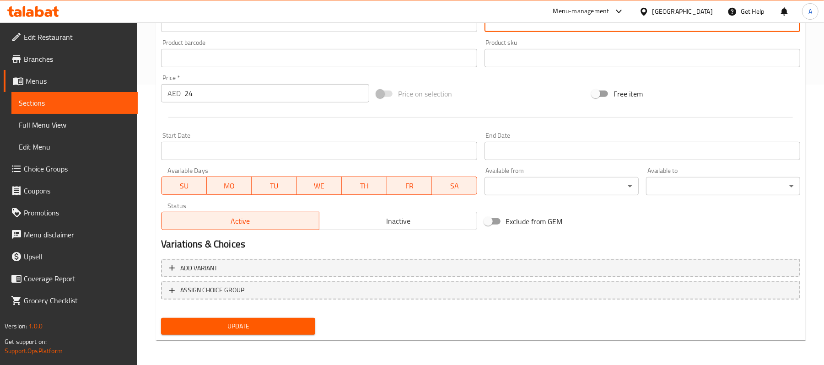
type textarea "معجنات فلاكي محضرة من السمن بريميام محشو مع شاورما الدجاج بالتتبيله المميزة"
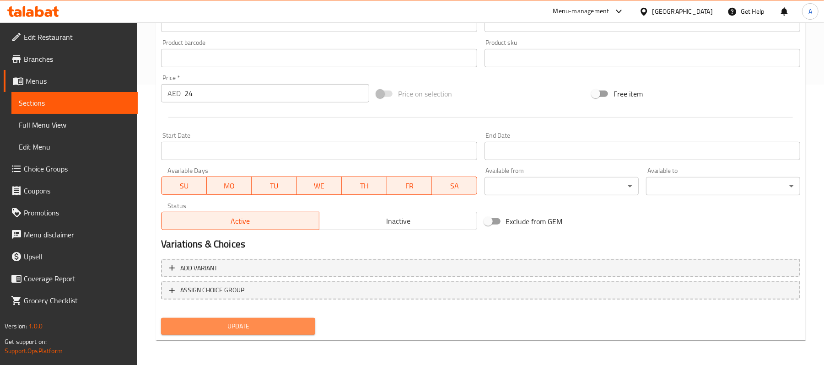
click at [297, 331] on span "Update" at bounding box center [238, 326] width 140 height 11
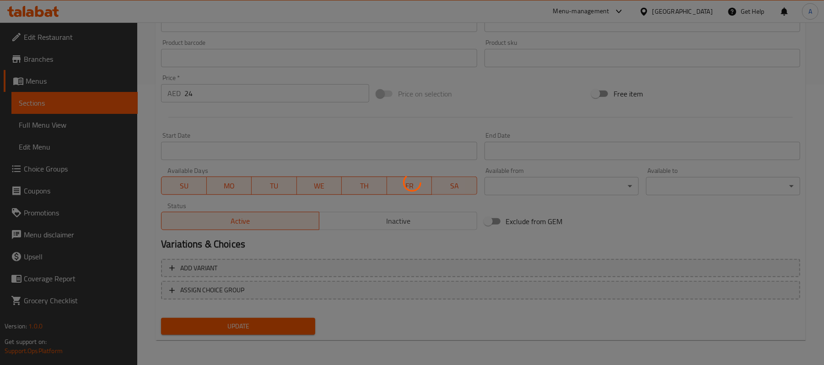
scroll to position [0, 0]
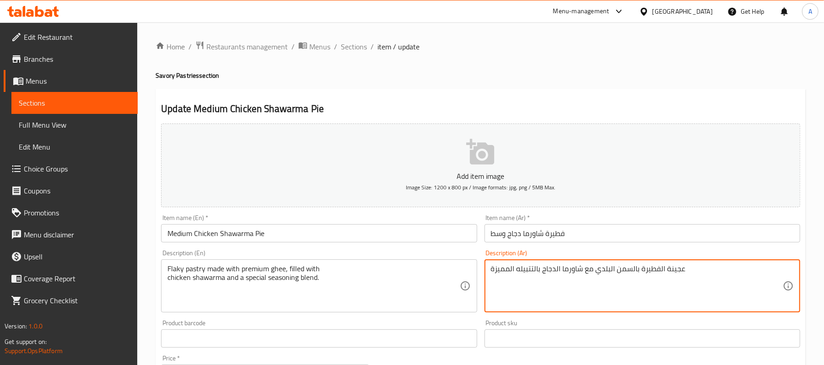
click at [551, 272] on textarea "عجينة الفطيرة بالسمن البلدي مع شاورما الدجاج بالتتبيله المميزة" at bounding box center [637, 286] width 292 height 43
paste textarea "معجنات فلاكي محضرة من السمن بريميام محشو"
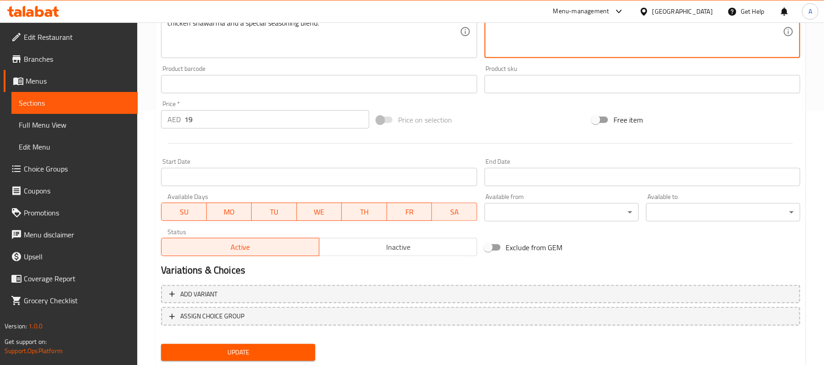
scroll to position [281, 0]
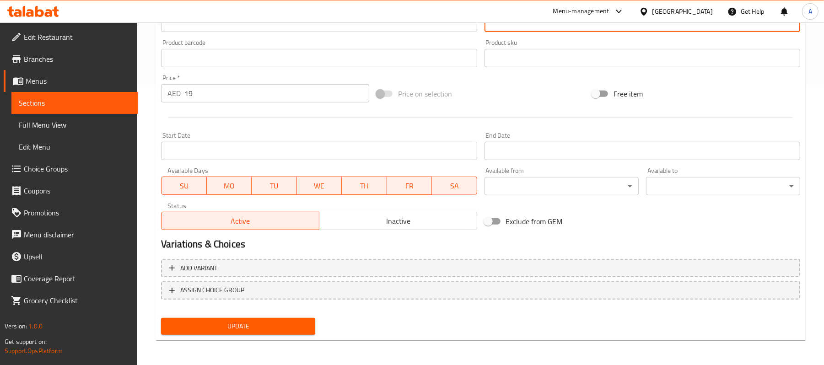
type textarea "معجنات فلاكي محضرة من السمن بريميام محشو مع شاورما الدجاج بالتتبيله المميزة"
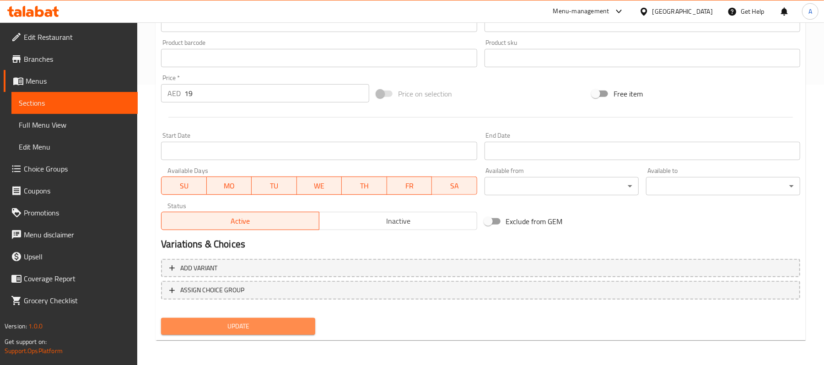
click at [231, 319] on button "Update" at bounding box center [238, 326] width 154 height 17
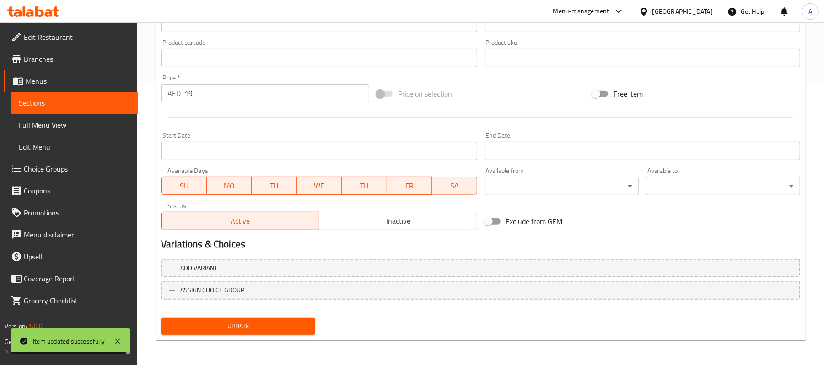
scroll to position [0, 0]
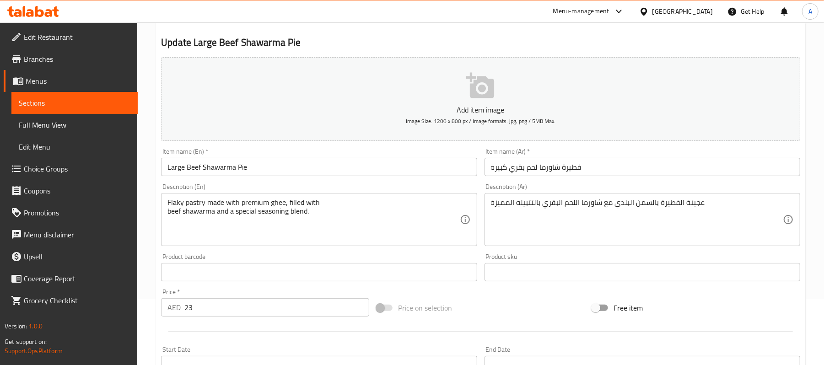
scroll to position [67, 0]
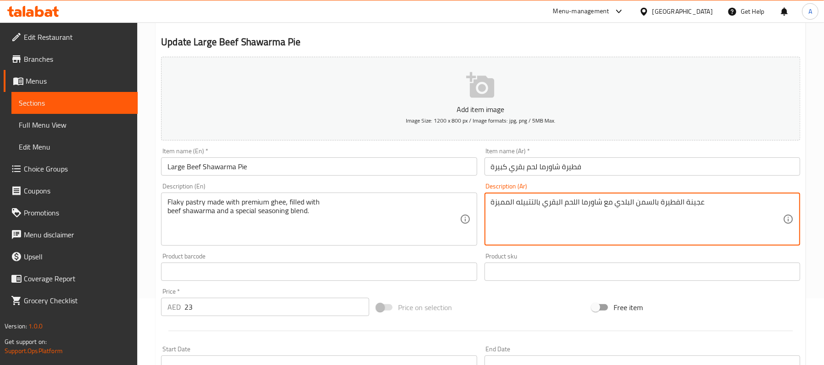
click at [693, 200] on textarea "عجينة الفطيرة بالسمن البلدي مع شاورما اللحم البقري بالتتبيله المميزة" at bounding box center [637, 219] width 292 height 43
click at [673, 205] on textarea "معجنات الفطيرة بالسمن البلدي مع شاورما اللحم البقري بالتتبيله المميزة" at bounding box center [637, 219] width 292 height 43
click at [667, 205] on textarea "معجنات فلاكي محضرة من بالسمن بريميام محشوة مع شاورما اللحم البقري بالتتبيله الم…" at bounding box center [637, 219] width 292 height 43
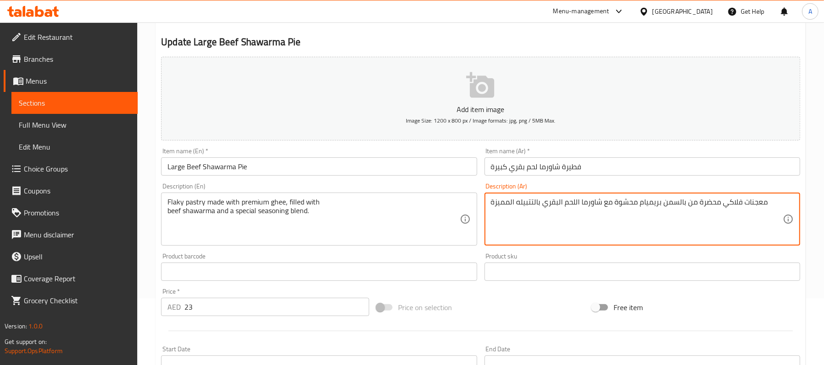
click at [667, 205] on textarea "معجنات فلاكي محضرة من بالسمن بريميام محشوة مع شاورما اللحم البقري بالتتبيله الم…" at bounding box center [637, 219] width 292 height 43
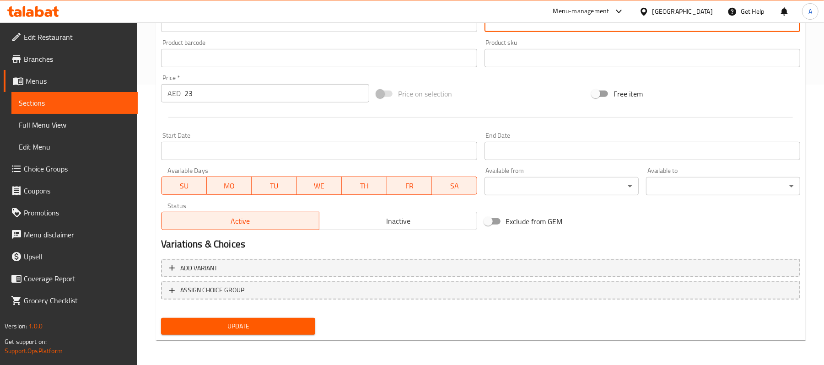
type textarea "معجنات فلاكي محضرة من بالسمن بريميام محشوة مع شاورما اللحم البقري بالتتبيله الم…"
click at [292, 321] on span "Update" at bounding box center [238, 326] width 140 height 11
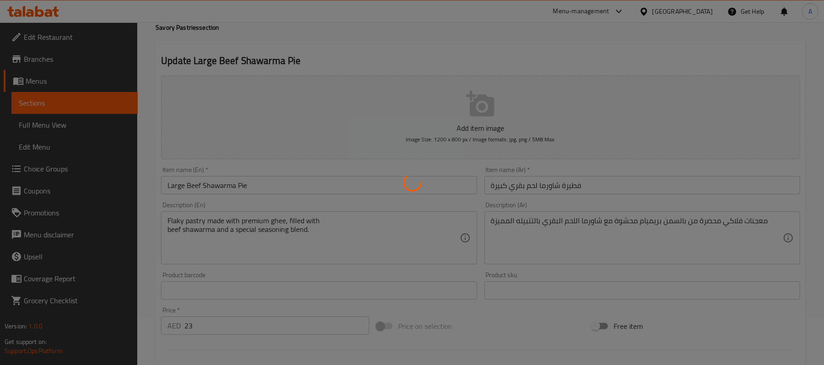
scroll to position [46, 0]
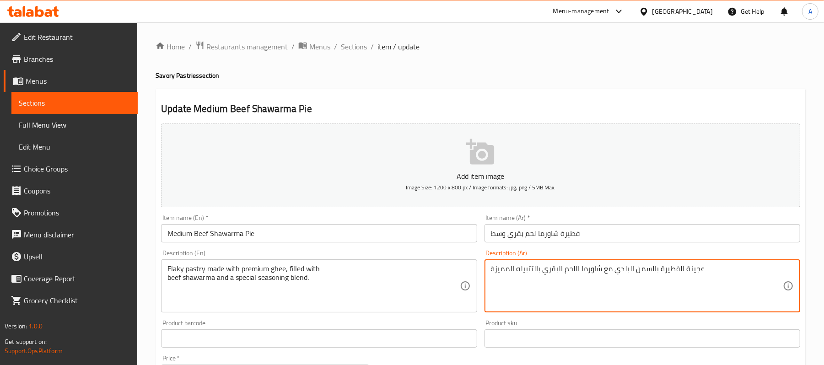
click at [551, 271] on textarea "عجينة الفطيرة بالسمن البلدي مع شاورما اللحم البقري بالتتبيله المميزة" at bounding box center [637, 286] width 292 height 43
paste textarea "معجنات فلاكي محضرة من بالسمن بريميام محشوة"
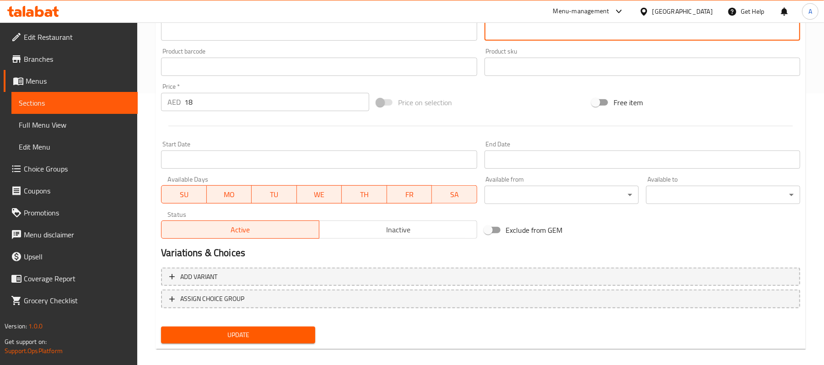
scroll to position [281, 0]
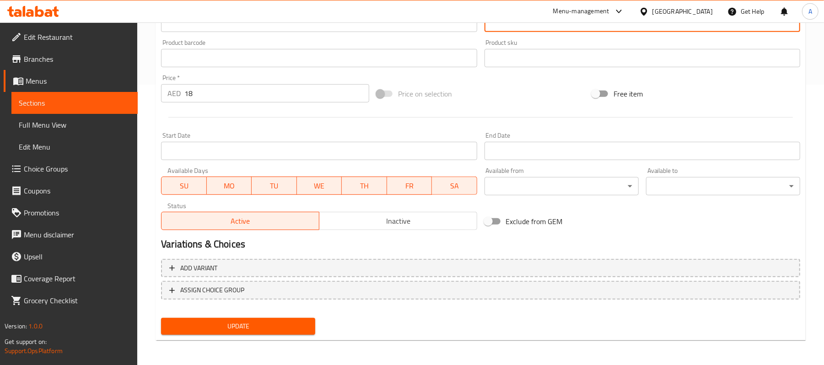
type textarea "معجنات فلاكي محضرة من بالسمن بريميام محشوة مع شاورما اللحم البقري بالتتبيله الم…"
click at [249, 322] on span "Update" at bounding box center [238, 326] width 140 height 11
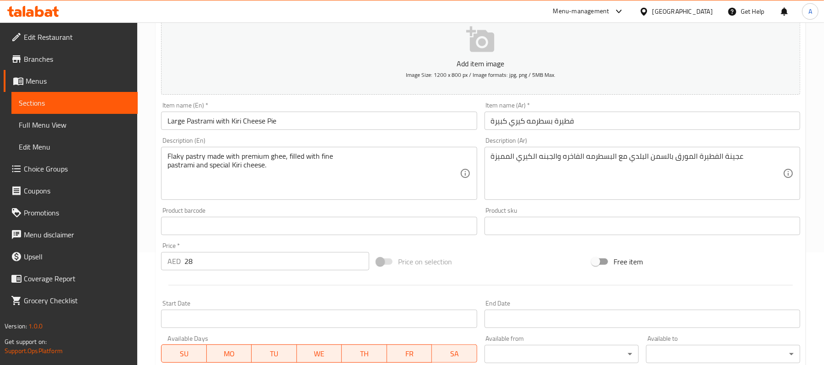
scroll to position [113, 0]
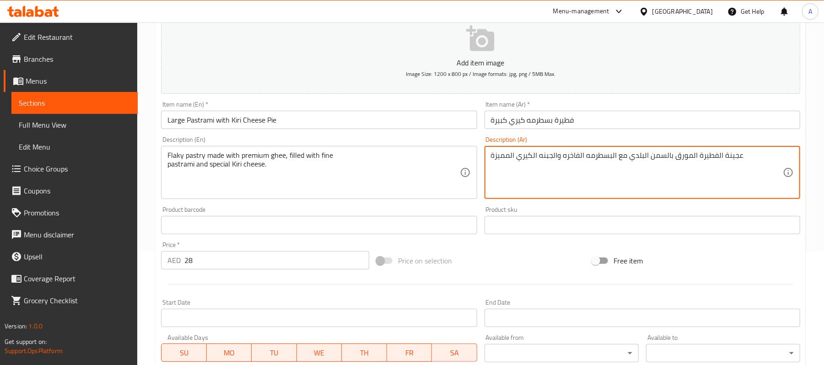
drag, startPoint x: 748, startPoint y: 158, endPoint x: 674, endPoint y: 158, distance: 73.7
click at [634, 157] on textarea "معجنات فلاكي محضرة من بالسمن البلدي مع البسطرمه الفاخره والجبنه الكيري المميزة" at bounding box center [637, 172] width 292 height 43
click at [568, 153] on textarea "معجنات فلاكي محضرة من بالسمن بريمام محشوة مع البسطرمه الفاخره والجبنه الكيري ال…" at bounding box center [637, 172] width 292 height 43
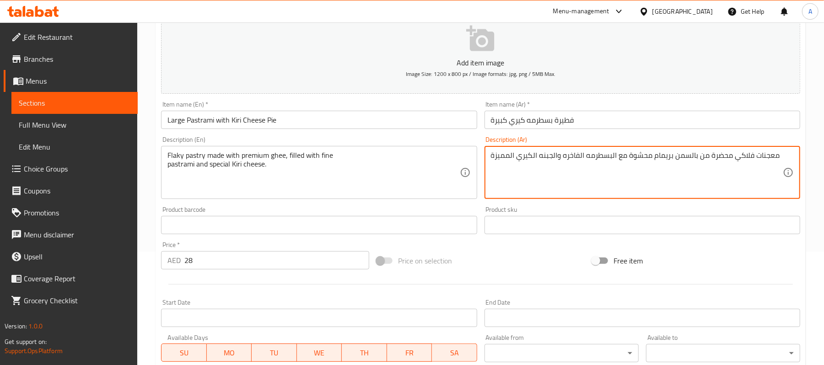
click at [568, 153] on textarea "معجنات فلاكي محضرة من بالسمن بريمام محشوة مع البسطرمه الفاخره والجبنه الكيري ال…" at bounding box center [637, 172] width 292 height 43
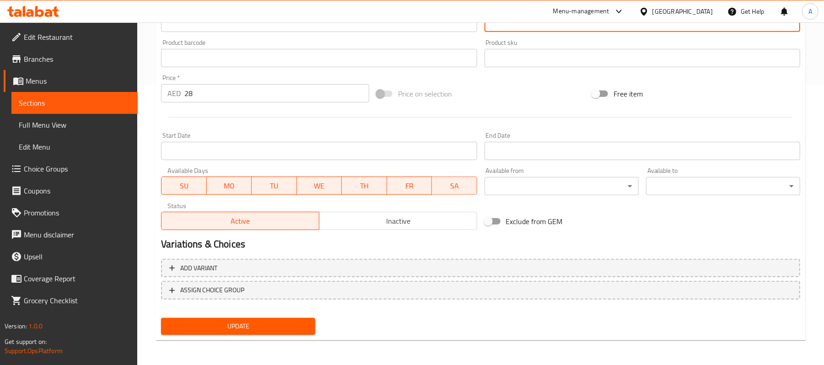
type textarea "معجنات فلاكي محضرة من بالسمن بريمام محشوة مع البسطرمه الفاخره والجبنه الكيري ال…"
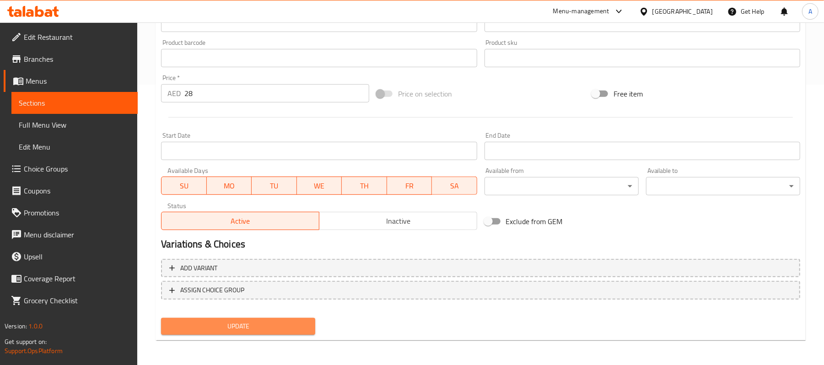
click at [299, 324] on span "Update" at bounding box center [238, 326] width 140 height 11
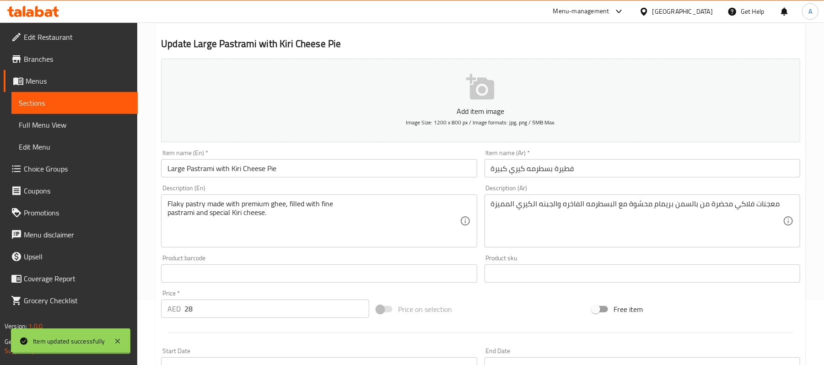
scroll to position [0, 0]
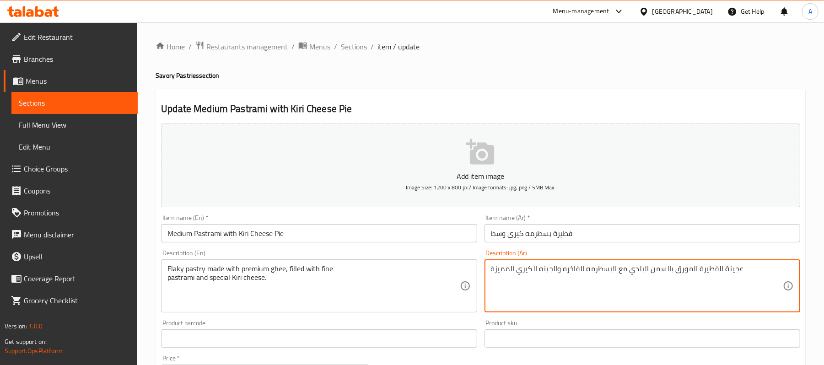
click at [541, 276] on textarea "عجينة الفطيرة المورق بالسمن البلدي مع البسطرمه الفاخره والجبنه الكيري المميزة" at bounding box center [637, 286] width 292 height 43
paste textarea "معجنات فلاكي محضرة من بالسمن بريمام محشوة"
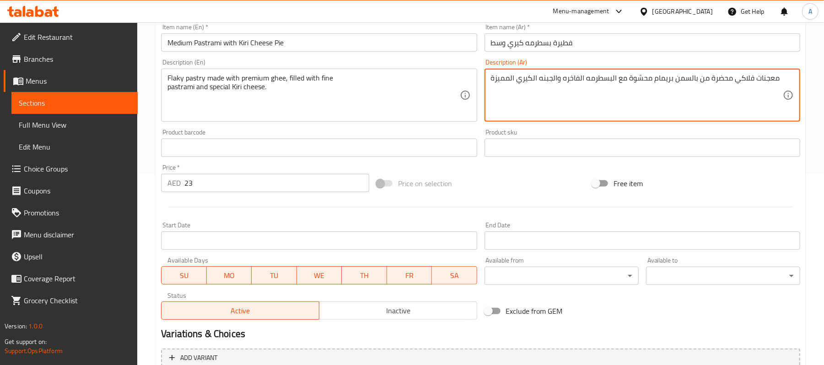
scroll to position [281, 0]
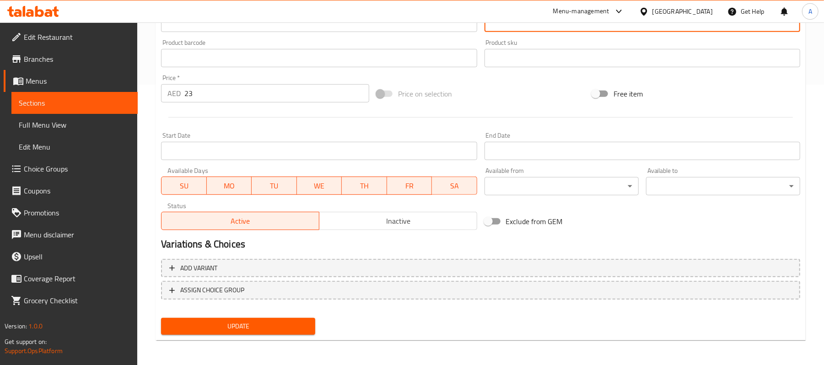
type textarea "معجنات فلاكي محضرة من بالسمن بريمام محشوة مع البسطرمه الفاخره والجبنه الكيري ال…"
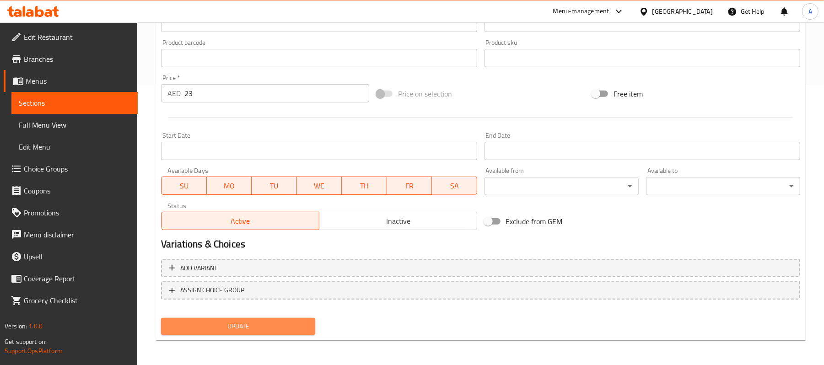
click at [268, 319] on button "Update" at bounding box center [238, 326] width 154 height 17
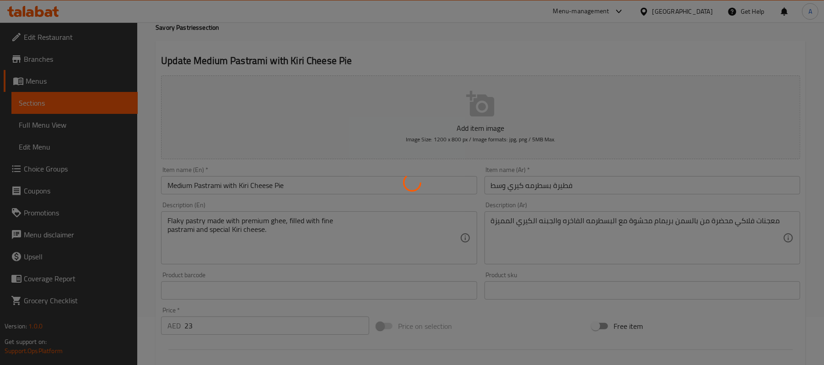
scroll to position [43, 0]
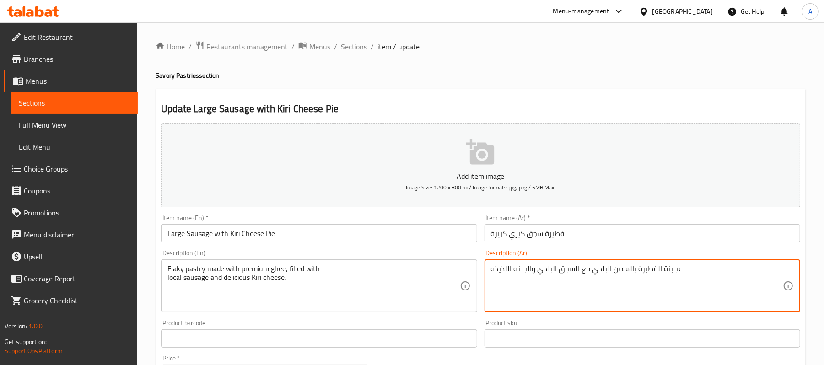
drag, startPoint x: 681, startPoint y: 270, endPoint x: 636, endPoint y: 270, distance: 44.9
click at [600, 268] on textarea "معجنات فلاكي بالسمن البلدي مع السجق البلدي والجبنه اللذيذه" at bounding box center [637, 286] width 292 height 43
click at [513, 270] on textarea "معجنات فلاكي بالسمن بريميام محشوة مع السجق البلدي والجبنه اللذيذه" at bounding box center [637, 286] width 292 height 43
click at [513, 270] on textarea "معجنات فلاكي بالسمن بريميام محشوة مع السجق البلدي والجبنه كيري اللذيذه" at bounding box center [637, 286] width 292 height 43
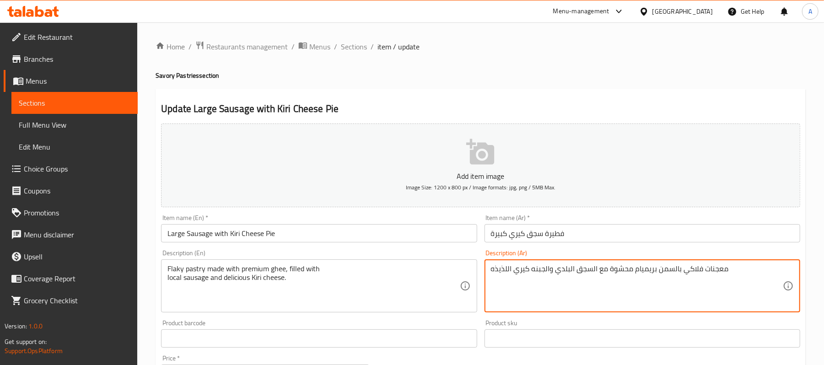
click at [513, 270] on textarea "معجنات فلاكي بالسمن بريميام محشوة مع السجق البلدي والجبنه كيري اللذيذه" at bounding box center [637, 286] width 292 height 43
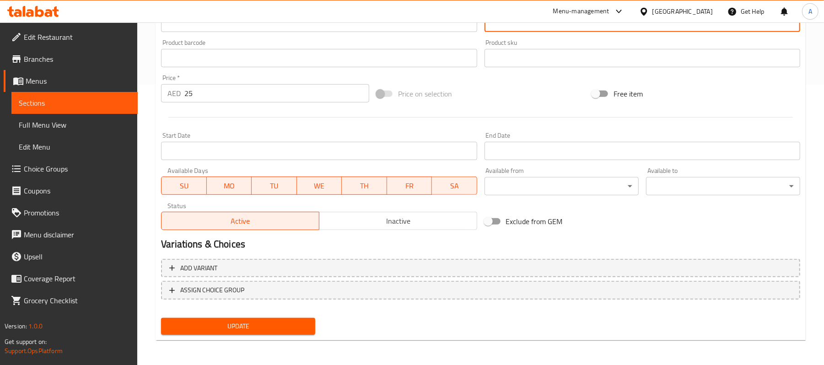
type textarea "معجنات فلاكي بالسمن بريميام محشوة مع السجق البلدي والجبنه كيري اللذيذه"
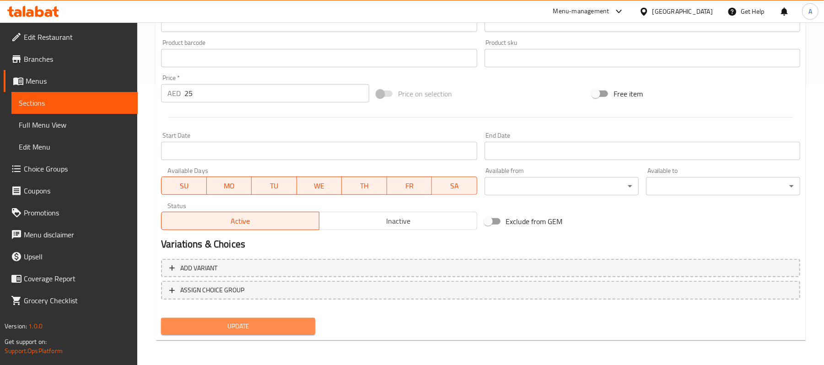
click at [286, 326] on span "Update" at bounding box center [238, 326] width 140 height 11
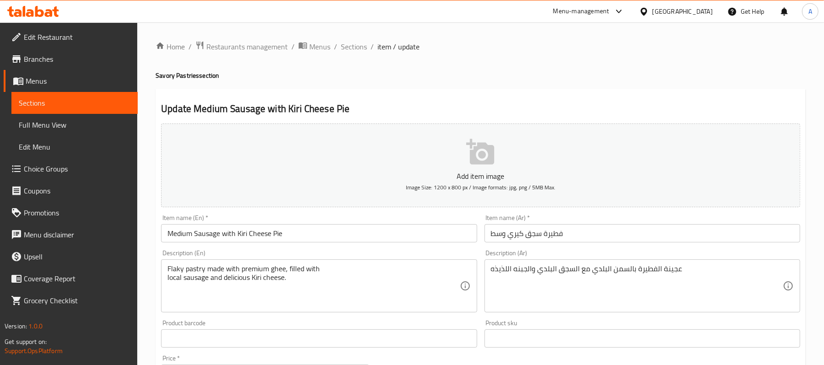
click at [505, 262] on div "عجينة الفطيرة بالسمن البلدي مع السجق البلدي والجبنه اللذيذه Description (Ar)" at bounding box center [643, 285] width 316 height 53
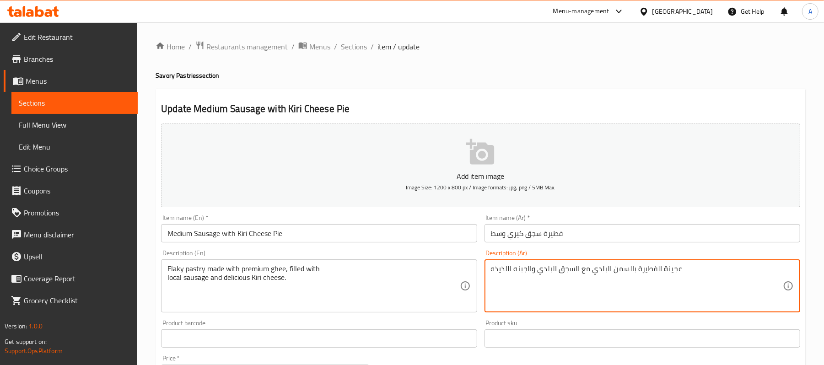
click at [513, 267] on textarea "عجينة الفطيرة بالسمن البلدي مع السجق البلدي والجبنه اللذيذه" at bounding box center [637, 286] width 292 height 43
paste textarea "معجنات فلاكي بالسمن بريميام محشوة مع السجق البلدي والجبنه كيري"
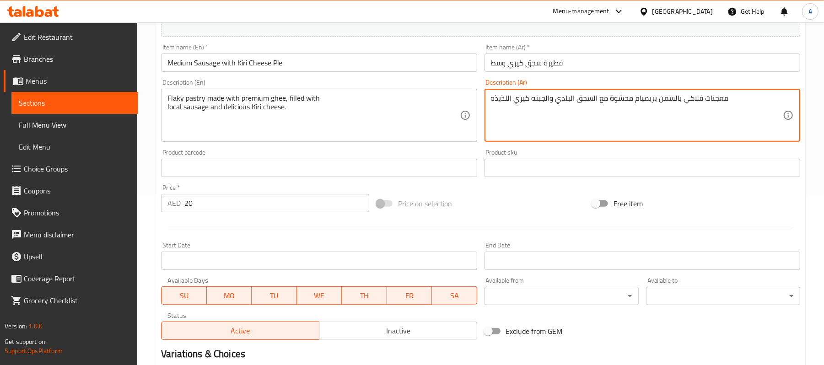
scroll to position [281, 0]
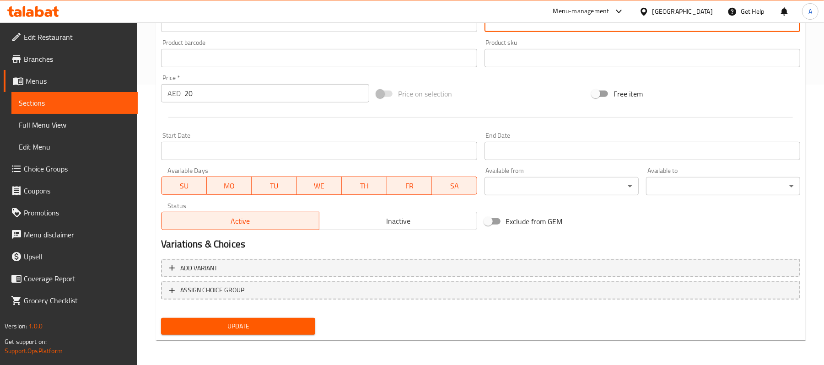
type textarea "معجنات فلاكي بالسمن بريميام محشوة مع السجق البلدي والجبنه كيري اللذيذه"
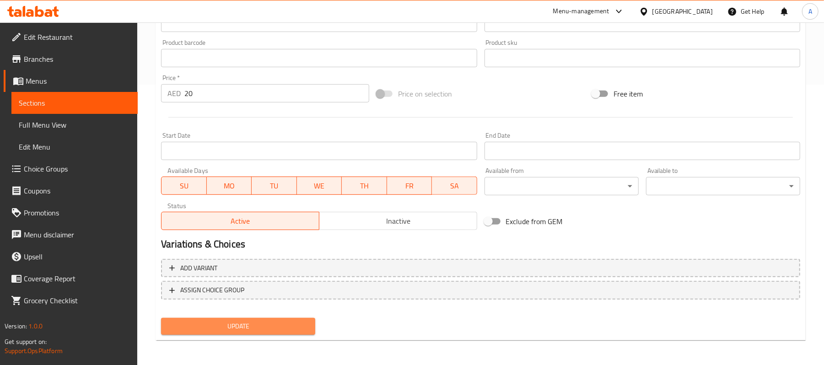
click at [275, 328] on span "Update" at bounding box center [238, 326] width 140 height 11
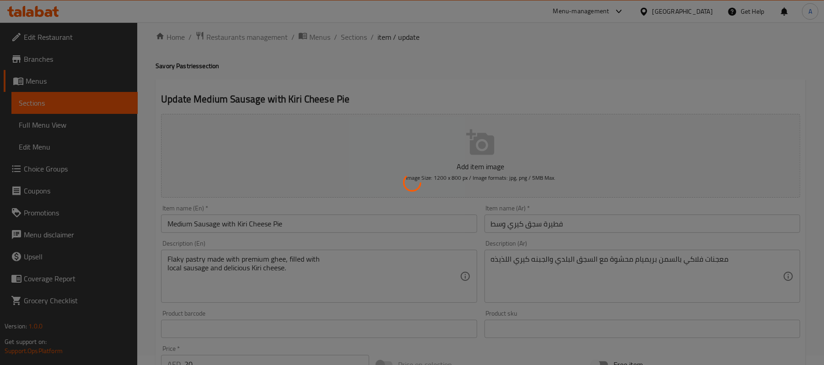
scroll to position [0, 0]
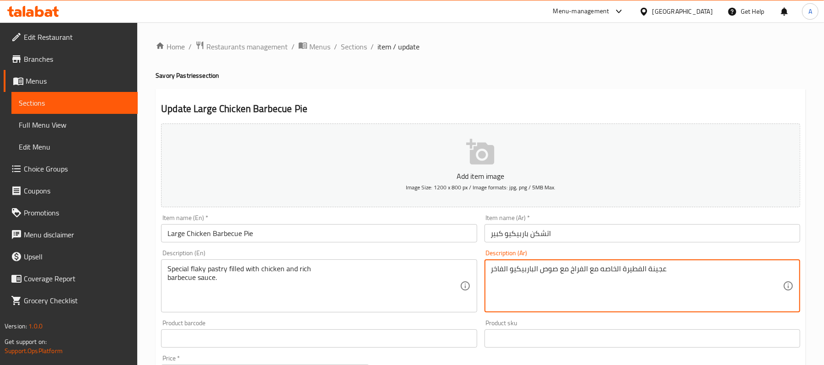
click at [658, 273] on textarea "عجينة الفطيرة الخاصه مع الفراخ مع صوص الباربيكيو الفاخر" at bounding box center [637, 286] width 292 height 43
click at [634, 271] on textarea "معجنات الفطيرة الخاصه مع الفراخ مع صوص الباربيكيو الفاخر" at bounding box center [637, 286] width 292 height 43
click at [596, 270] on textarea "معجنات فلاكي الخاصه مع الفراخ مع صوص الباربيكيو الفاخر" at bounding box center [637, 286] width 292 height 43
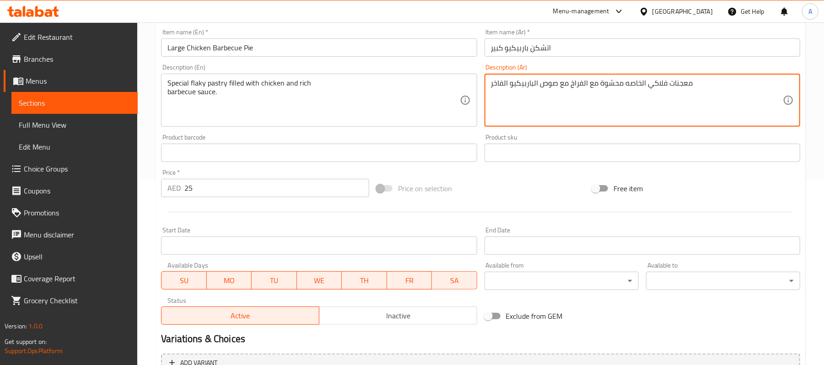
scroll to position [187, 0]
click at [494, 81] on textarea "معجنات فلاكي الخاصه محشوة مع الفراخ مع صوص الباربيكيو الفاخر" at bounding box center [637, 99] width 292 height 43
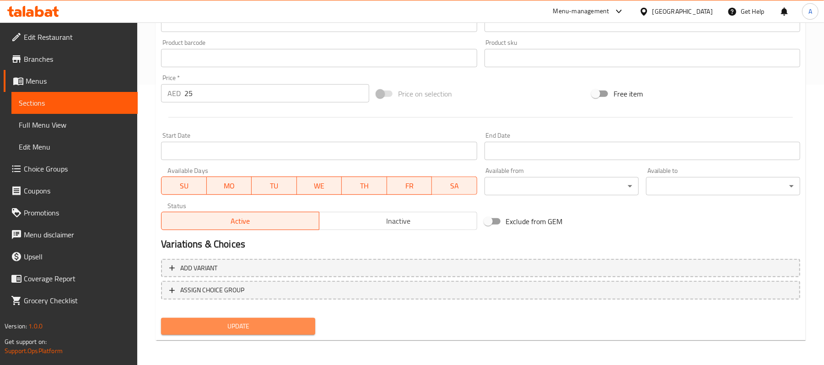
click at [293, 332] on button "Update" at bounding box center [238, 326] width 154 height 17
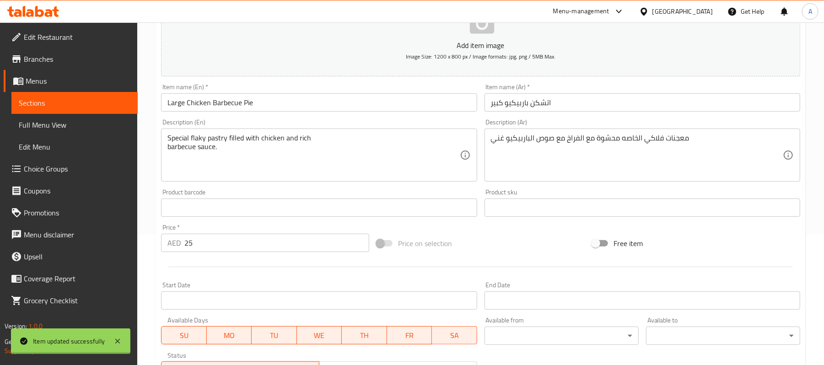
scroll to position [104, 0]
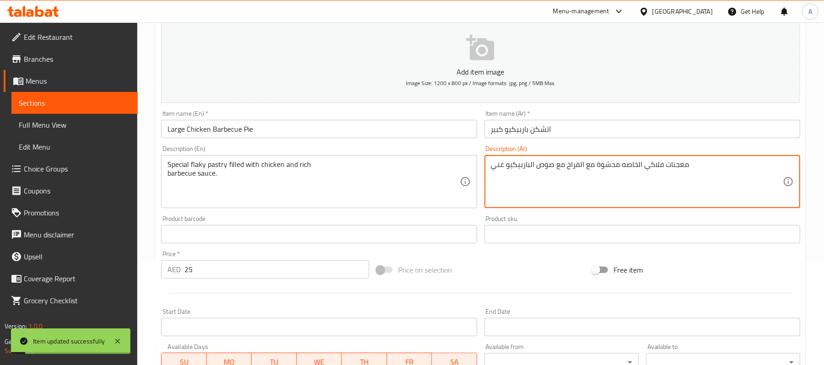
click at [566, 171] on textarea "معجنات فلاكي الخاصه محشوة مع الفراخ مع صوص الباربيكيو غني" at bounding box center [637, 181] width 292 height 43
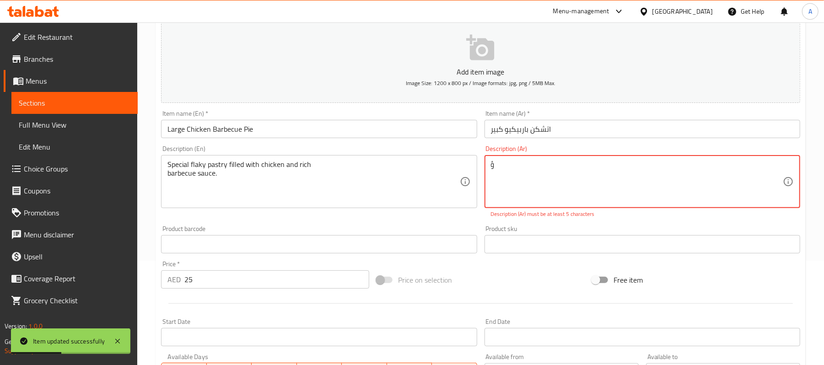
type textarea "معجنات فلاكي الخاصه محشوة مع الفراخ مع صوص الباربيكيو غني"
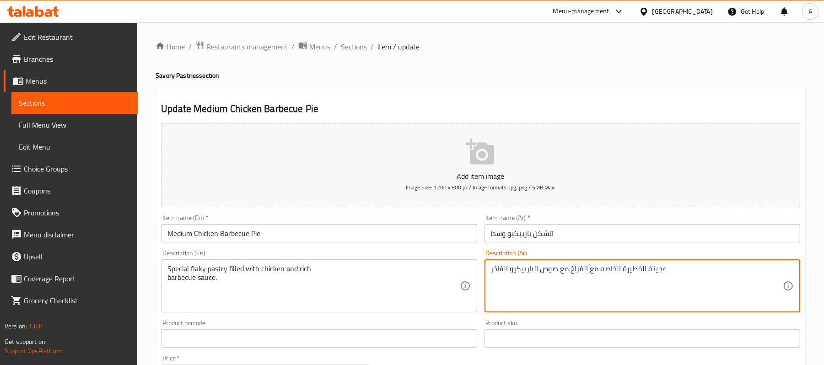
click at [557, 275] on textarea "عجينة الفطيرة الخاصه مع الفراخ مع صوص الباربيكيو الفاخر" at bounding box center [637, 286] width 292 height 43
paste textarea "معجنات فلاكي الخاصه محشوة مع الفراخ مع صوص الباربيكيو غني"
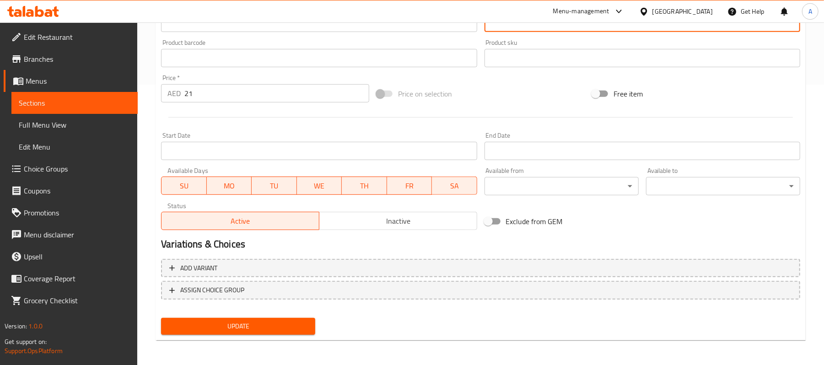
type textarea "معجنات فلاكي الخاصه محشوة مع الفراخ مع صوص الباربيكيو غني"
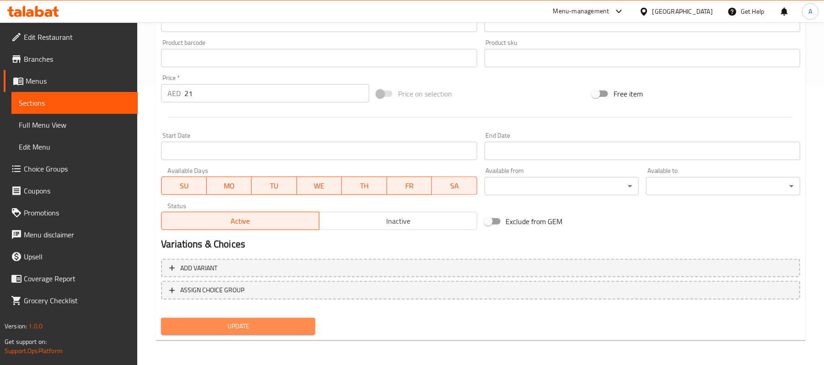
click at [250, 321] on span "Update" at bounding box center [238, 326] width 140 height 11
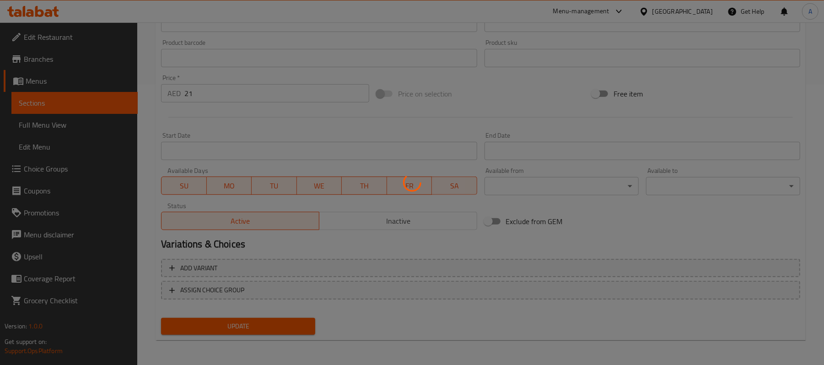
scroll to position [0, 0]
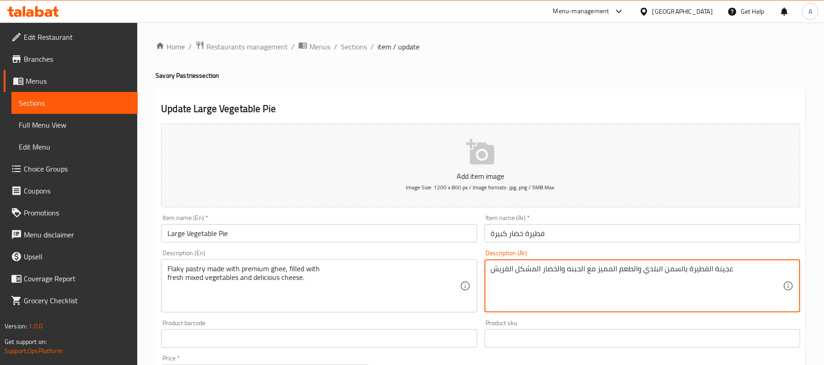
drag, startPoint x: 740, startPoint y: 271, endPoint x: 645, endPoint y: 267, distance: 94.8
click at [638, 269] on textarea "معجنات فلاكي مع سمن بريميام والطعم المميز مع الجبنه والخضار المشكل الفريش" at bounding box center [637, 286] width 292 height 43
click at [642, 271] on textarea "معجنات فلاكي مع سمن بريميام والطعم المميز مع الجبنه والخضار المشكل الفريش" at bounding box center [637, 286] width 292 height 43
drag, startPoint x: 640, startPoint y: 271, endPoint x: 598, endPoint y: 274, distance: 42.2
click at [598, 274] on textarea "معجنات فلاكي مع سمن بريميام والطعم المميز مع الجبنه والخضار المشكل الفريش" at bounding box center [637, 286] width 292 height 43
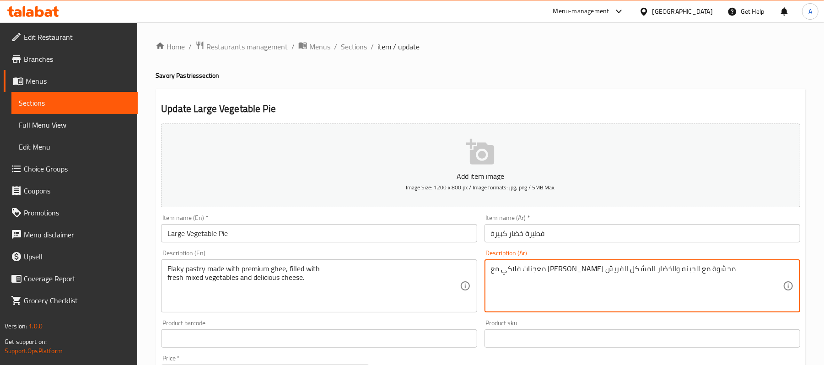
click at [564, 271] on textarea "معجنات فلاكي مع سمن بريميام محشوة مع الجبنه والخضار المشكل الفريش" at bounding box center [637, 286] width 292 height 43
click at [658, 270] on textarea "معجنات فلاكي مع [PERSON_NAME] محشوة مع الجبنه اللذيذه والخضار المشكل الفريش" at bounding box center [637, 286] width 292 height 43
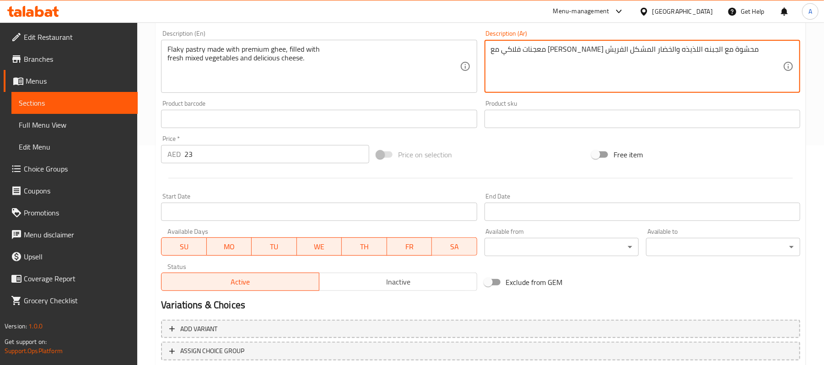
scroll to position [281, 0]
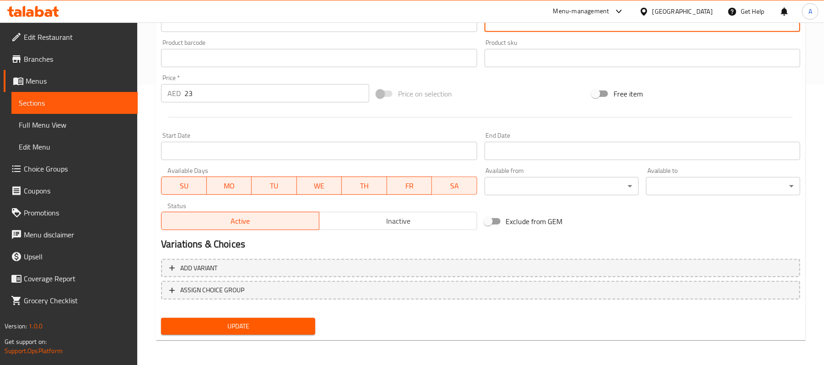
type textarea "معجنات فلاكي مع [PERSON_NAME] محشوة مع الجبنه اللذيذه والخضار المشكل الفريش"
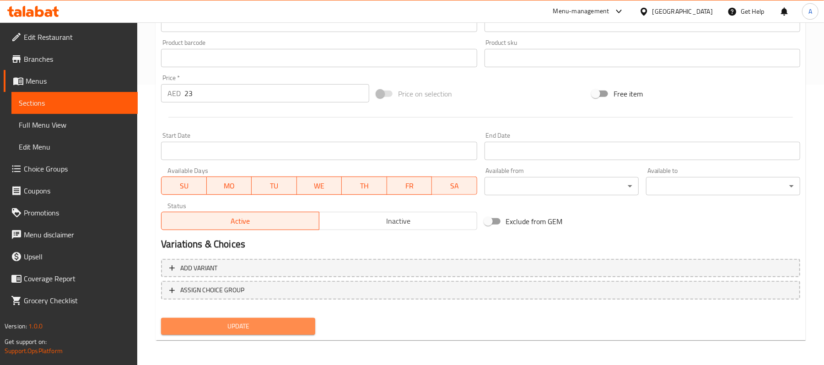
click at [292, 326] on span "Update" at bounding box center [238, 326] width 140 height 11
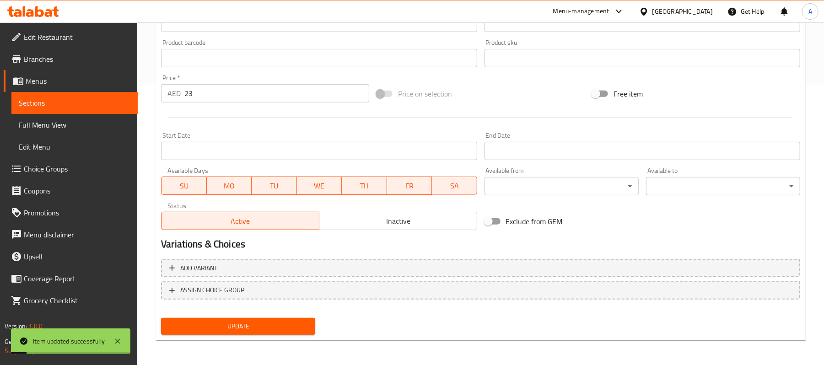
scroll to position [0, 0]
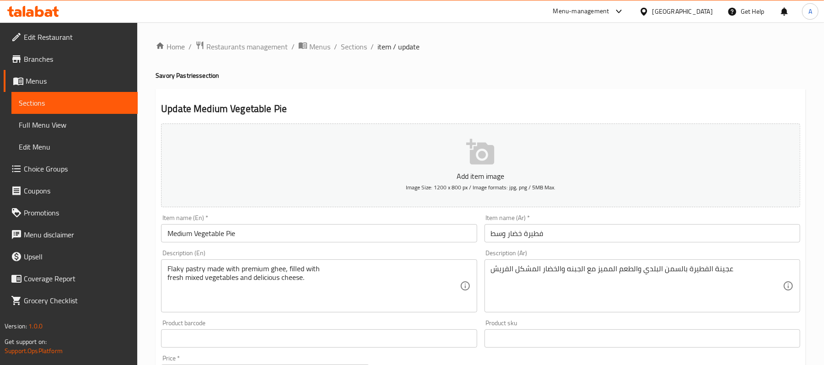
click at [544, 264] on div "عجينة الفطيرة بالسمن البلدي والطعم المميز مع الجبنه والخضار المشكل الفريش Descr…" at bounding box center [643, 285] width 316 height 53
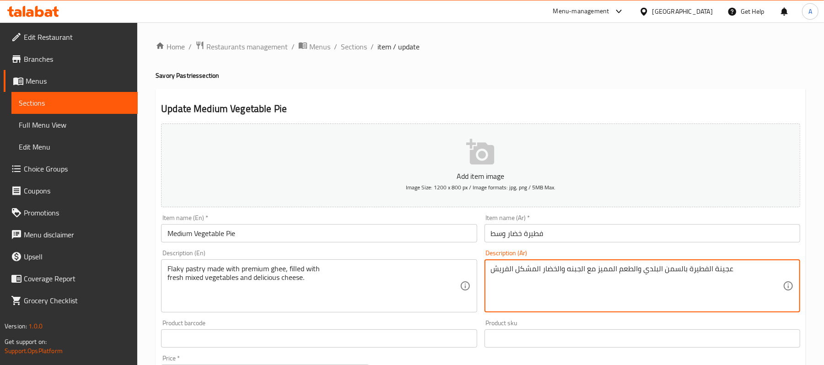
click at [542, 270] on textarea "عجينة الفطيرة بالسمن البلدي والطعم المميز مع الجبنه والخضار المشكل الفريش" at bounding box center [637, 286] width 292 height 43
paste textarea "معجنات فلاكي مع سمن بريميام محشوة مع الجبنه اللذيذ"
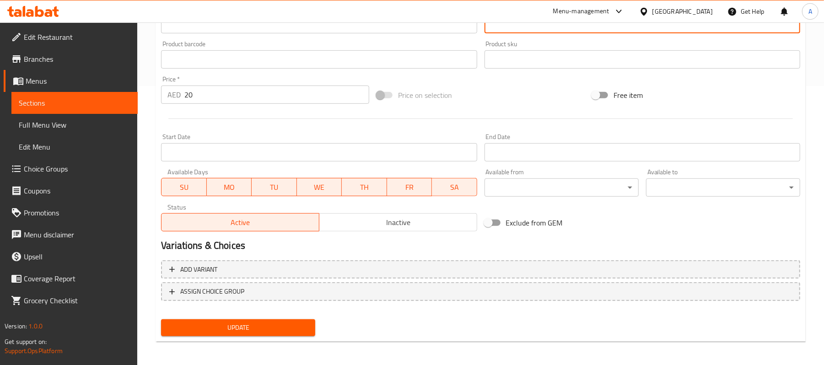
scroll to position [281, 0]
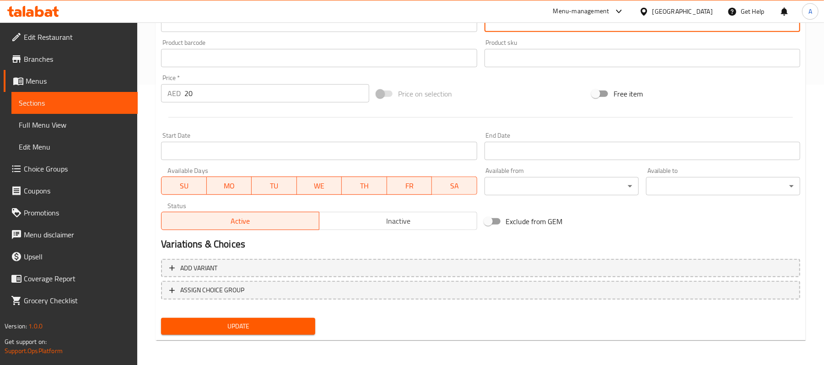
type textarea "معجنات فلاكي مع سمن بريميام محشوة مع الجبنه اللذيذه والخضار المشكل الفريش"
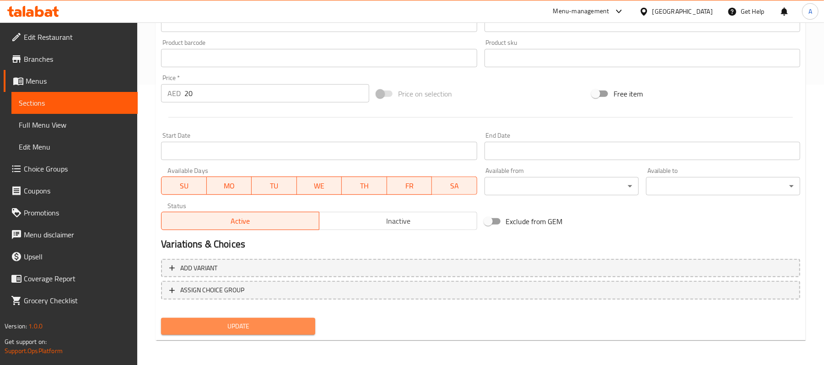
click at [271, 322] on span "Update" at bounding box center [238, 326] width 140 height 11
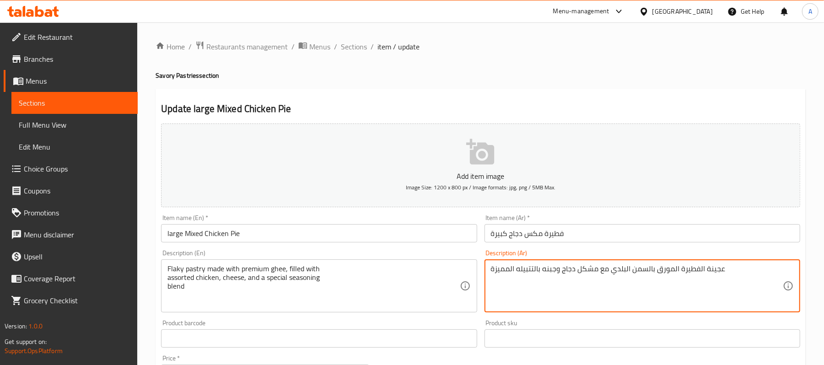
click at [716, 270] on textarea "عجينة الفطيرة المورق بالسمن البلدي مع مشكل دجاج وجبنه بالتتبيله المميزة" at bounding box center [637, 286] width 292 height 43
click at [692, 270] on textarea "معجنات الفطيرة المورق بالسمن البلدي مع مشكل دجاج وجبنه بالتتبيله المميزة" at bounding box center [637, 286] width 292 height 43
click at [662, 268] on textarea "معجنات فلاكي المورق بالسمن البلدي مع مشكل دجاج وجبنه بالتتبيله المميزة" at bounding box center [637, 286] width 292 height 43
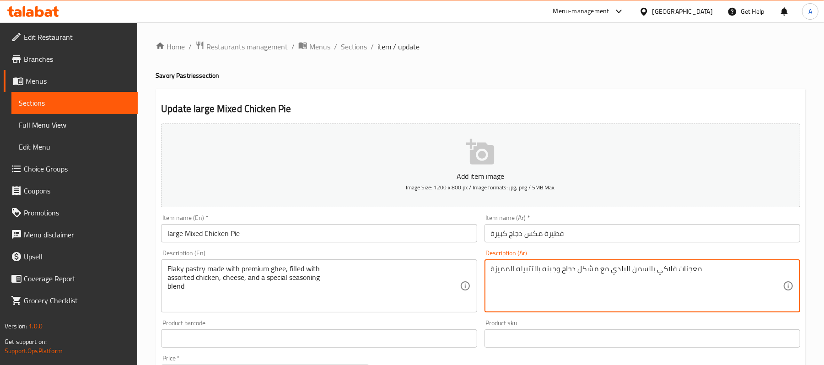
click at [622, 268] on textarea "معجنات فلاكي بالسمن البلدي مع مشكل دجاج وجبنه بالتتبيله المميزة" at bounding box center [637, 286] width 292 height 43
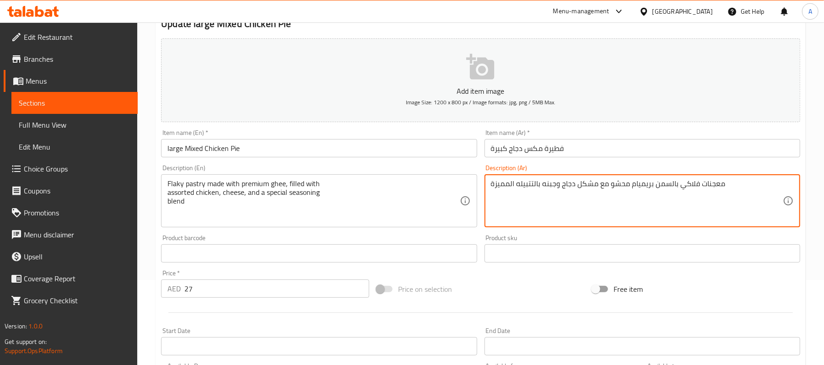
scroll to position [86, 0]
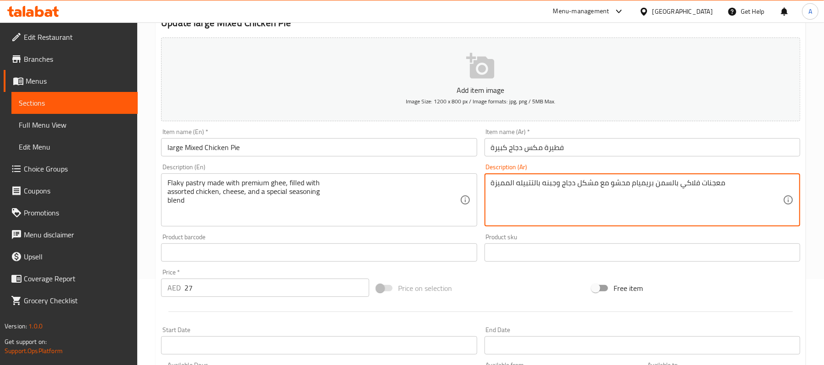
click at [504, 187] on textarea "معجنات فلاكي بالسمن بريميام محشو مع مشكل دجاج وجبنه بالتتبيله المميزة" at bounding box center [637, 199] width 292 height 43
click at [504, 187] on textarea "معجنات فلاكي بالسمن بريميام محشو مع مشكل دجاج وجبنه بالتتبيله خاصه" at bounding box center [637, 199] width 292 height 43
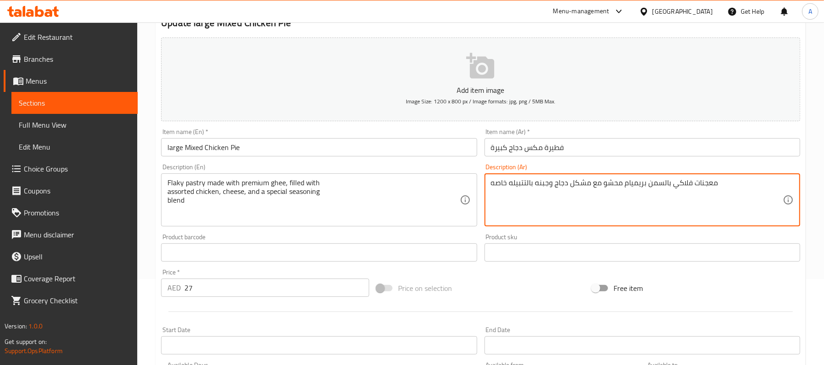
scroll to position [281, 0]
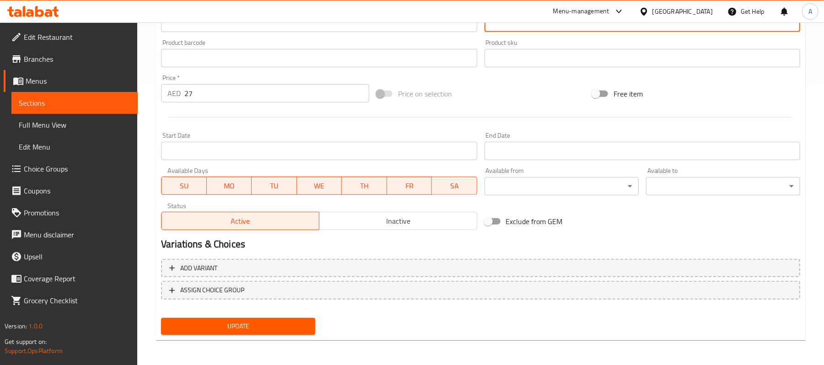
type textarea "معجنات فلاكي بالسمن بريميام محشو مع مشكل دجاج وجبنه بالتتبيله خاصه"
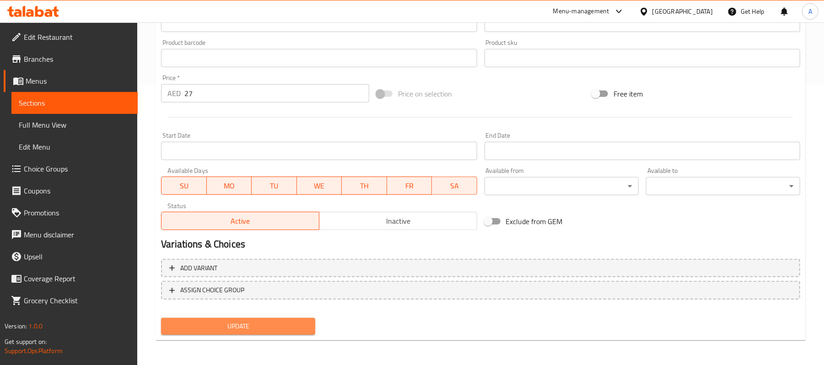
click at [260, 324] on span "Update" at bounding box center [238, 326] width 140 height 11
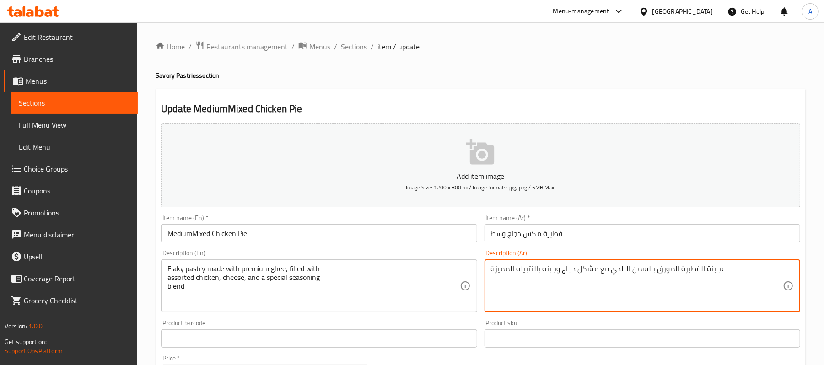
click at [611, 272] on textarea "عجينة الفطيرة المورق بالسمن البلدي مع مشكل دجاج وجبنه بالتتبيله المميزة" at bounding box center [637, 286] width 292 height 43
paste textarea "معجنات فلاكي بالسمن بريميام محشو مع مشكل دجاج وجبنه بالتتبيله خاصه"
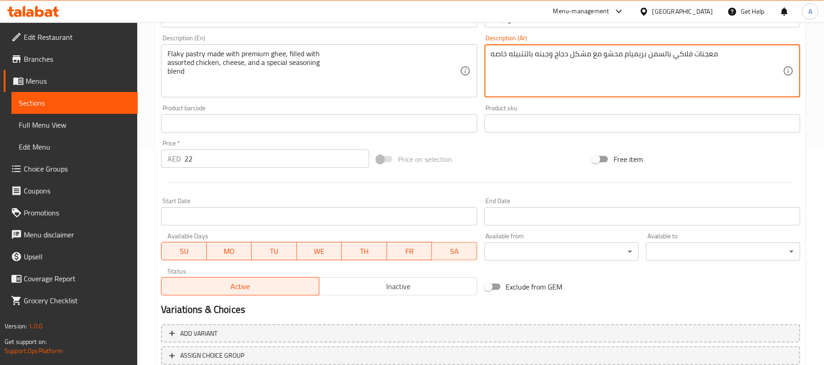
scroll to position [281, 0]
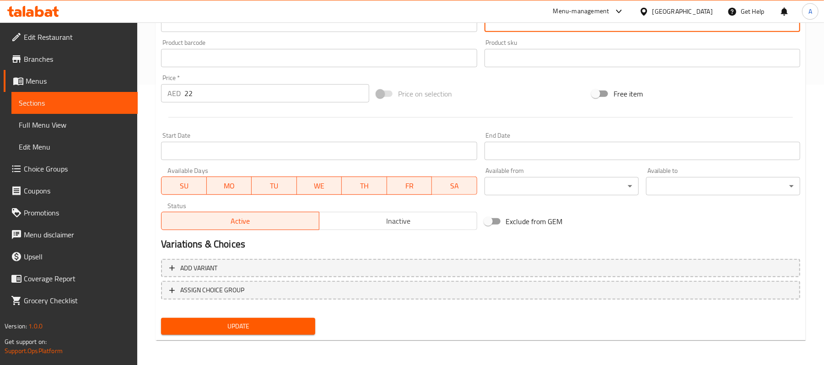
type textarea "معجنات فلاكي بالسمن بريميام محشو مع مشكل دجاج وجبنه بالتتبيله خاصه"
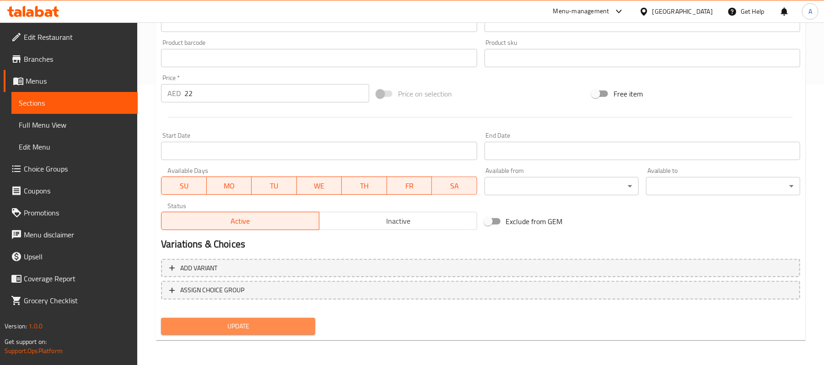
click at [286, 319] on button "Update" at bounding box center [238, 326] width 154 height 17
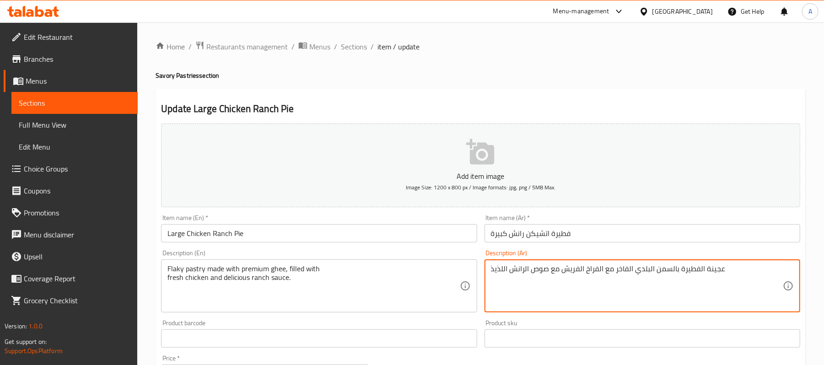
click at [714, 269] on textarea "عجينة الفطيرة بالسمن البلدي الفاخر مع الفراخ الفريش مع صوص الرانش اللذيذ" at bounding box center [637, 286] width 292 height 43
click at [692, 271] on textarea "معجنات الفطيرة بالسمن البلدي الفاخر مع الفراخ الفريش مع صوص الرانش اللذيذ" at bounding box center [637, 286] width 292 height 43
click at [642, 271] on textarea "معجنات فلاكي بالسمن البلدي الفاخر مع الفراخ الفريش مع صوص الرانش اللذيذ" at bounding box center [637, 286] width 292 height 43
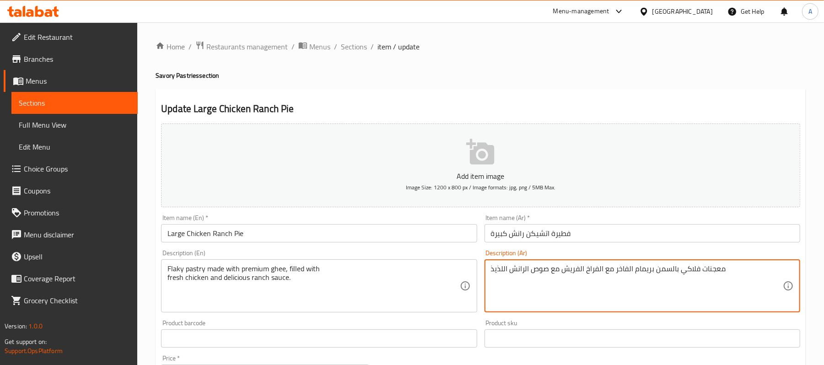
click at [624, 269] on textarea "معجنات فلاكي بالسمن بريمام الفاخر مع الفراخ الفريش مع صوص الرانش اللذيذ" at bounding box center [637, 286] width 292 height 43
click at [553, 266] on textarea "معجنات فلاكي بالسمن بريمام محشو مع الفراخ الفريش مع صوص الرانش اللذيذ" at bounding box center [637, 286] width 292 height 43
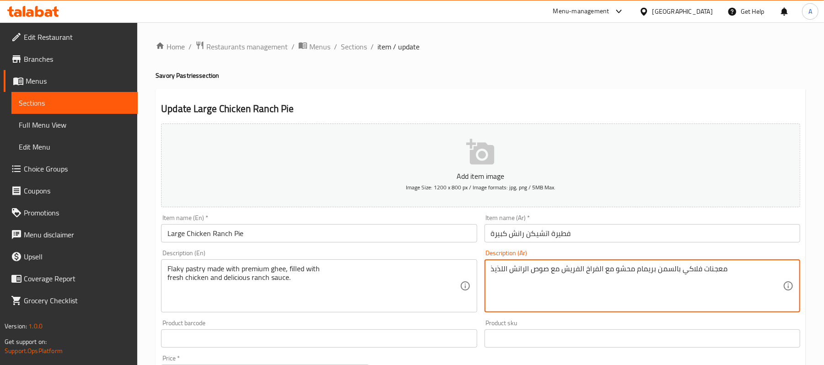
scroll to position [281, 0]
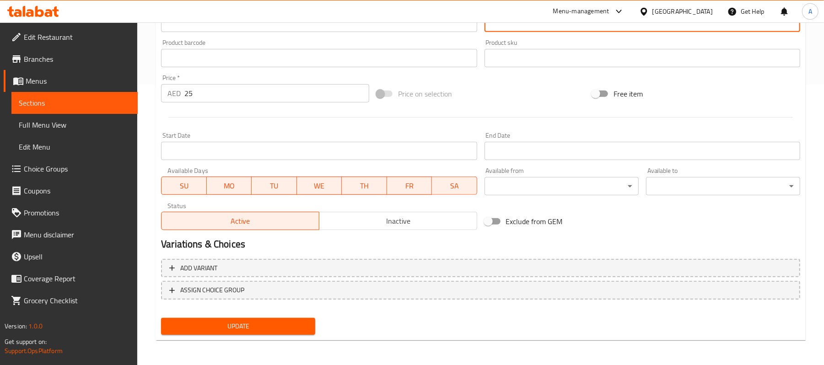
type textarea "معجنات فلاكي بالسمن بريمام محشو مع الفراخ الفريش مع صوص الرانش اللذيذ"
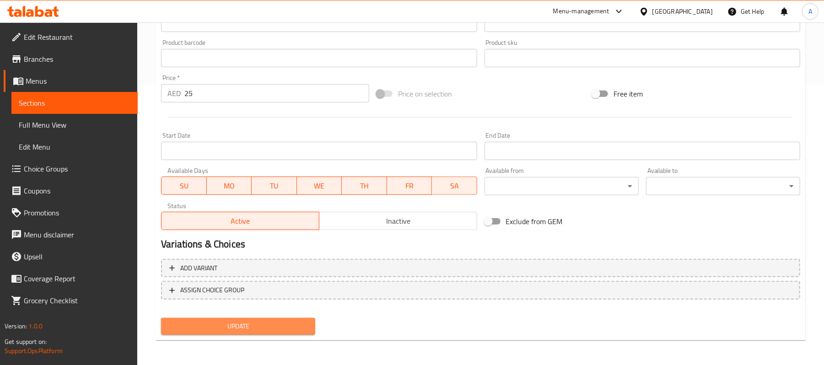
click at [242, 323] on span "Update" at bounding box center [238, 326] width 140 height 11
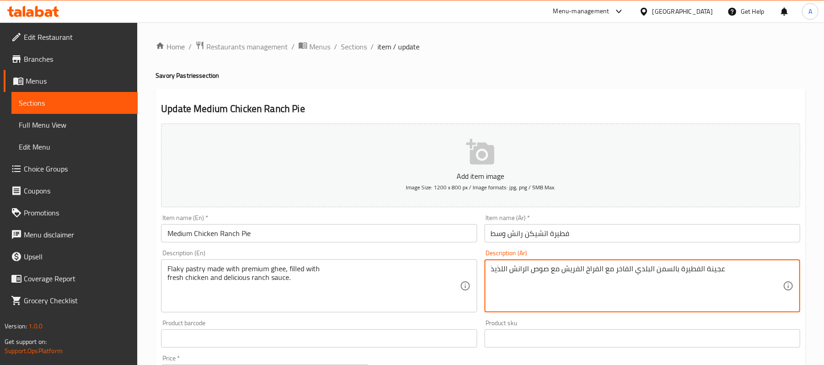
click at [565, 270] on textarea "عجينة الفطيرة بالسمن البلدي الفاخر مع الفراخ الفريش مع صوص الرانش اللذيذ" at bounding box center [637, 286] width 292 height 43
paste textarea "معجنات فلاكي بالسمن بريمام محشو"
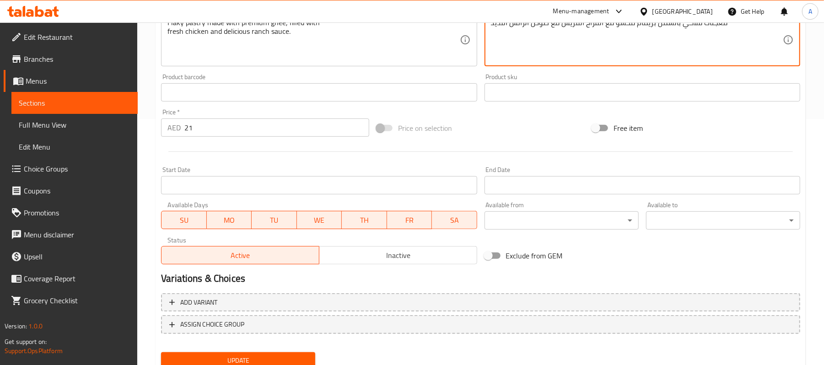
scroll to position [281, 0]
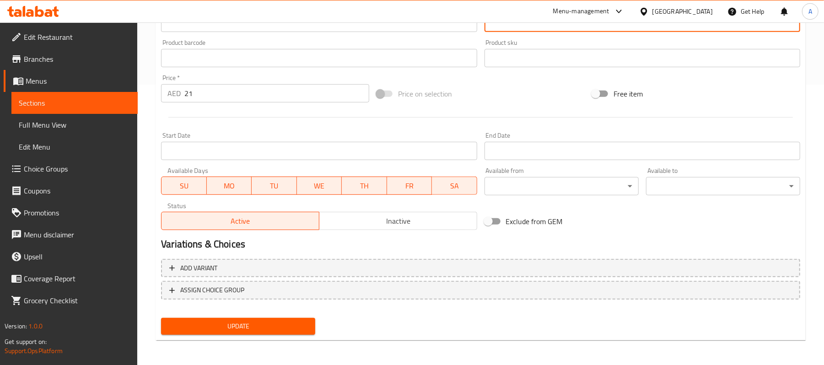
type textarea "معجنات فلاكي بالسمن بريمام محشو مع الفراخ الفريش مع صوص الرانش اللذيذ"
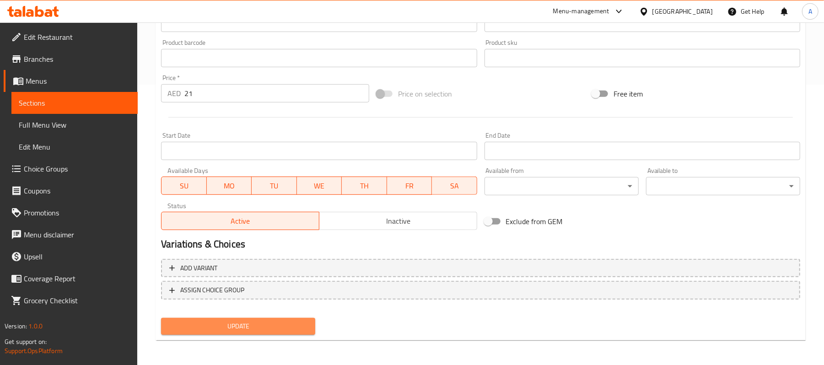
click at [294, 318] on button "Update" at bounding box center [238, 326] width 154 height 17
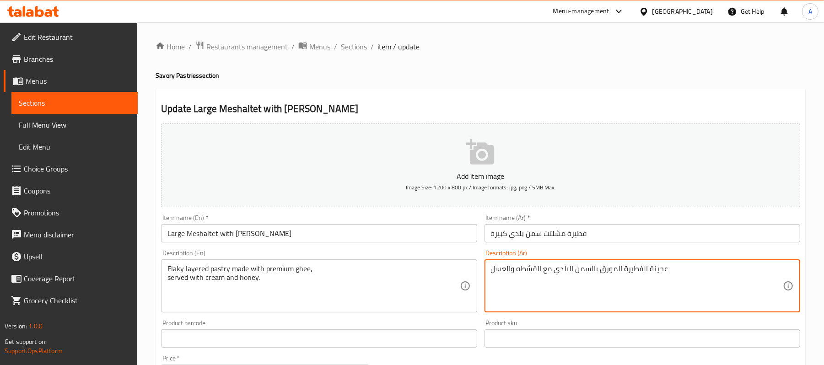
click at [657, 273] on textarea "عجينة الفطيرة المورق بالسمن البلدي مع القشطه والعسل" at bounding box center [637, 286] width 292 height 43
click at [632, 271] on textarea "معجنات الفطيرة المورق بالسمن البلدي مع القشطه والعسل" at bounding box center [637, 286] width 292 height 43
click at [562, 271] on textarea "معجنات فلاكي المورق بالسمن البلدي مع القشطه والعسل" at bounding box center [637, 286] width 292 height 43
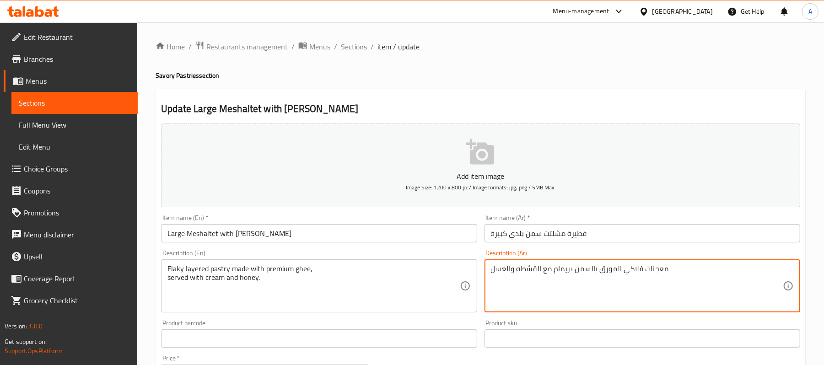
click at [562, 271] on textarea "معجنات فلاكي المورق بالسمن بريمام مع القشطه والعسل" at bounding box center [637, 286] width 292 height 43
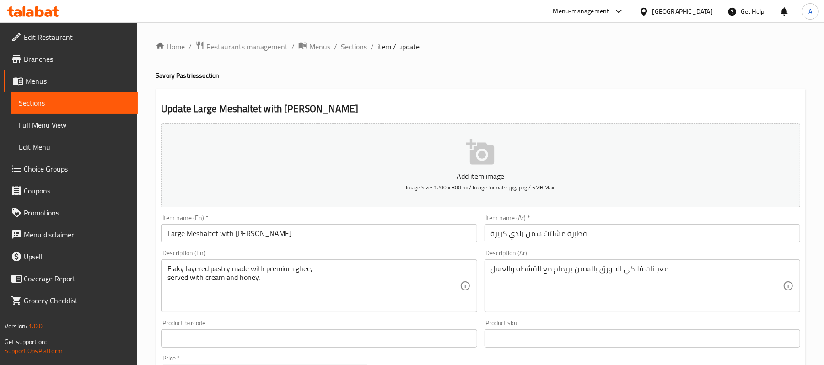
click at [530, 263] on div "معجنات فلاكي المورق بالسمن بريمام مع القشطه والعسل Description (Ar)" at bounding box center [643, 285] width 316 height 53
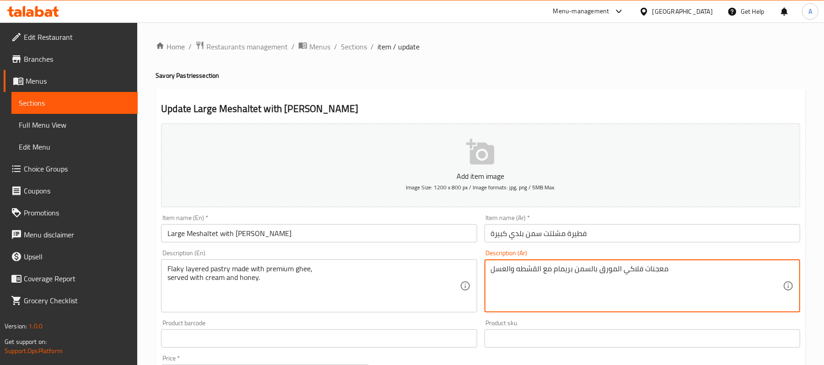
click at [531, 267] on textarea "معجنات فلاكي المورق بالسمن بريمام مع القشطه والعسل" at bounding box center [637, 286] width 292 height 43
click at [545, 274] on textarea "معجنات فلاكي المورق بالسمن بريمام مع كريمه والعسل" at bounding box center [637, 286] width 292 height 43
click at [545, 274] on textarea "معجنات فلاكي المورق بالسمن بريمام تقدم مع كريمه والعسل" at bounding box center [637, 286] width 292 height 43
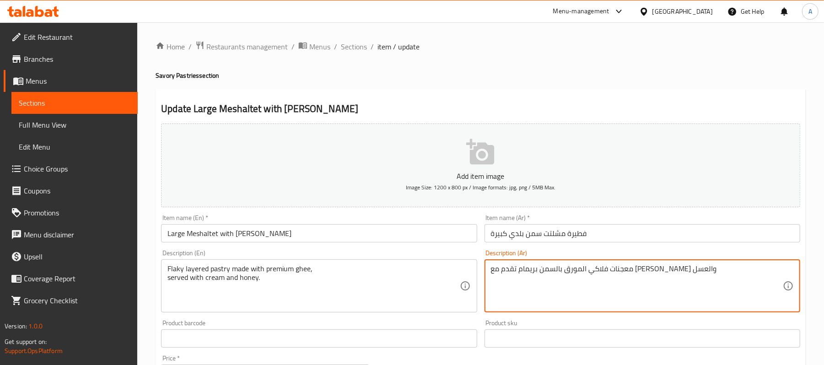
click at [545, 274] on textarea "معجنات فلاكي المورق بالسمن بريمام تقدم مع كريمه والعسل" at bounding box center [637, 286] width 292 height 43
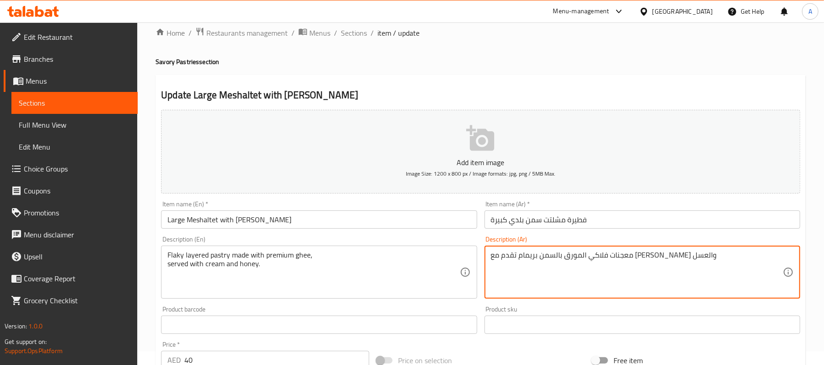
scroll to position [281, 0]
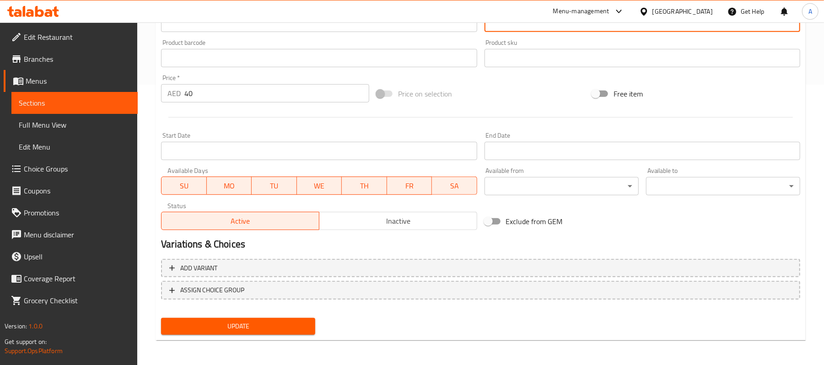
type textarea "معجنات فلاكي المورق بالسمن بريمام تقدم مع كريمه والعسل"
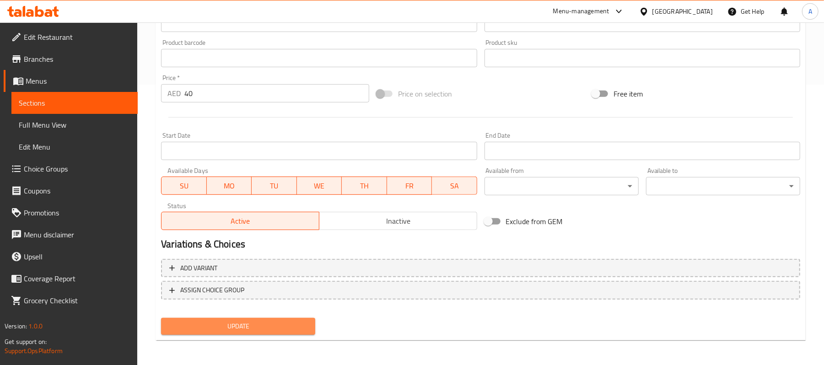
click at [286, 322] on span "Update" at bounding box center [238, 326] width 140 height 11
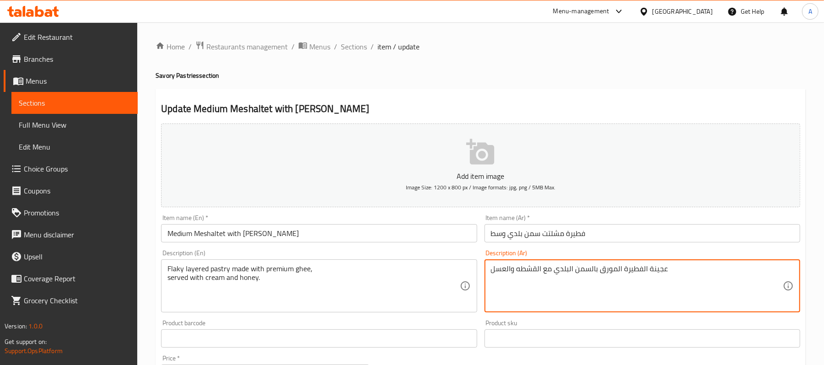
click at [568, 266] on textarea "عجينة الفطيرة المورق بالسمن البلدي مع القشطه والعسل" at bounding box center [637, 286] width 292 height 43
paste textarea "معجنات فلاكي المورق بالسمن بريمام تقدم مع كريم"
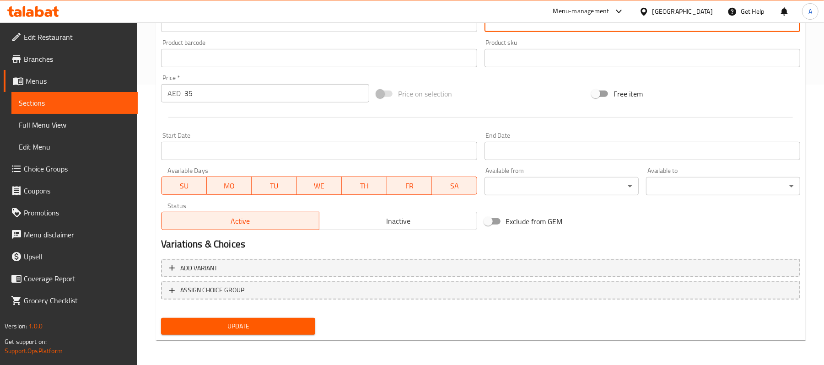
type textarea "معجنات فلاكي المورق بالسمن بريمام تقدم مع كريمه والعسل"
drag, startPoint x: 277, startPoint y: 313, endPoint x: 261, endPoint y: 327, distance: 20.8
click at [261, 327] on div "Update" at bounding box center [238, 326] width 162 height 24
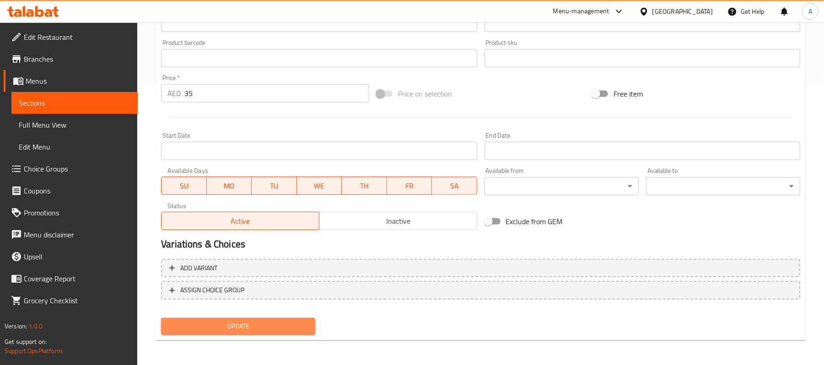
click at [261, 327] on span "Update" at bounding box center [238, 326] width 140 height 11
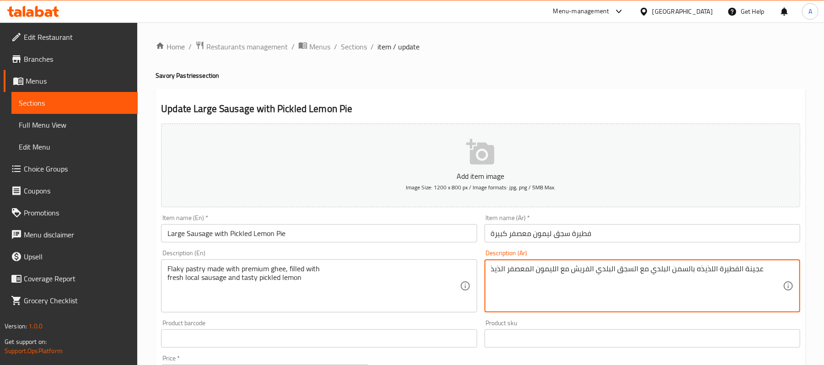
click at [752, 271] on textarea "عجينة الفطيرة اللذيذه بالسمن البلدي مع السجق البلدي الفريش مع الليمون المعصفر ا…" at bounding box center [637, 286] width 292 height 43
click at [725, 272] on textarea "معجنات الفطيرة اللذيذه بالسمن البلدي مع السجق البلدي الفريش مع الليمون المعصفر …" at bounding box center [637, 286] width 292 height 43
click at [708, 270] on textarea "معجنات فلاكي اللذيذه بالسمن البلدي مع السجق البلدي الفريش مع الليمون المعصفر ال…" at bounding box center [637, 286] width 292 height 43
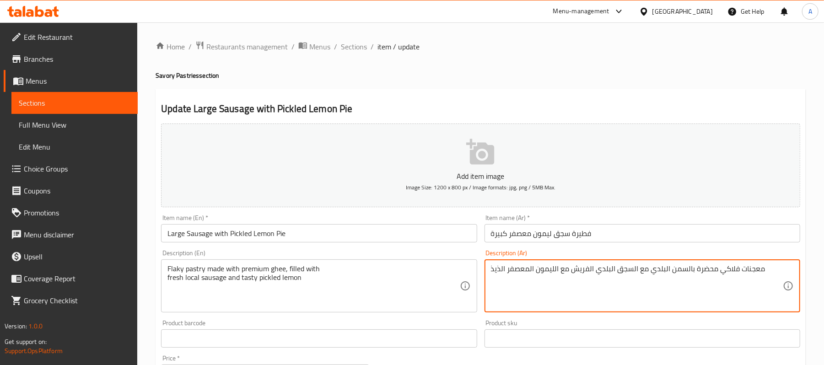
click at [659, 271] on textarea "معجنات فلاكي محضرة بالسمن البلدي مع السجق البلدي الفريش مع الليمون المعصفر الذيذ" at bounding box center [637, 286] width 292 height 43
click at [568, 271] on textarea "معجنات فلاكي محضرة بالسمن بريميام محشو مع السجق البلدي الفريش مع الليمون المعصف…" at bounding box center [637, 286] width 292 height 43
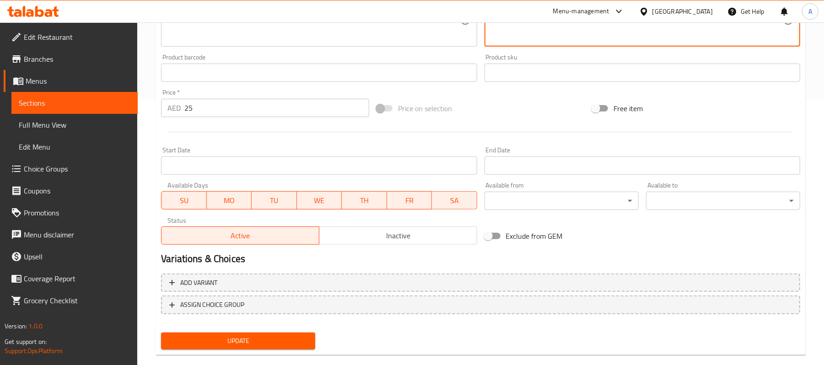
scroll to position [281, 0]
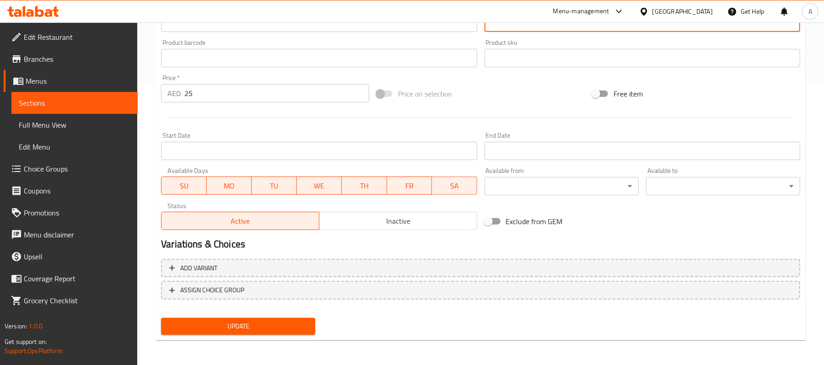
type textarea "معجنات فلاكي محضرة بالسمن بريميام محشو مع السجق البلدي الفريش مع الليمون المعصف…"
click at [308, 319] on button "Update" at bounding box center [238, 326] width 154 height 17
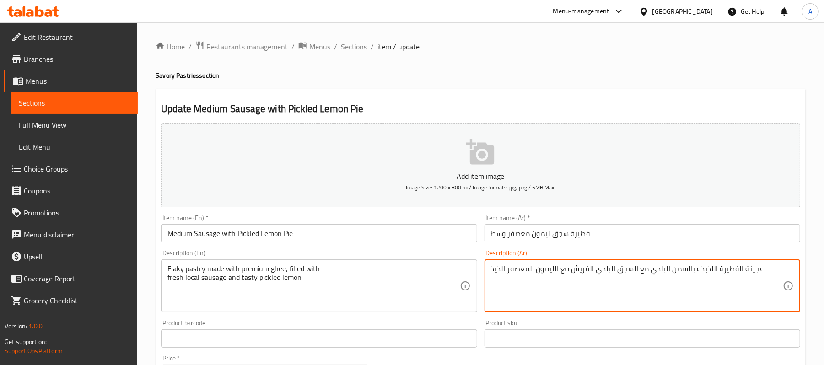
click at [511, 268] on textarea "عجينة الفطيرة اللذيذه بالسمن البلدي مع السجق البلدي الفريش مع الليمون المعصفر ا…" at bounding box center [637, 286] width 292 height 43
paste textarea "معجنات فلاكي محضرة بالسمن بريميام محشو"
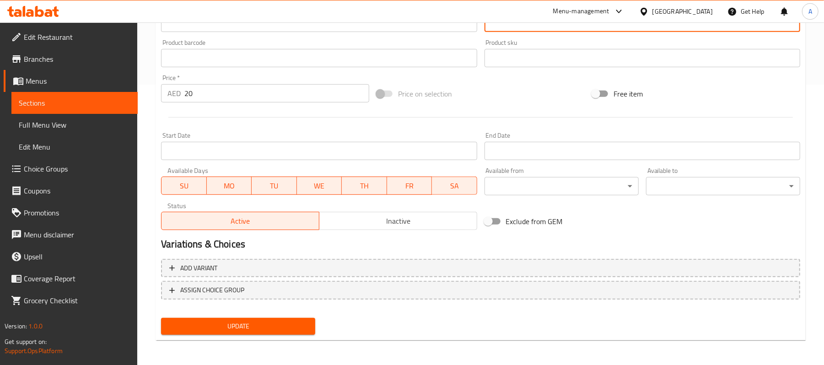
type textarea "معجنات فلاكي محضرة بالسمن بريميام محشو مع السجق البلدي الفريش مع الليمون المعصف…"
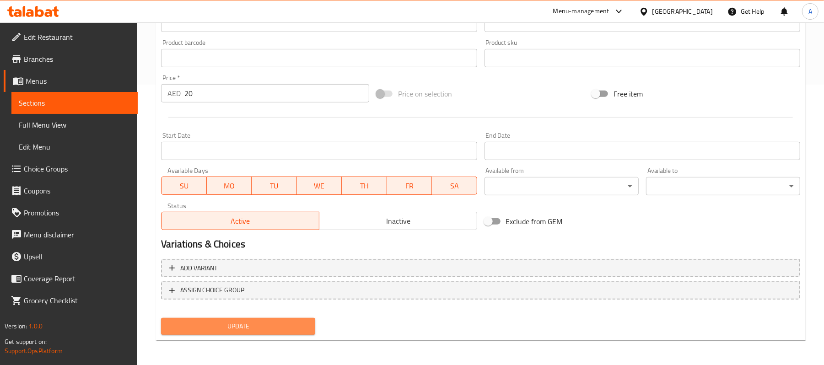
click at [285, 322] on span "Update" at bounding box center [238, 326] width 140 height 11
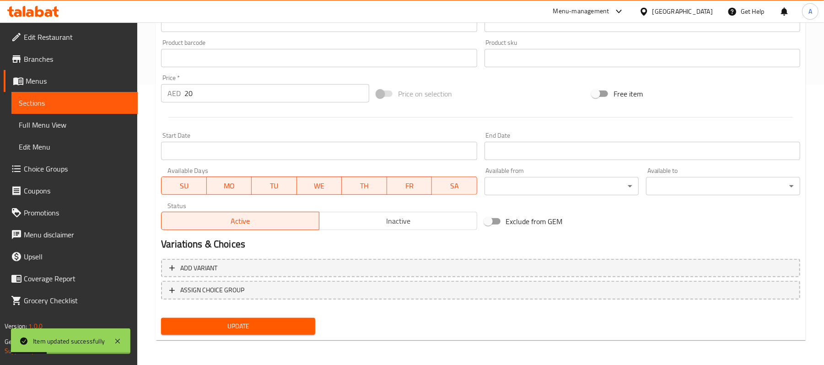
scroll to position [0, 0]
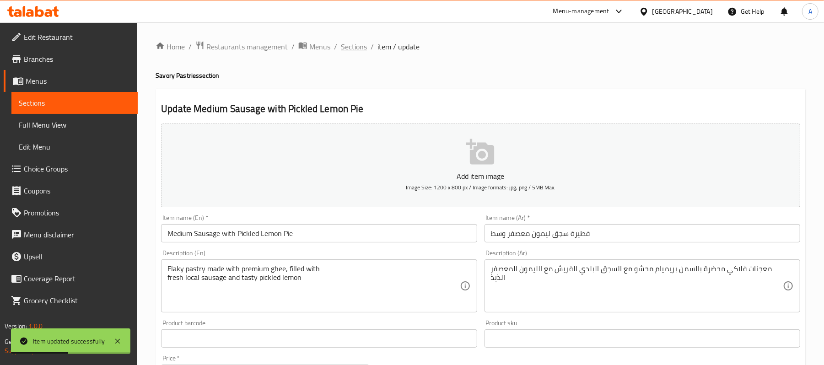
click at [351, 50] on span "Sections" at bounding box center [354, 46] width 26 height 11
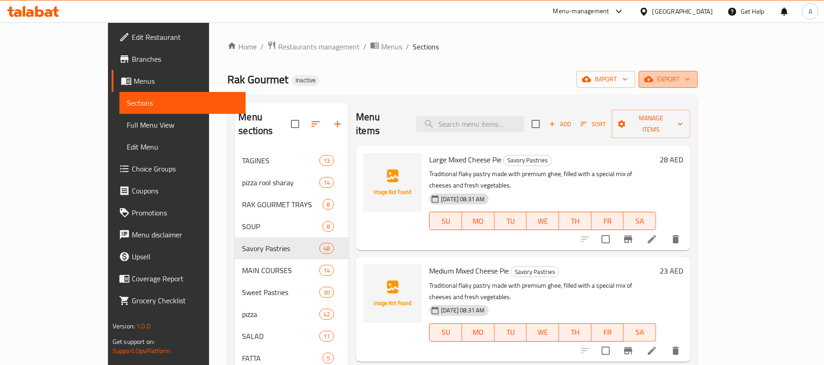
click at [691, 79] on span "export" at bounding box center [668, 79] width 44 height 11
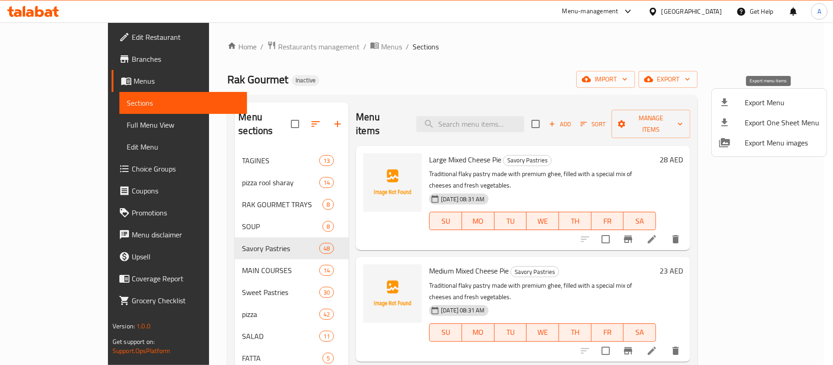
click at [758, 108] on span "Export Menu" at bounding box center [782, 102] width 75 height 11
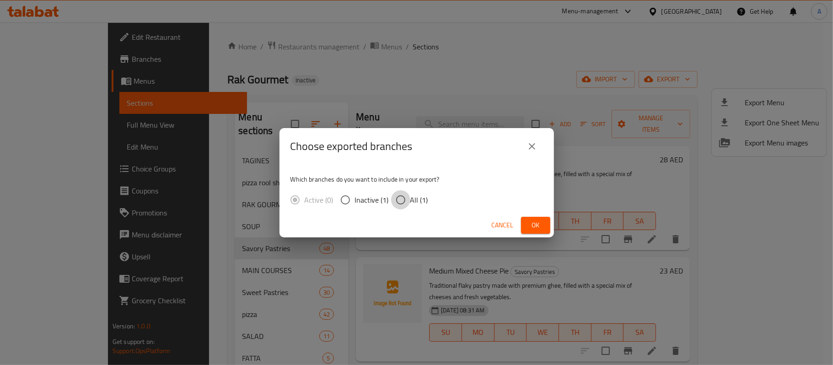
click at [399, 200] on input "All (1)" at bounding box center [400, 199] width 19 height 19
radio input "true"
click at [539, 226] on span "Ok" at bounding box center [536, 225] width 15 height 11
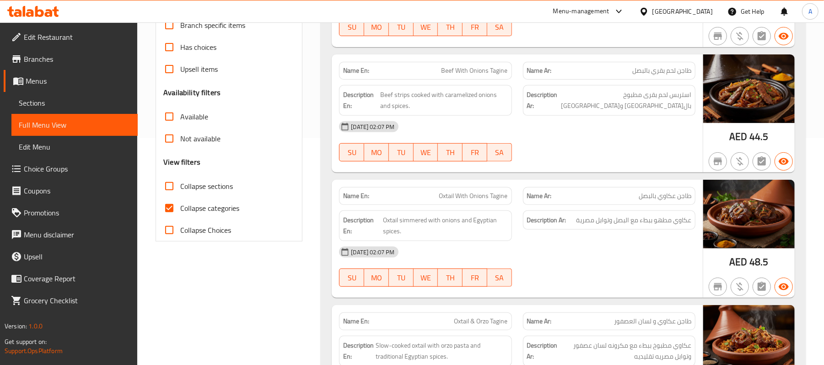
scroll to position [227, 0]
click at [167, 212] on input "Collapse categories" at bounding box center [169, 208] width 22 height 22
checkbox input "false"
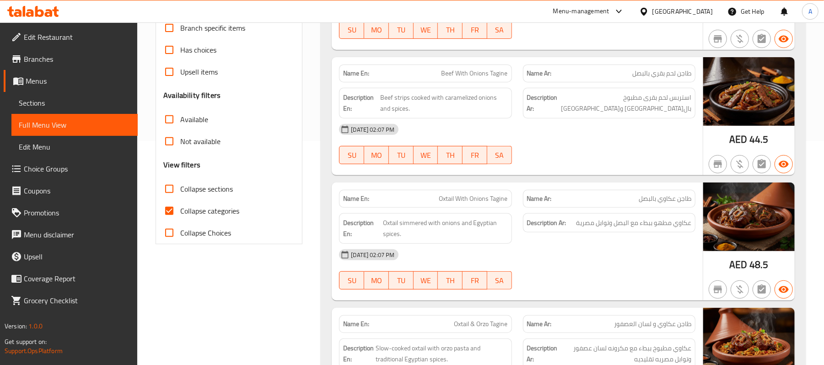
scroll to position [226, 0]
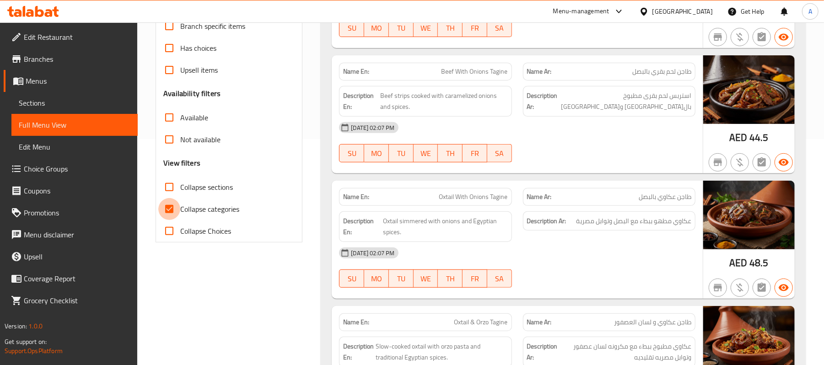
click at [165, 210] on input "Collapse categories" at bounding box center [169, 209] width 22 height 22
checkbox input "false"
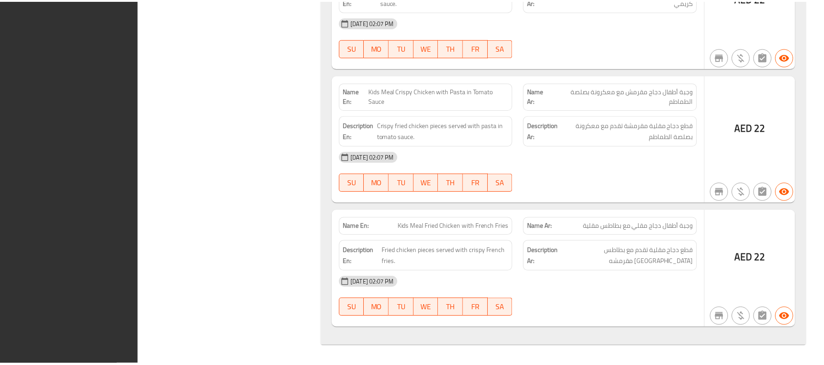
scroll to position [42050, 0]
